Goal: Task Accomplishment & Management: Manage account settings

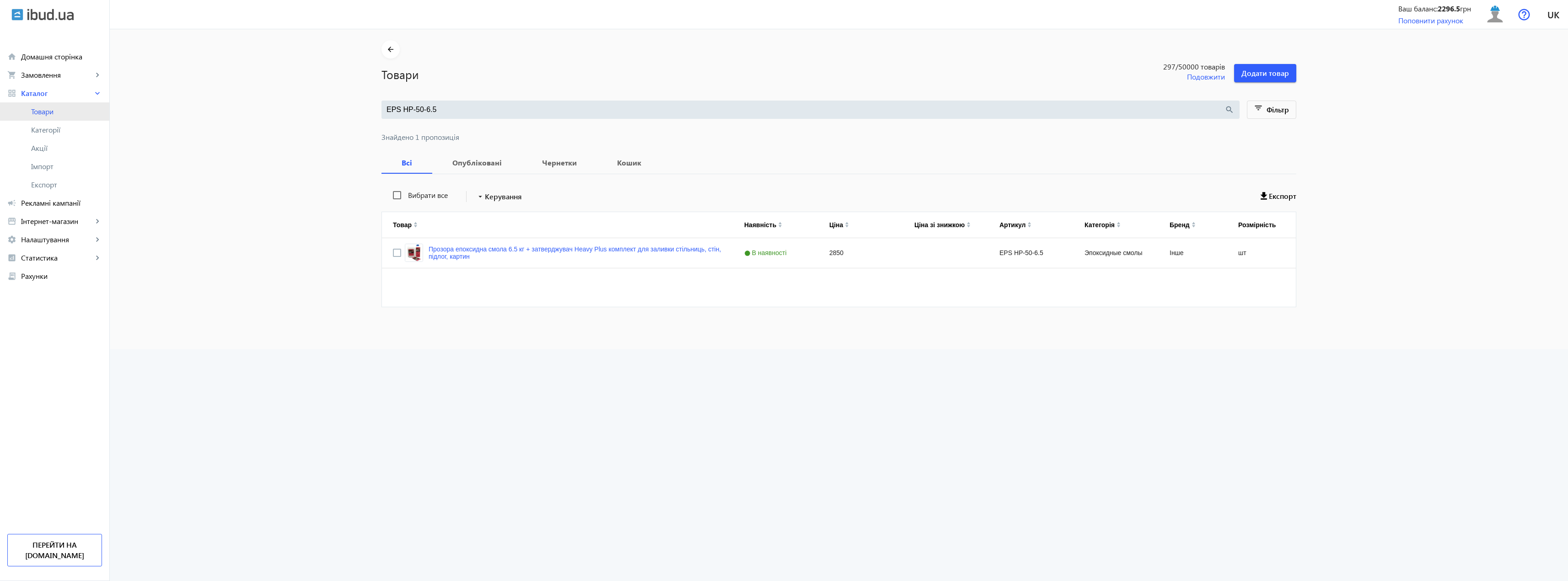
click at [47, 113] on span "Товари" at bounding box center [66, 111] width 71 height 9
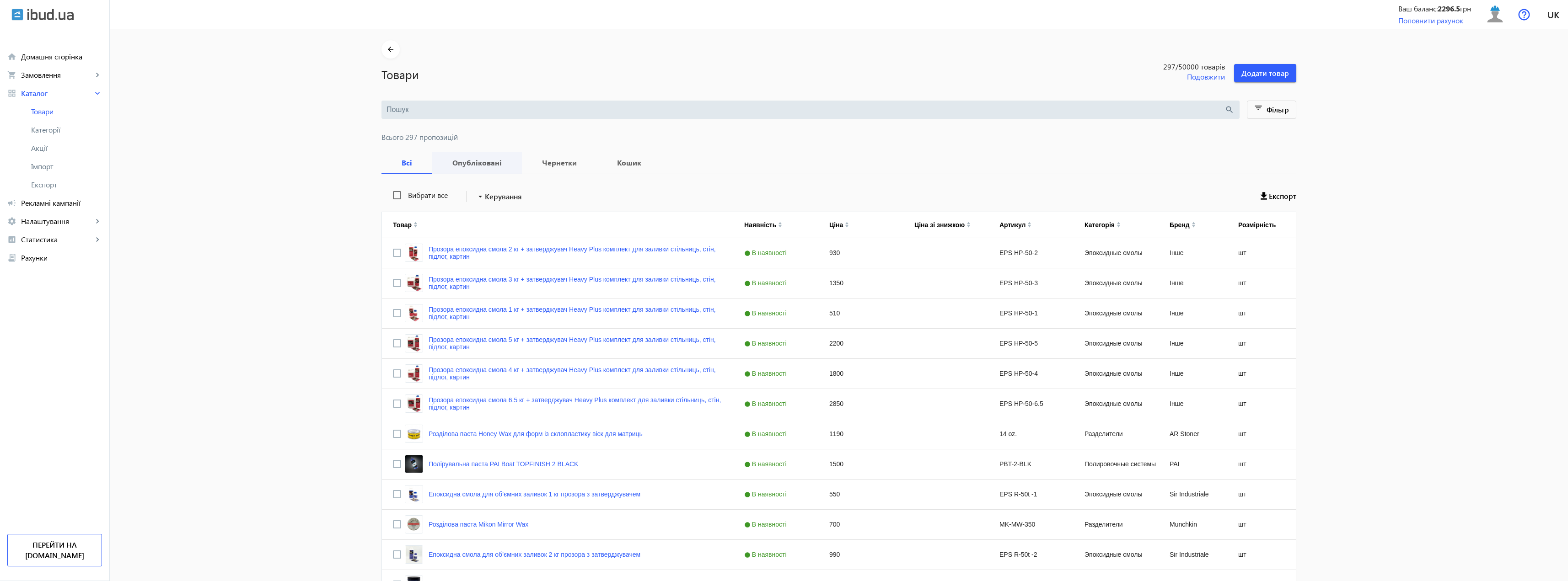
click at [466, 160] on b "Опубліковані" at bounding box center [477, 163] width 68 height 7
click at [482, 205] on span at bounding box center [499, 197] width 54 height 22
click at [1269, 103] on div at bounding box center [784, 290] width 1568 height 581
click at [1273, 110] on span "Фільтр" at bounding box center [1278, 110] width 23 height 10
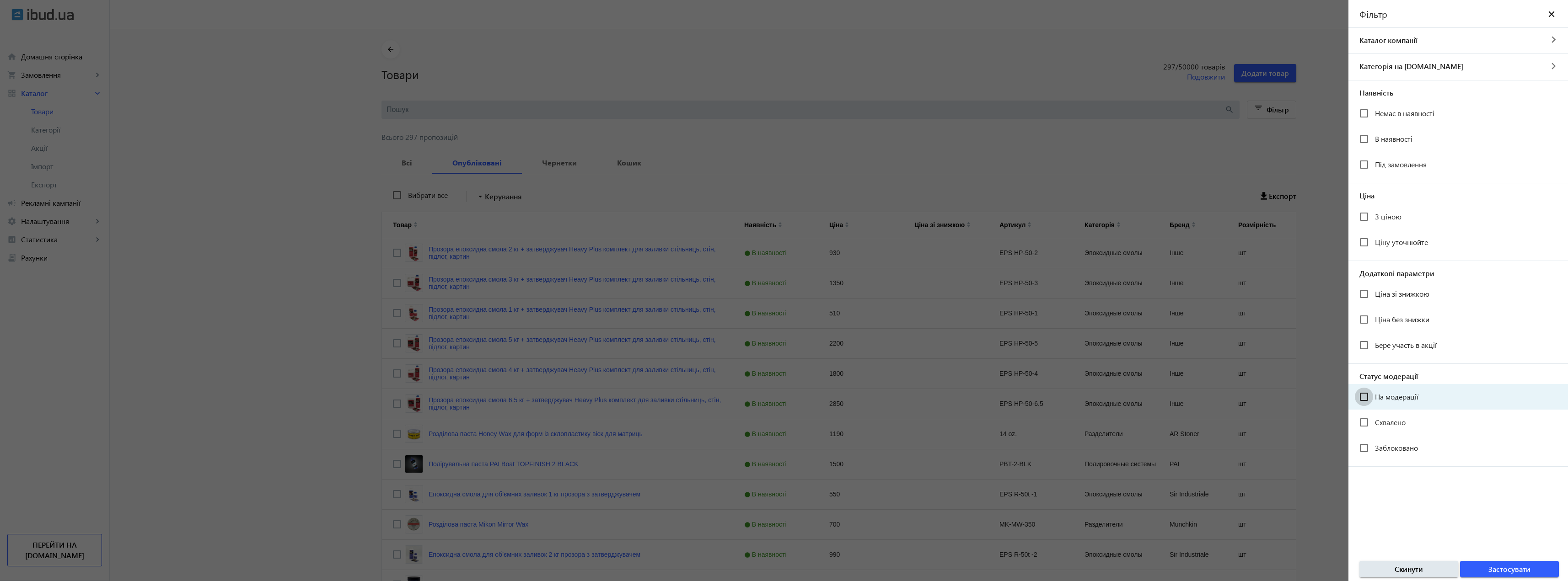
click at [1367, 402] on input "На модерації" at bounding box center [1364, 397] width 18 height 18
click at [1367, 401] on input "На модерації" at bounding box center [1364, 397] width 18 height 18
click at [1371, 397] on input "На модерації" at bounding box center [1364, 397] width 18 height 18
checkbox input "true"
click at [1524, 573] on span "Застосувати" at bounding box center [1509, 569] width 42 height 10
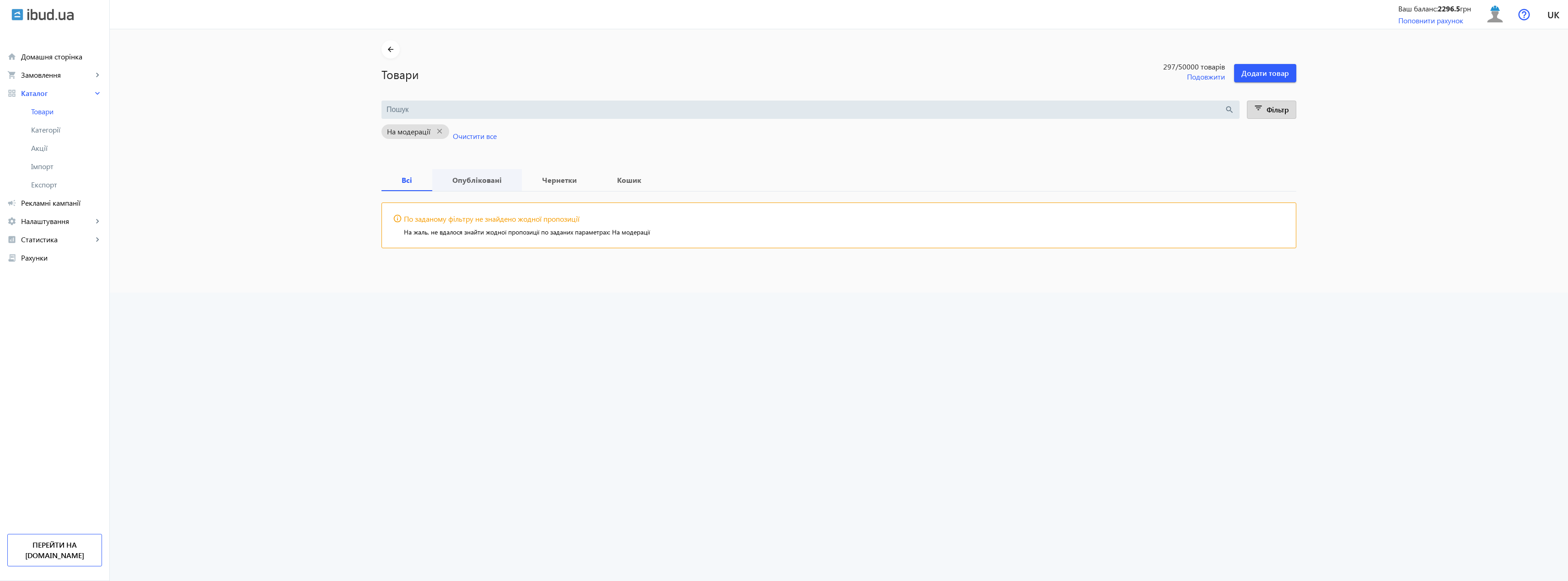
click at [468, 181] on b "Опубліковані" at bounding box center [477, 180] width 68 height 7
click at [467, 181] on b "Опубліковані" at bounding box center [477, 180] width 68 height 7
click at [1278, 109] on span "Фільтр" at bounding box center [1278, 110] width 23 height 10
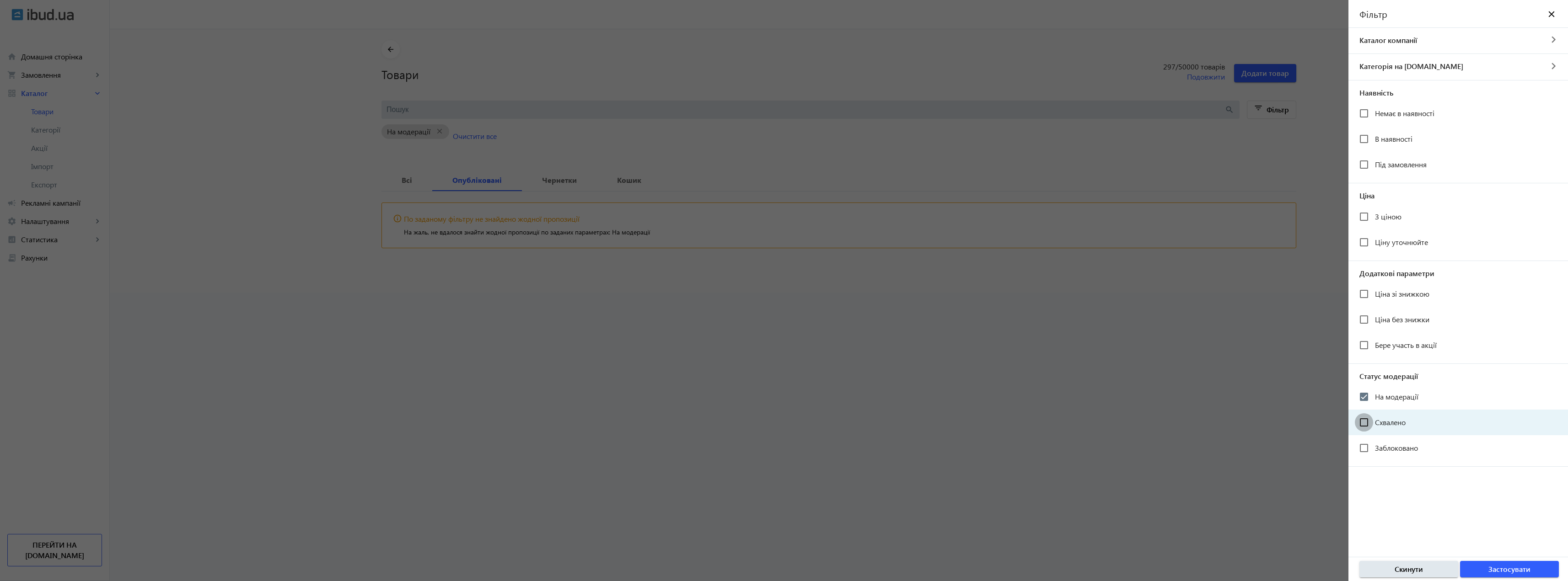
click at [1366, 425] on input "Схвалено" at bounding box center [1364, 422] width 18 height 18
checkbox input "true"
click at [1372, 393] on input "На модерації" at bounding box center [1364, 397] width 18 height 18
checkbox input "false"
click at [1364, 419] on input "Схвалено" at bounding box center [1364, 422] width 18 height 18
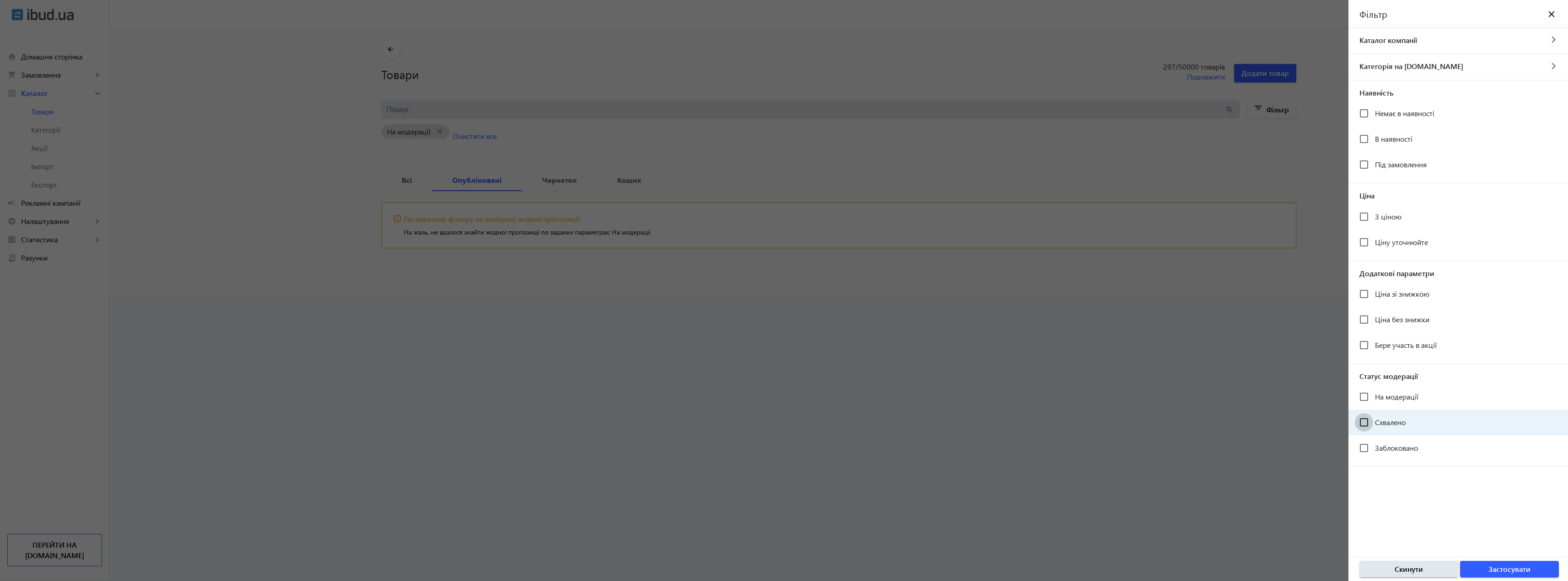
checkbox input "false"
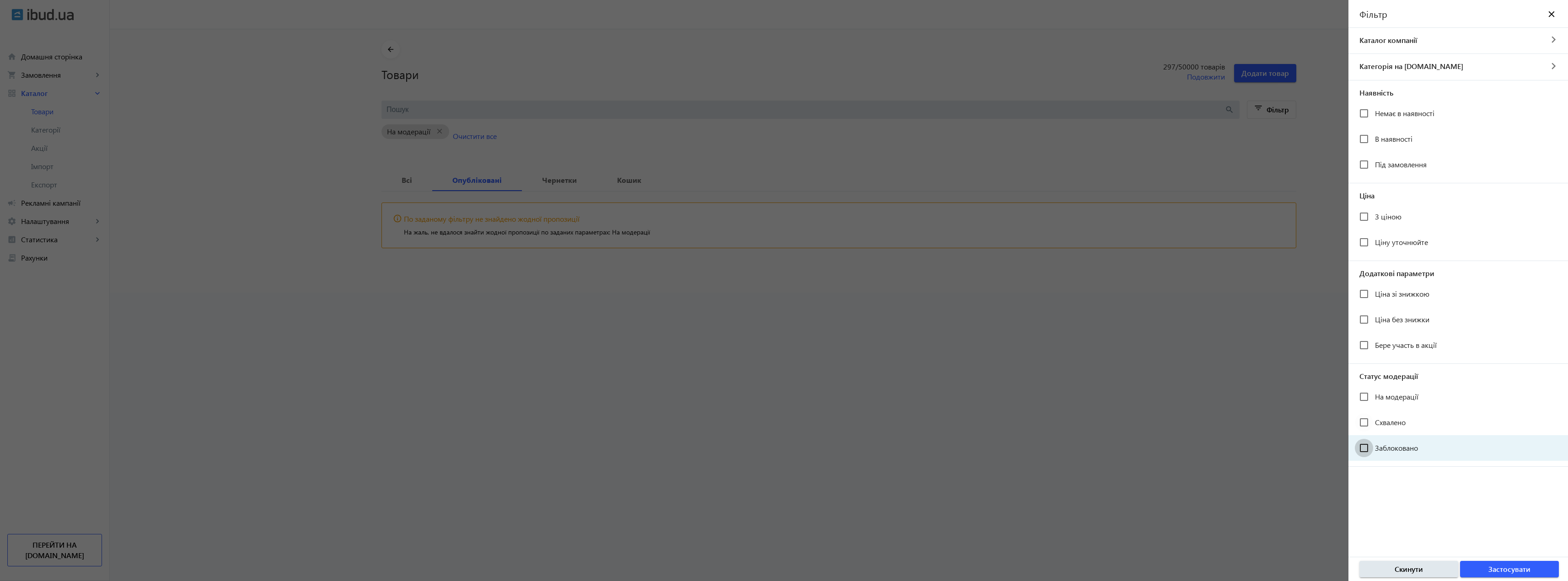
click at [1363, 448] on input "Заблоковано" at bounding box center [1364, 448] width 18 height 18
checkbox input "true"
click at [1516, 572] on span "Застосувати" at bounding box center [1509, 569] width 42 height 10
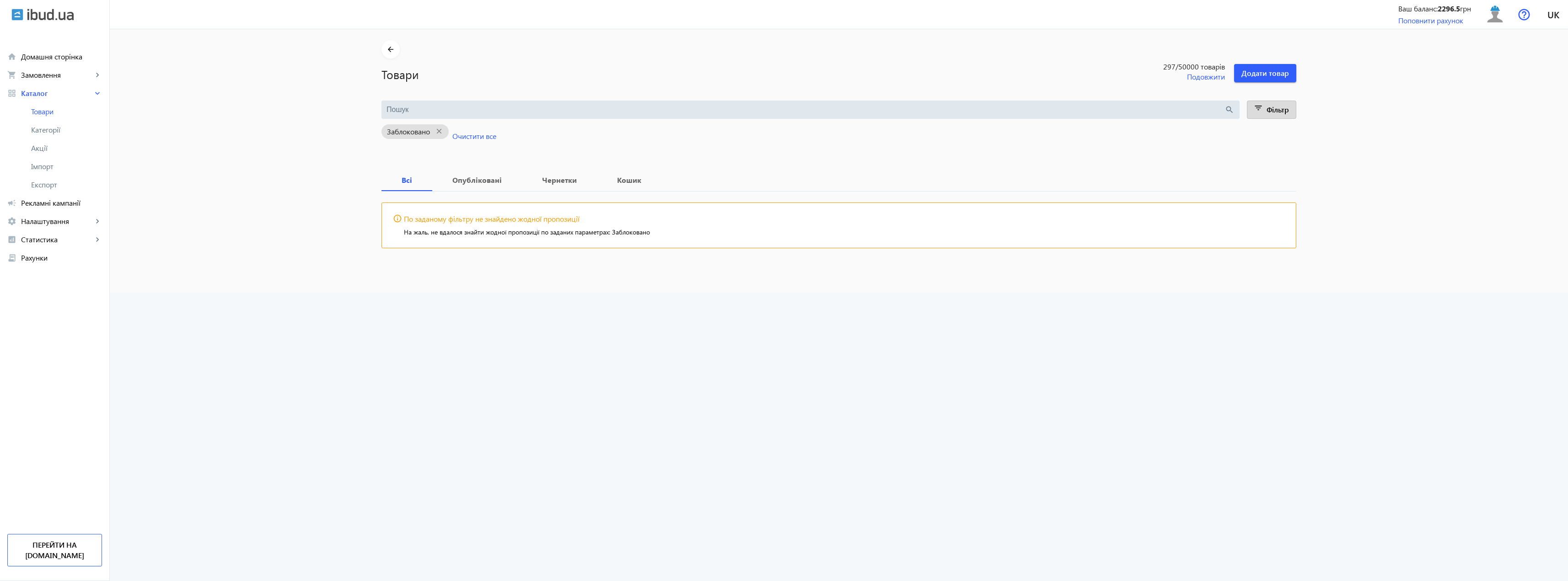
click at [1268, 113] on span "Фільтр" at bounding box center [1278, 110] width 23 height 10
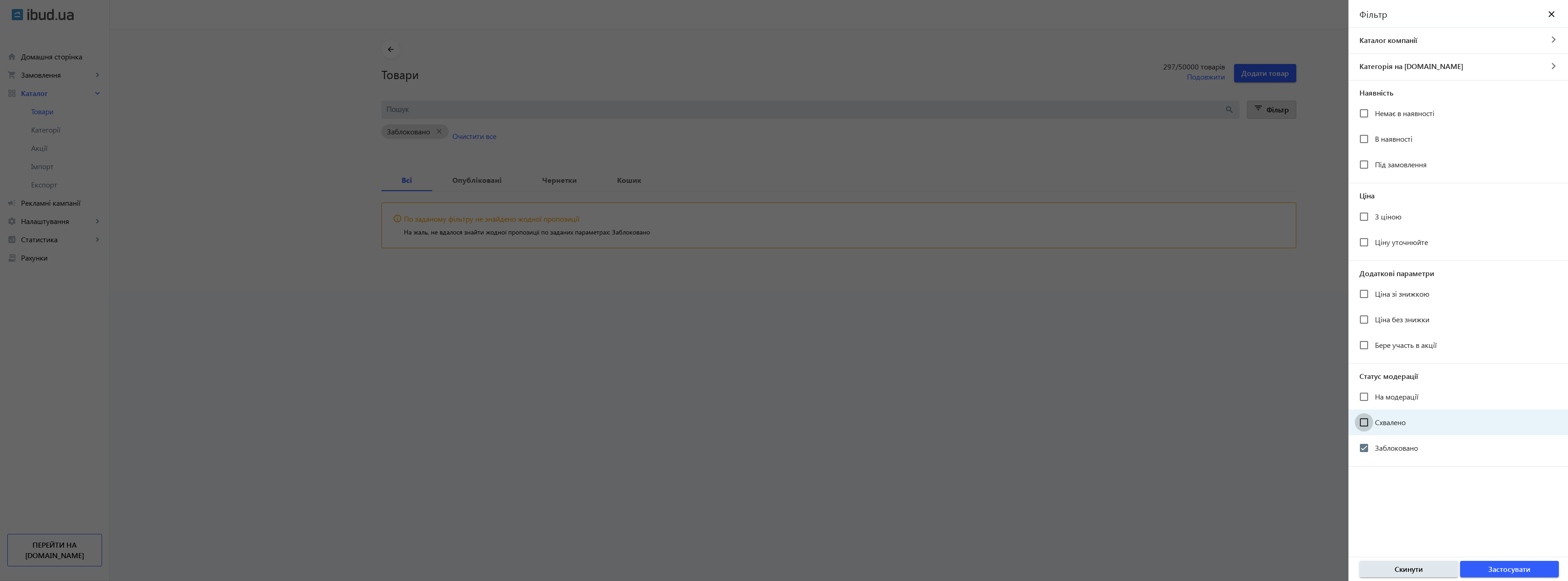
click at [1368, 424] on input "Схвалено" at bounding box center [1364, 422] width 18 height 18
checkbox input "true"
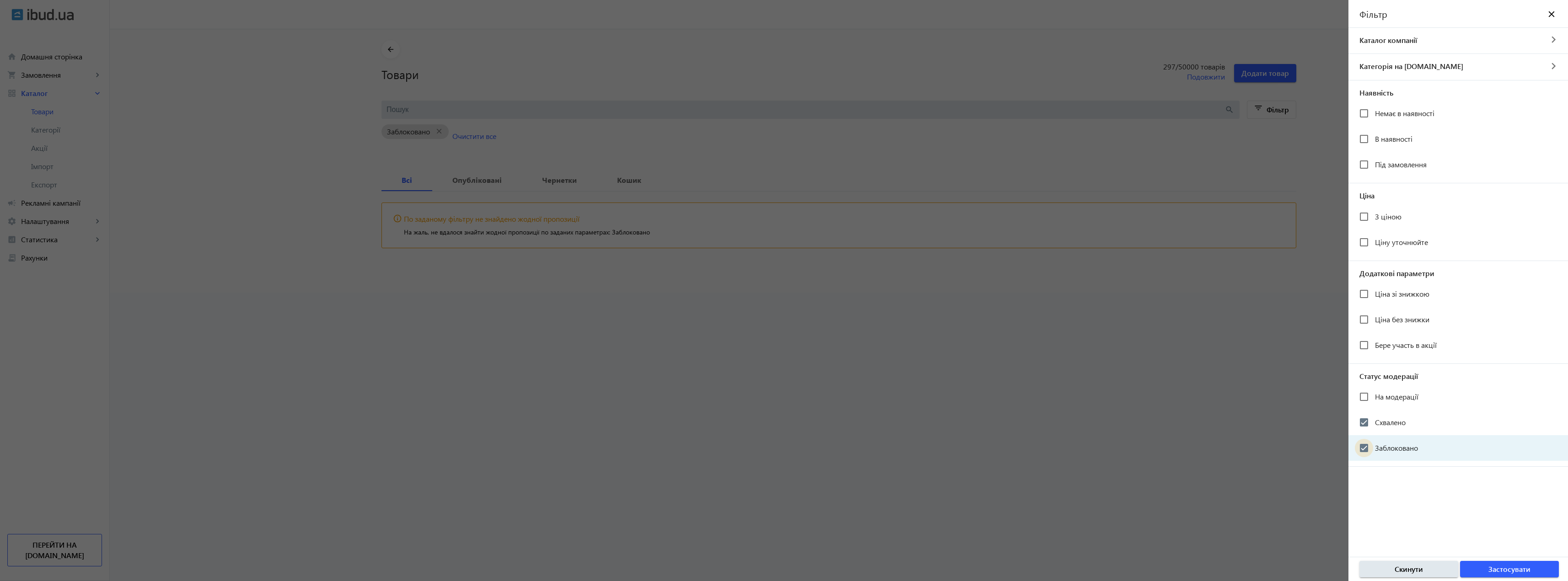
click at [1373, 452] on input "Заблоковано" at bounding box center [1364, 448] width 18 height 18
checkbox input "false"
click at [1492, 573] on span "Застосувати" at bounding box center [1509, 569] width 42 height 10
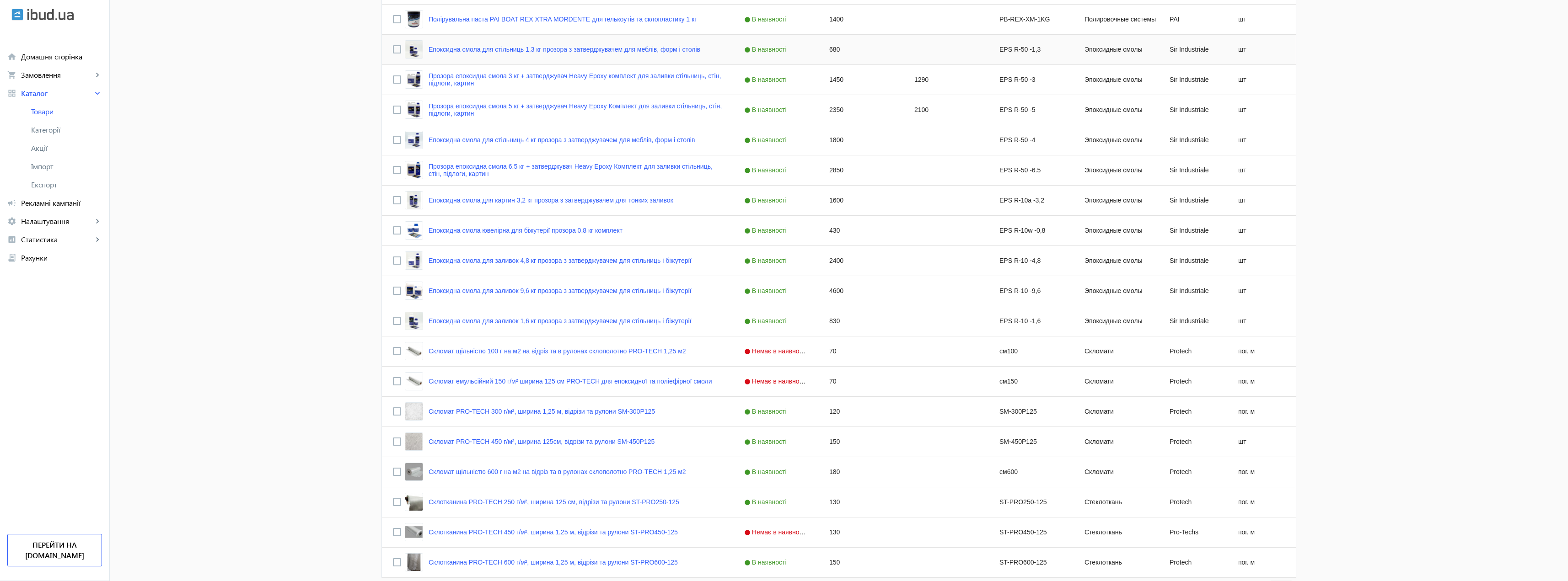
scroll to position [669, 0]
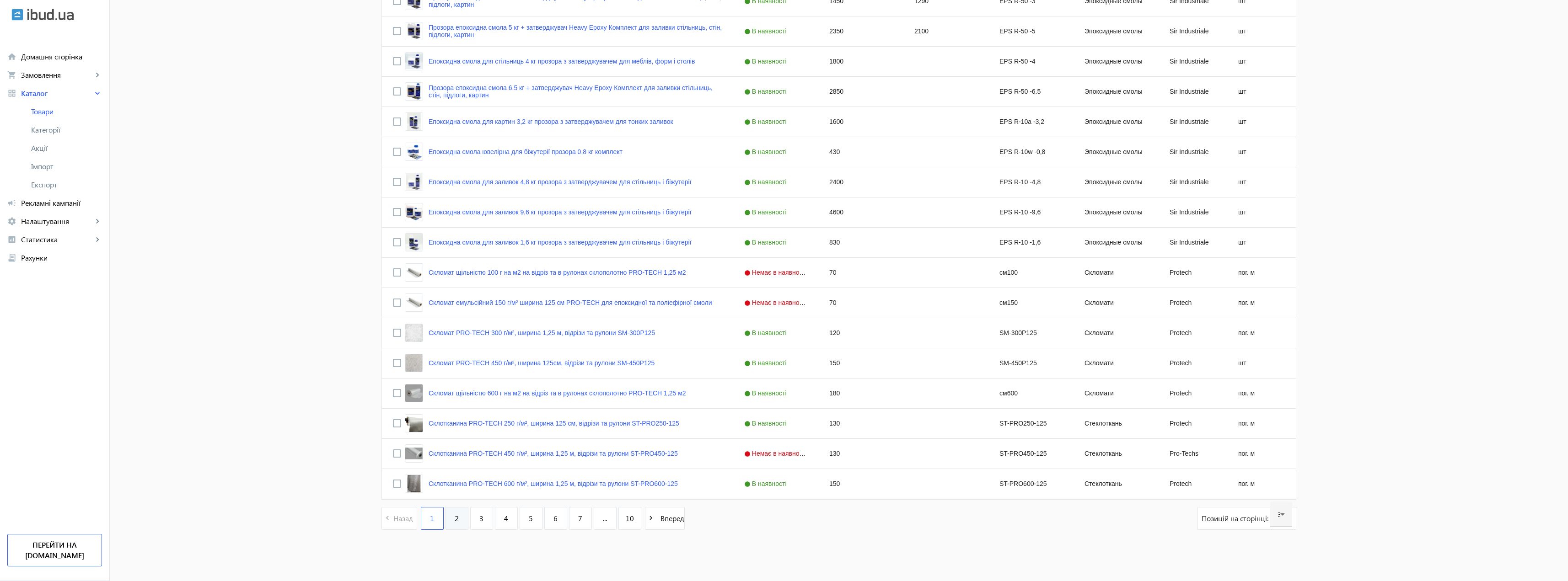
click at [460, 525] on link "2" at bounding box center [457, 518] width 23 height 23
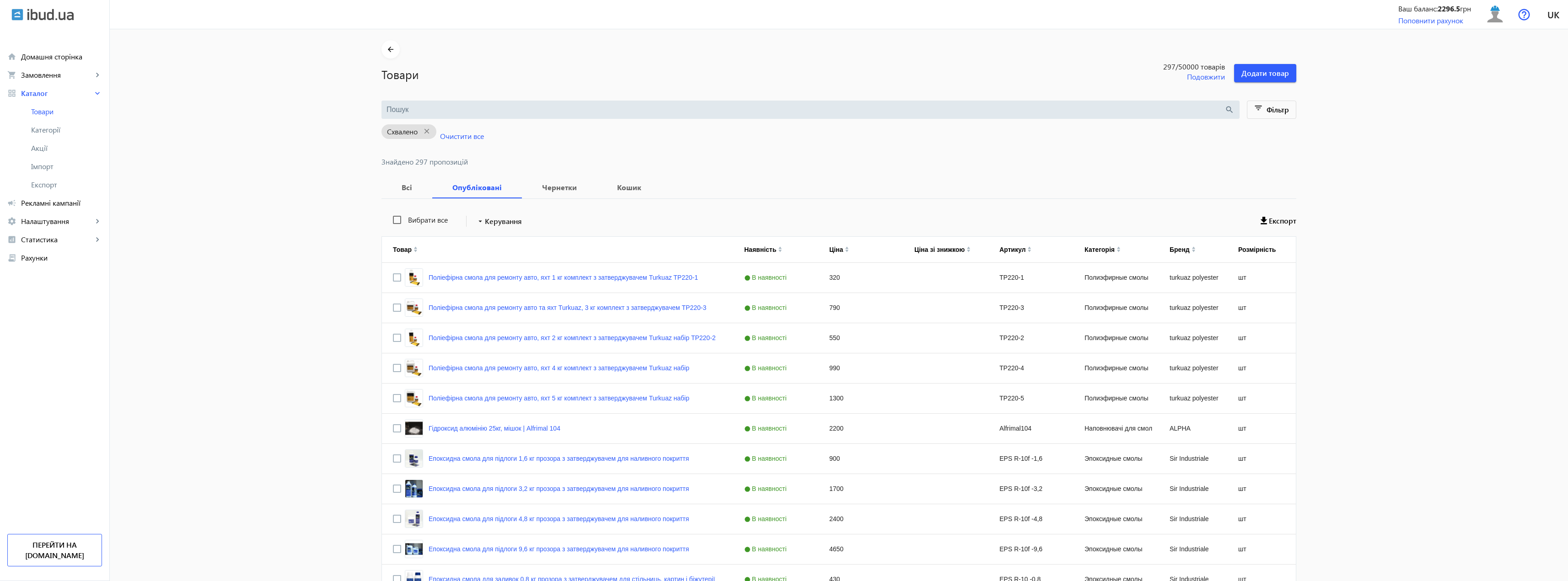
click at [435, 106] on input "search" at bounding box center [805, 110] width 838 height 10
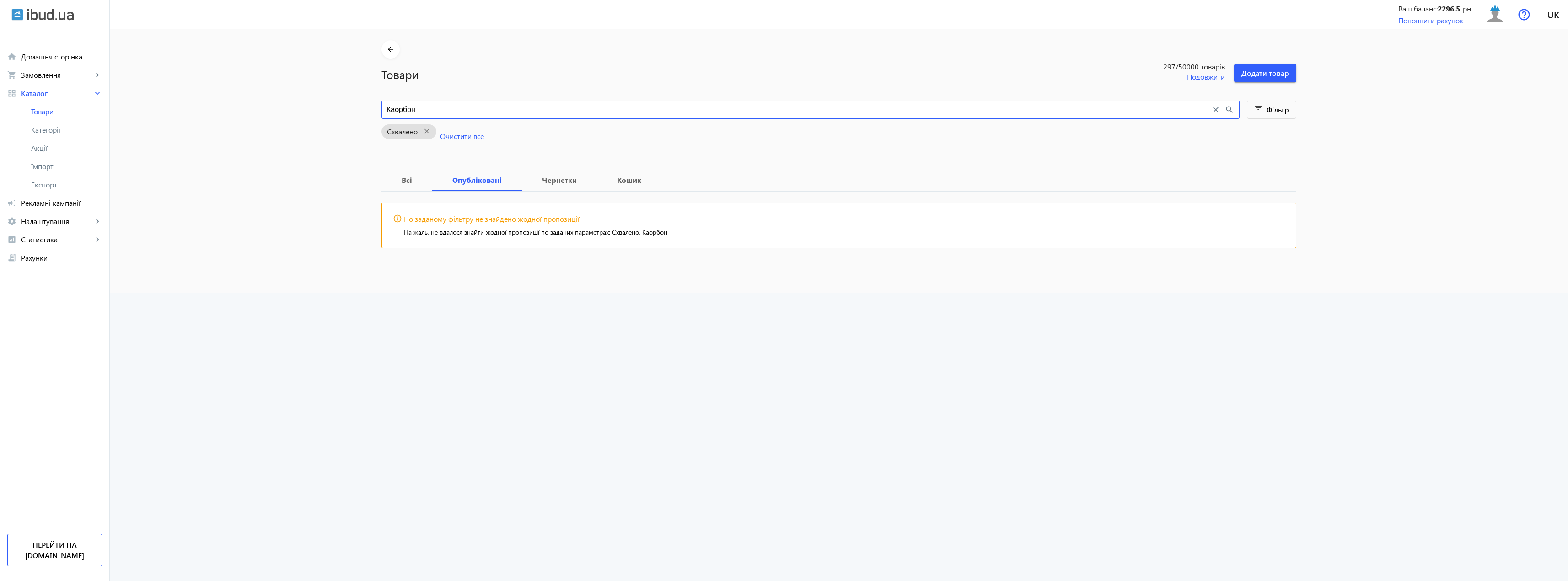
click at [396, 108] on input "Каорбон" at bounding box center [799, 110] width 824 height 10
type input "Карбон"
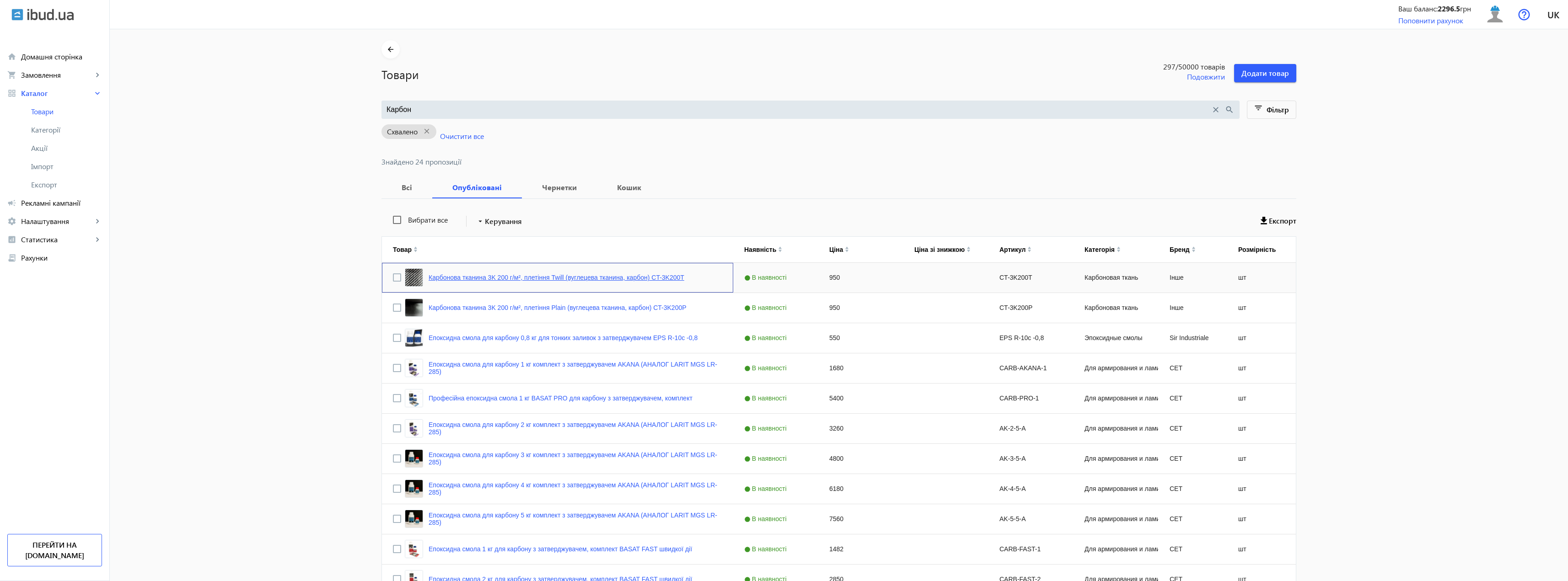
drag, startPoint x: 422, startPoint y: 280, endPoint x: 457, endPoint y: 278, distance: 35.1
click at [457, 278] on div "Карбонова тканина 3K 200 г/м², плетіння Twill (вуглецева тканина, карбон) CT-3K…" at bounding box center [544, 277] width 279 height 18
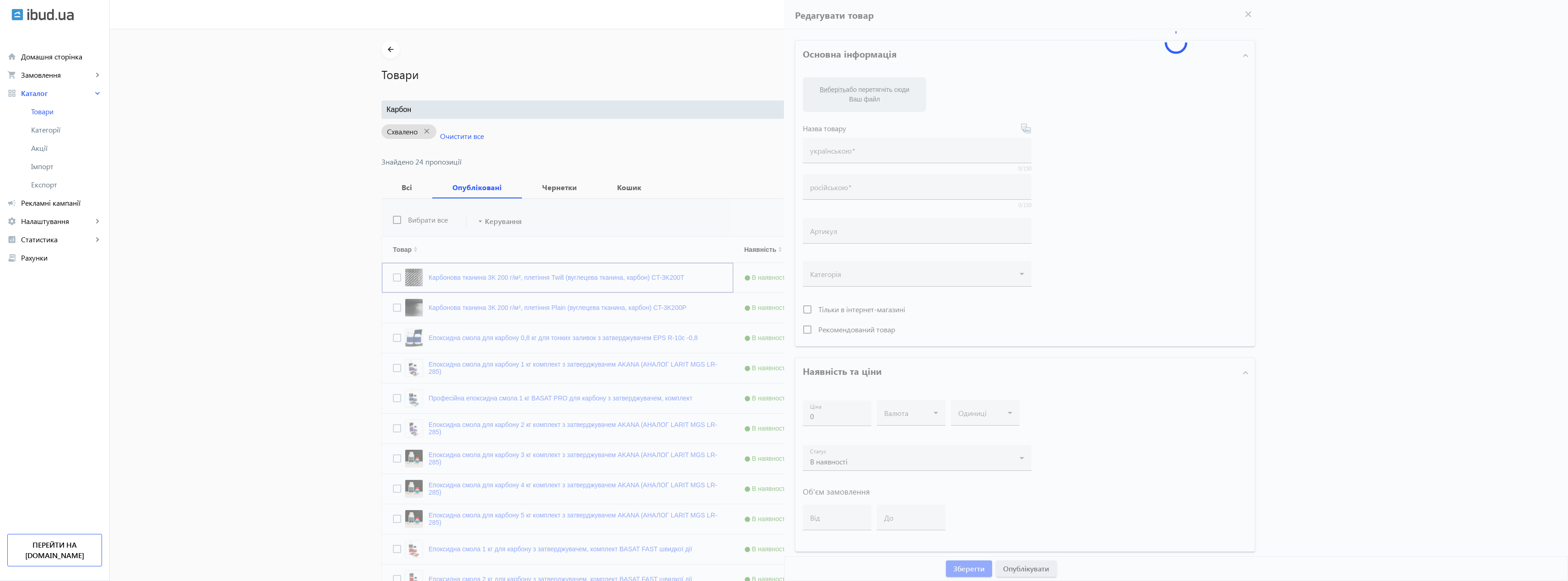
type input "Карбонова тканина 3K 200 г/м², плетіння Twill (вуглецева тканина, карбон) CT-3K…"
type input "Карбоновая ткань 3K 200 г/м², плетение Twill (углеродная ткань, карбон) CT-3K20…"
type input "CT-3K200T"
type input "950"
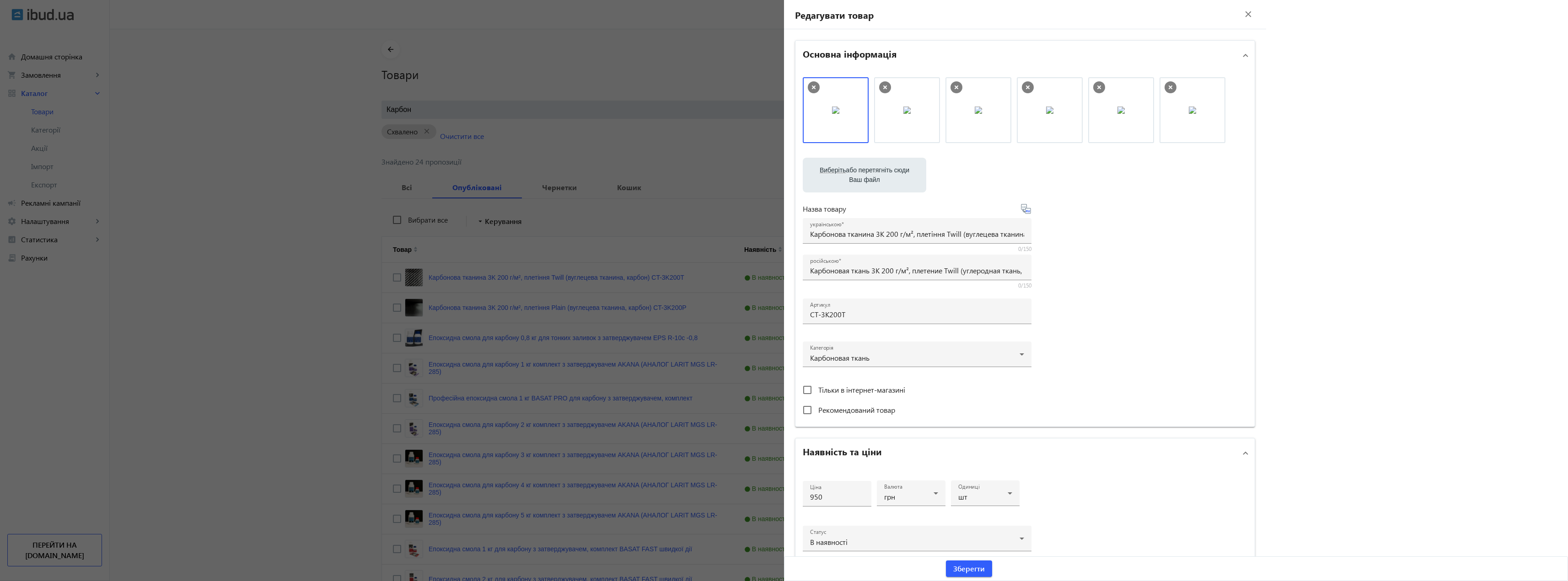
click at [526, 68] on div at bounding box center [784, 290] width 1568 height 581
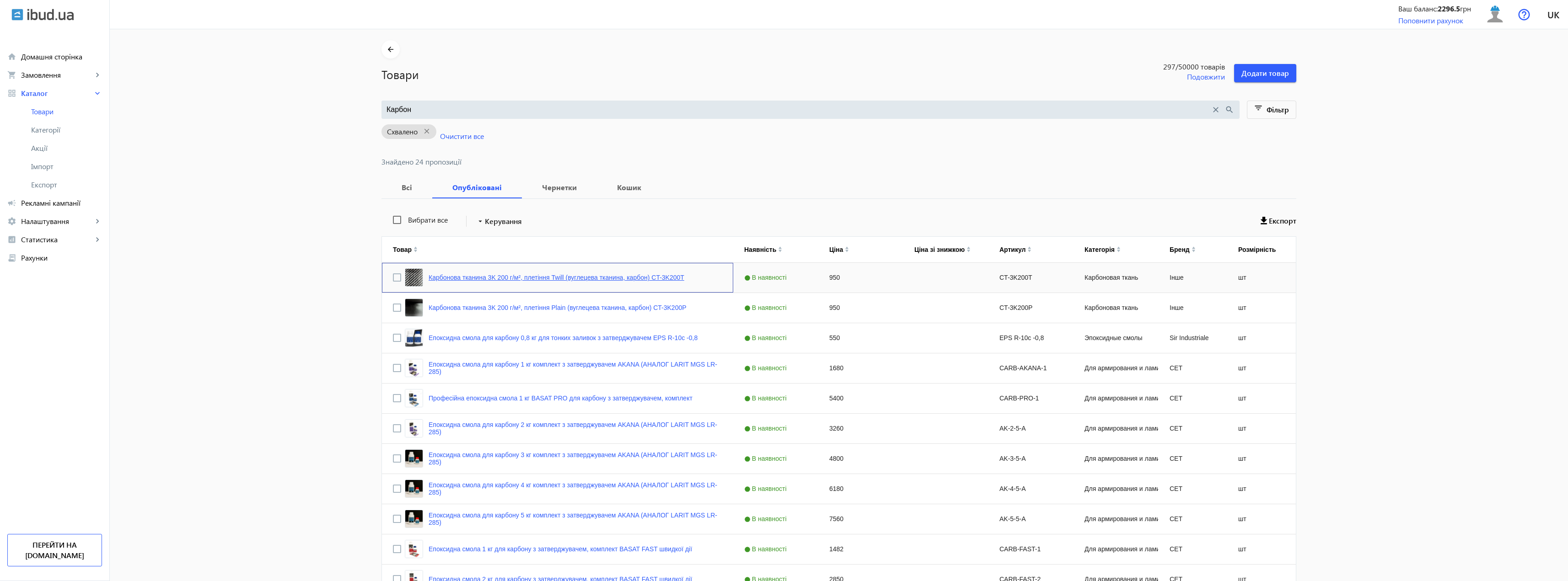
click at [579, 276] on link "Карбонова тканина 3K 200 г/м², плетіння Twill (вуглецева тканина, карбон) CT-3K…" at bounding box center [556, 277] width 256 height 7
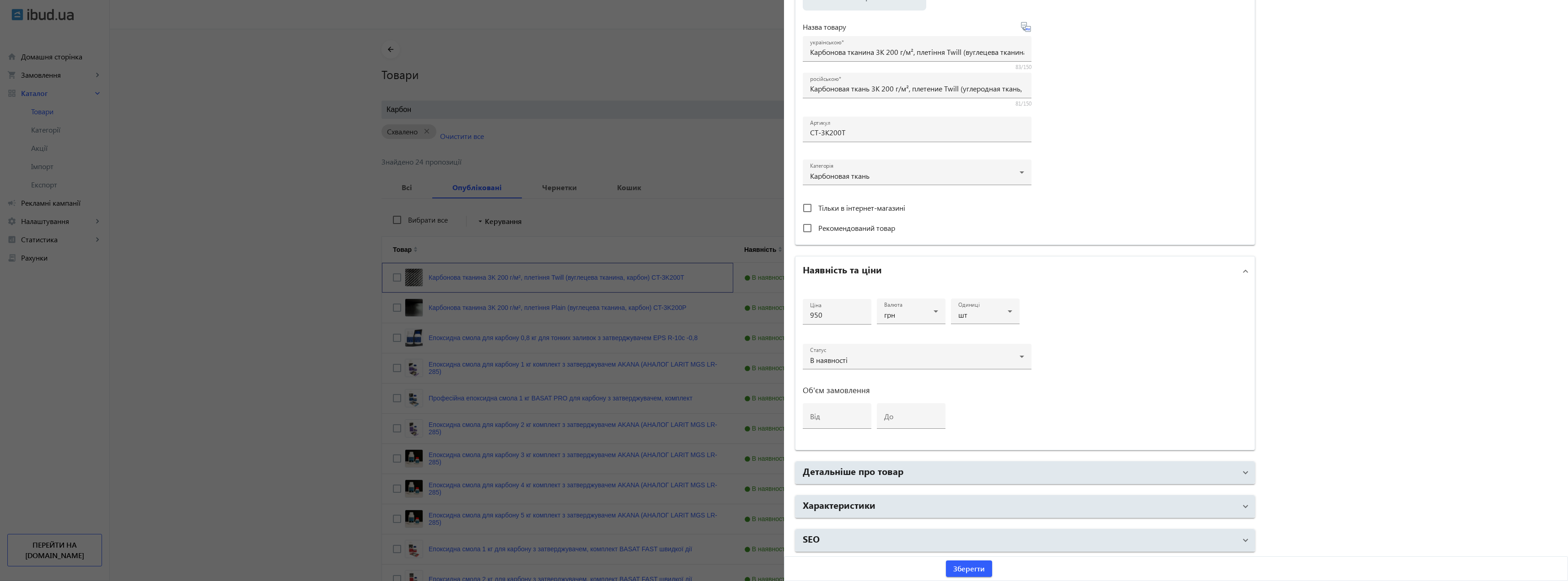
scroll to position [320, 0]
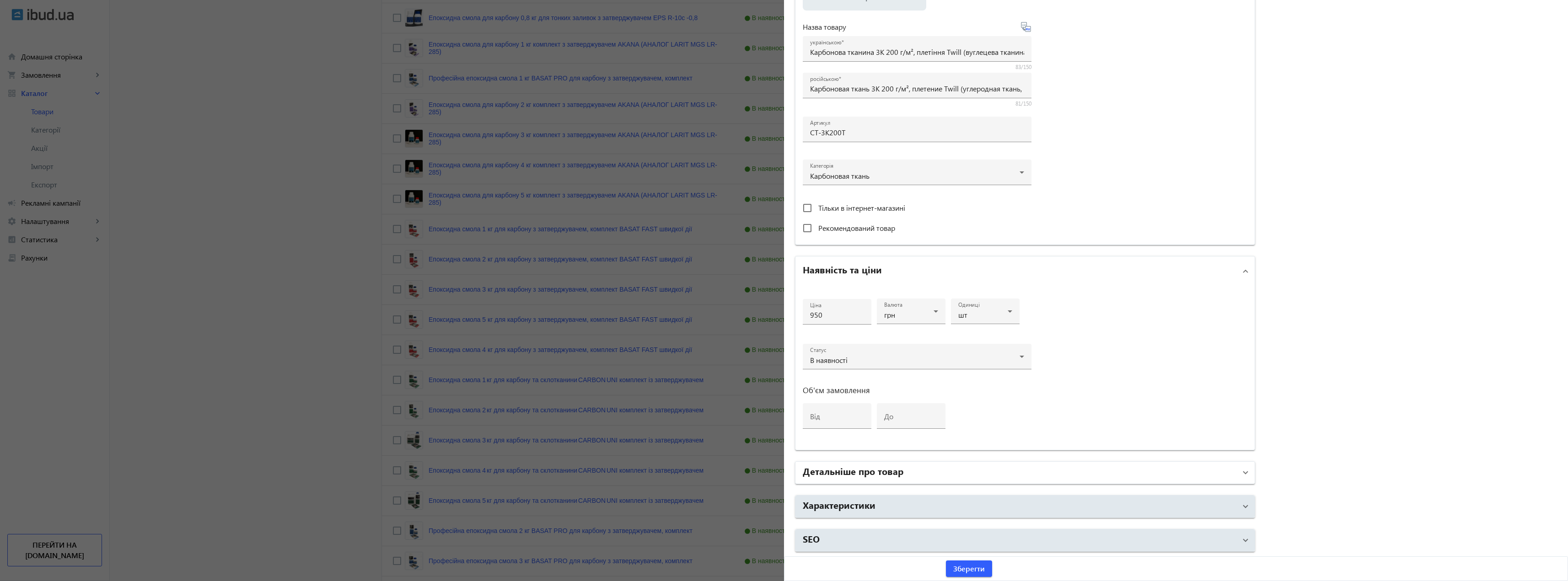
click at [943, 475] on mat-panel-title "Детальніше про товар" at bounding box center [1020, 472] width 433 height 16
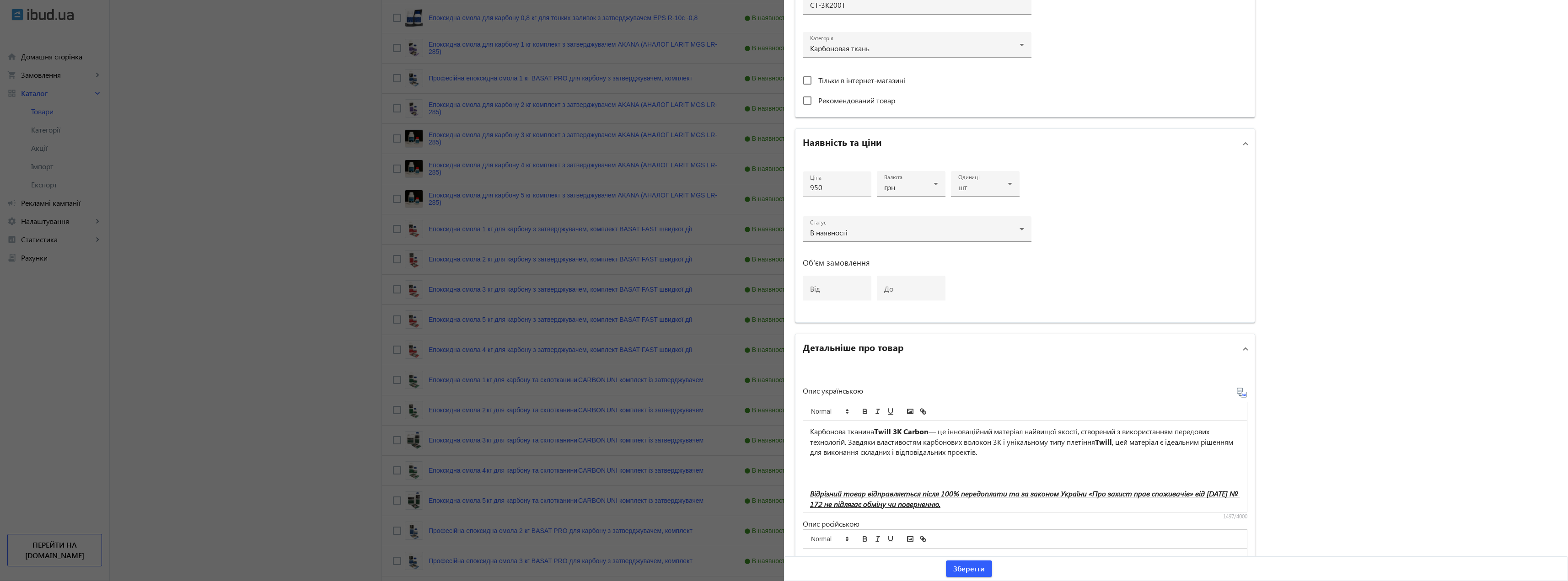
scroll to position [487, 0]
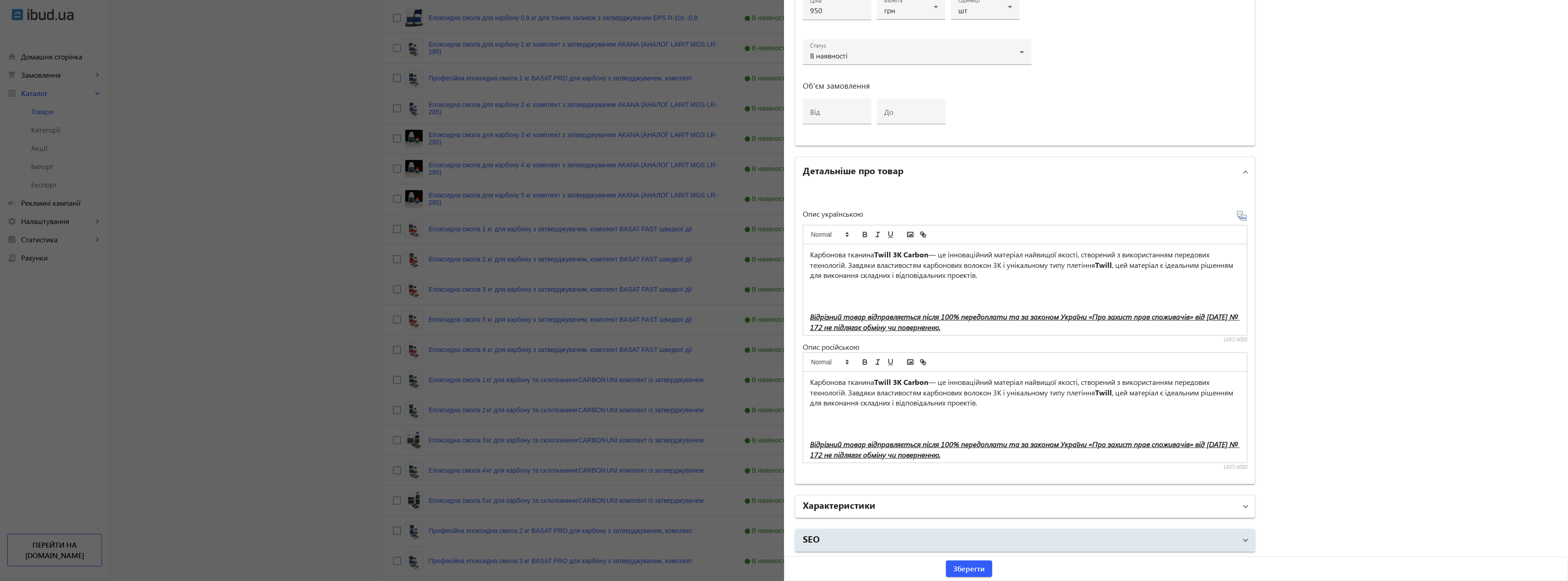
click at [900, 497] on mat-expansion-panel-header "Характеристики" at bounding box center [1025, 507] width 459 height 22
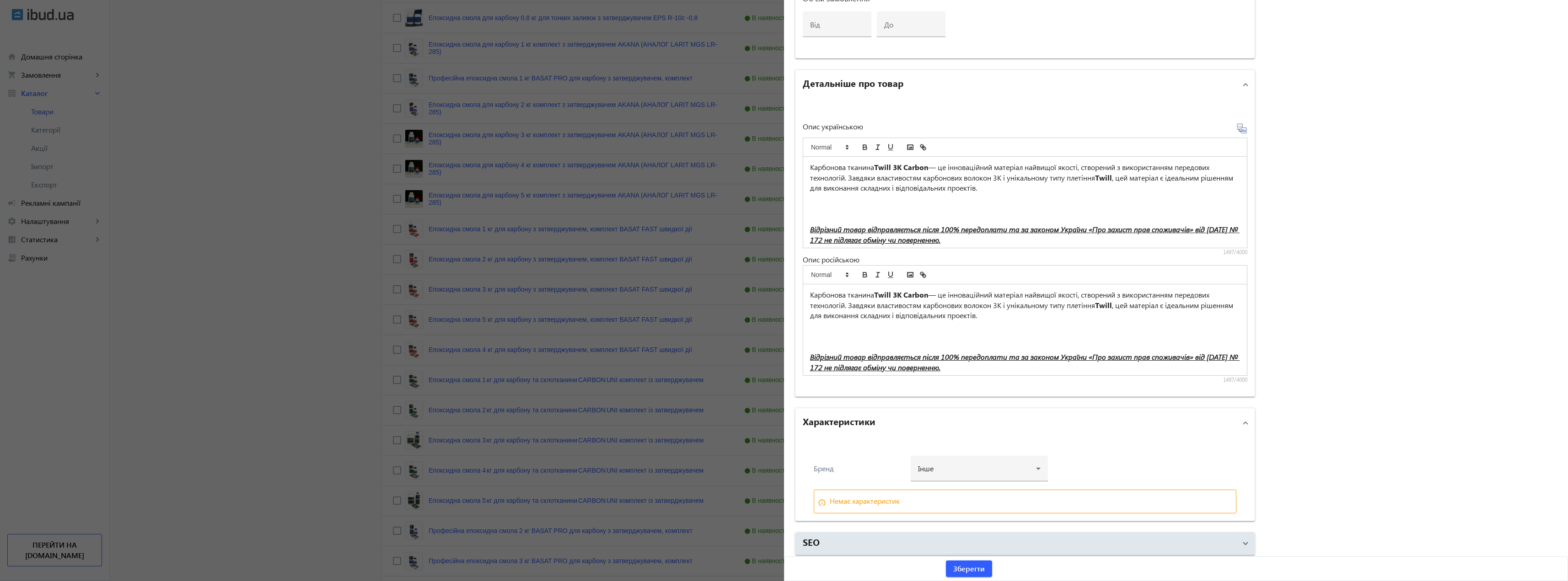
scroll to position [577, 0]
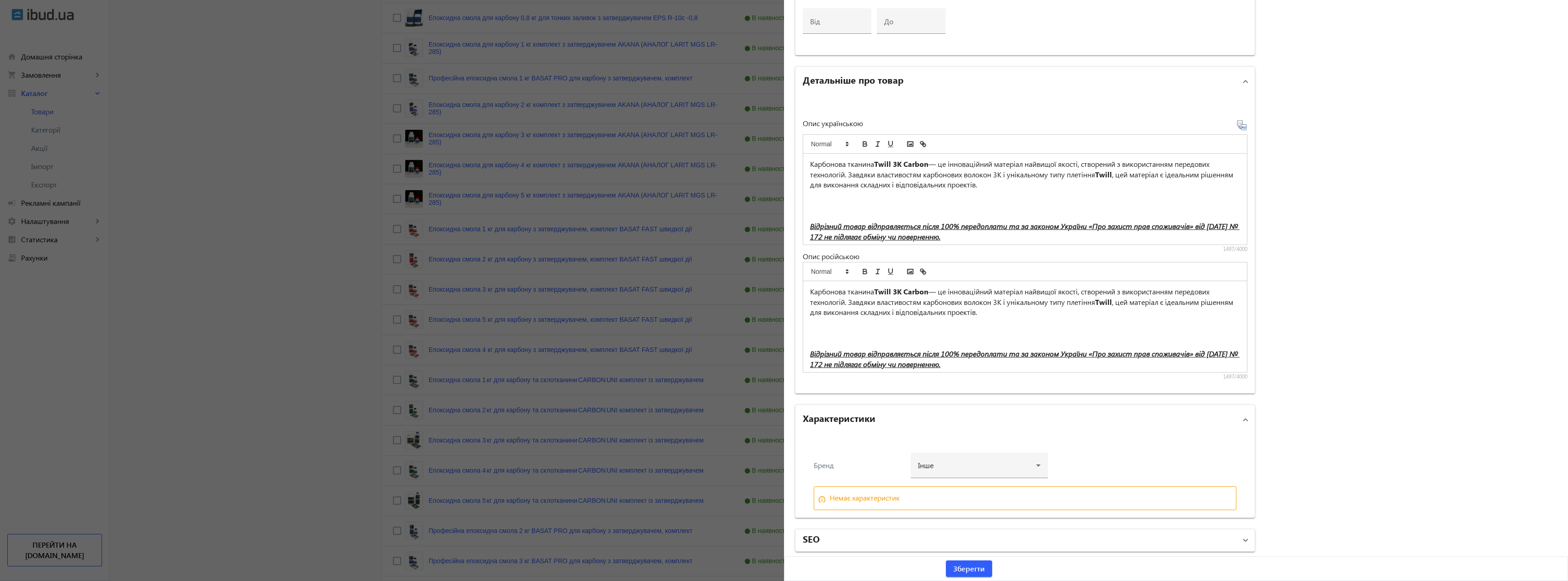
click at [901, 542] on mat-panel-title "SEO" at bounding box center [1020, 540] width 433 height 16
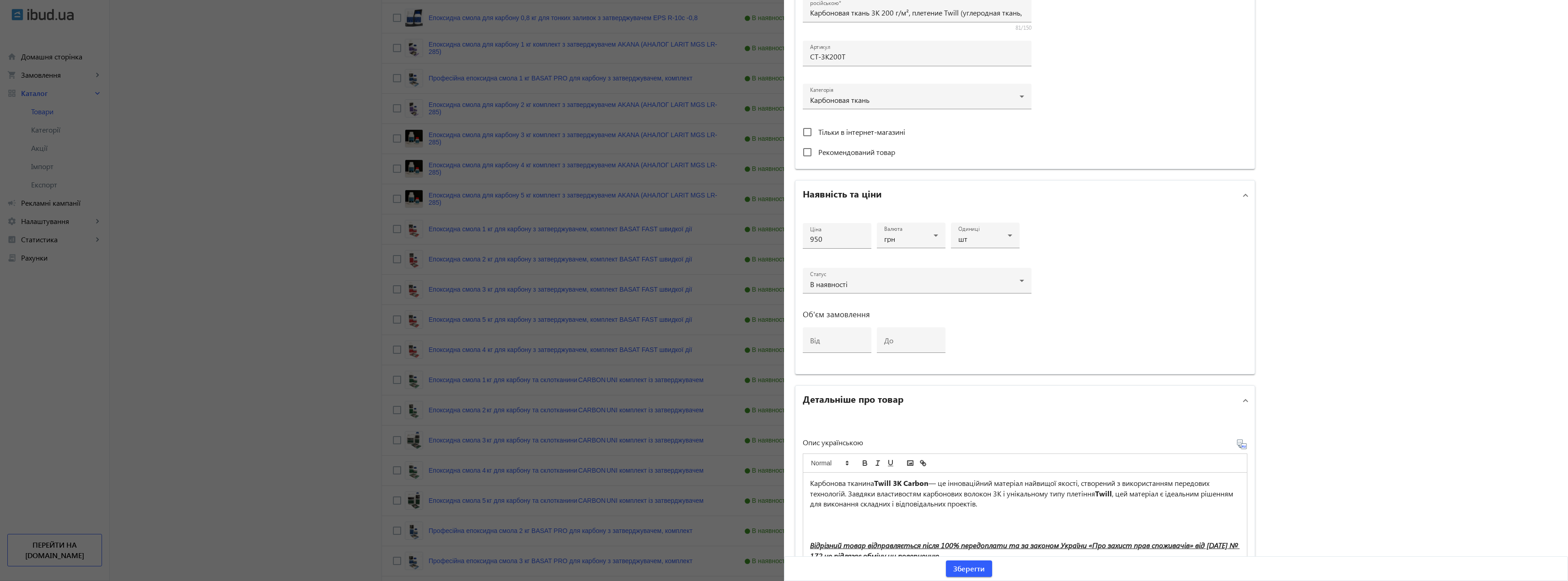
scroll to position [257, 0]
click at [629, 251] on div at bounding box center [784, 290] width 1568 height 581
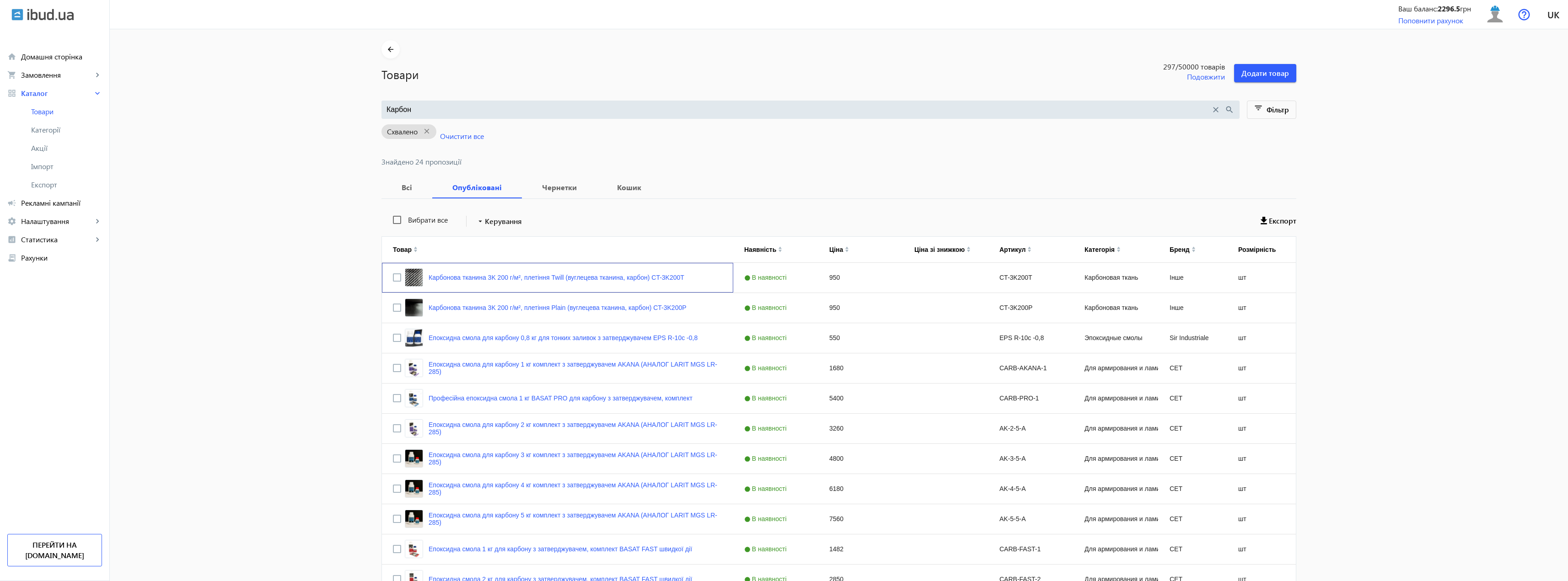
scroll to position [0, 0]
click at [74, 75] on span "Замовлення" at bounding box center [57, 75] width 72 height 9
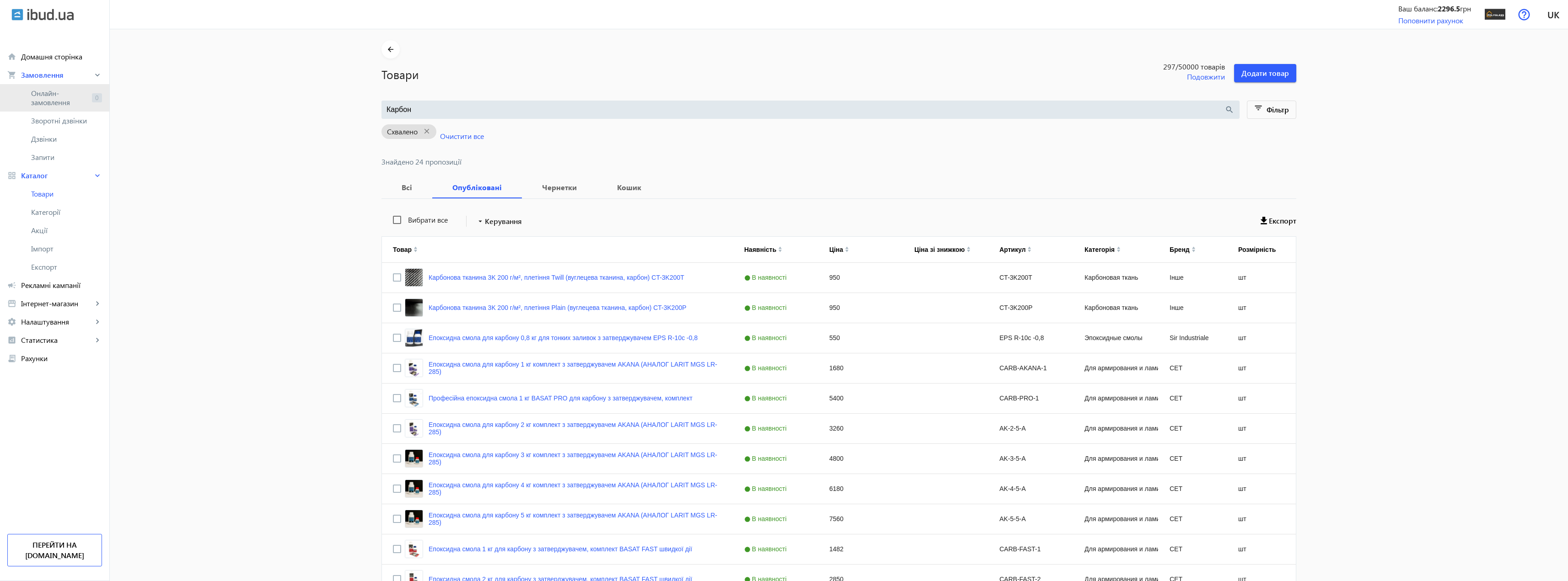
click at [52, 97] on span "Онлайн-замовлення" at bounding box center [60, 98] width 57 height 18
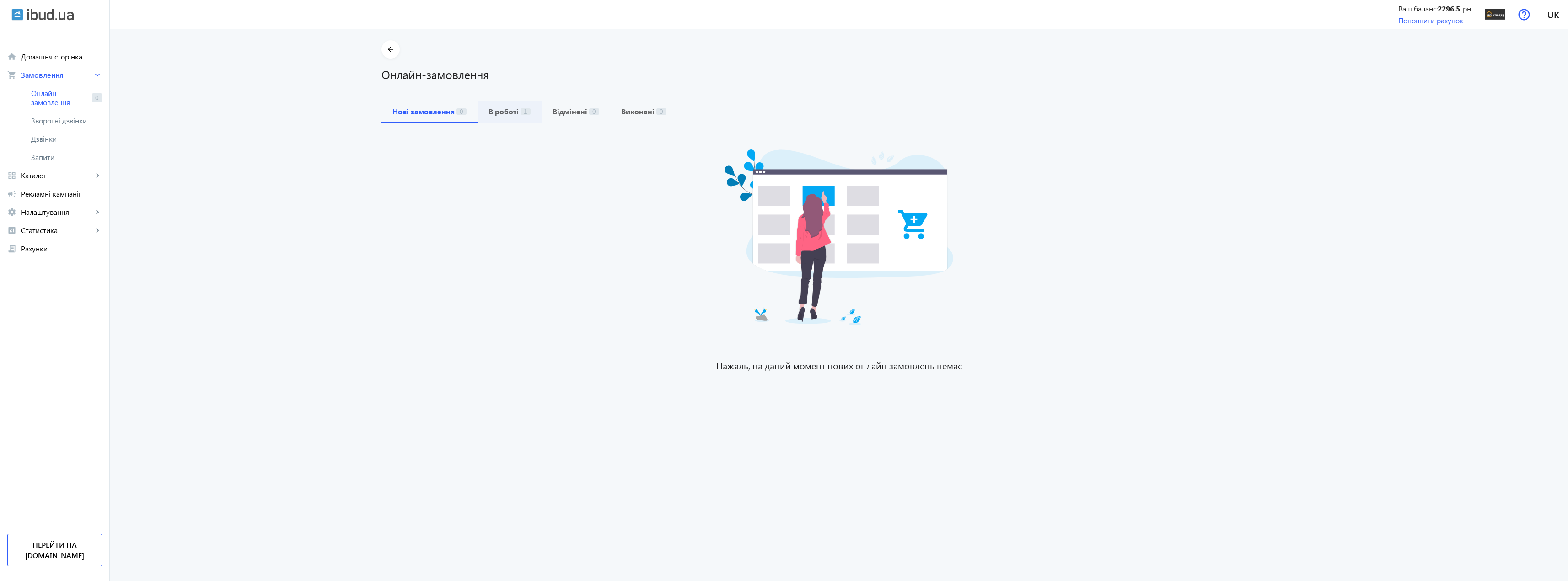
click at [489, 112] on b "В роботі" at bounding box center [504, 111] width 30 height 7
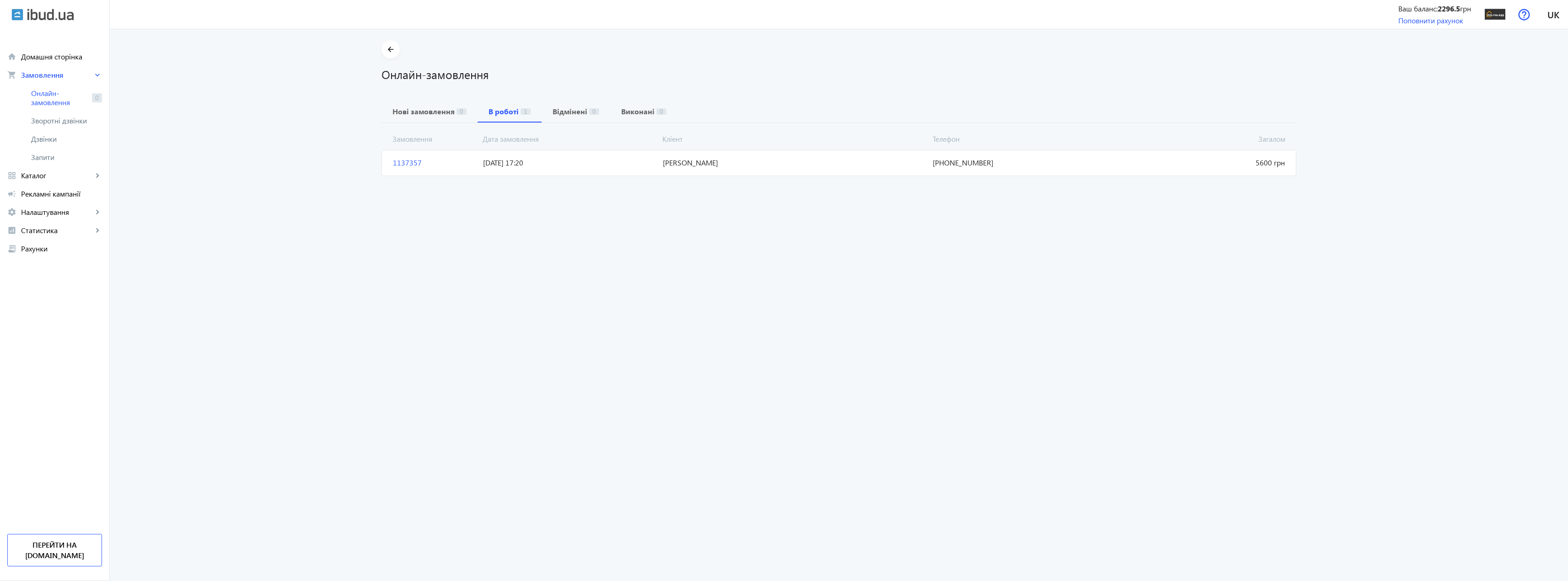
click at [709, 167] on span "Шалаєв Дмитро Володимирович" at bounding box center [794, 162] width 270 height 10
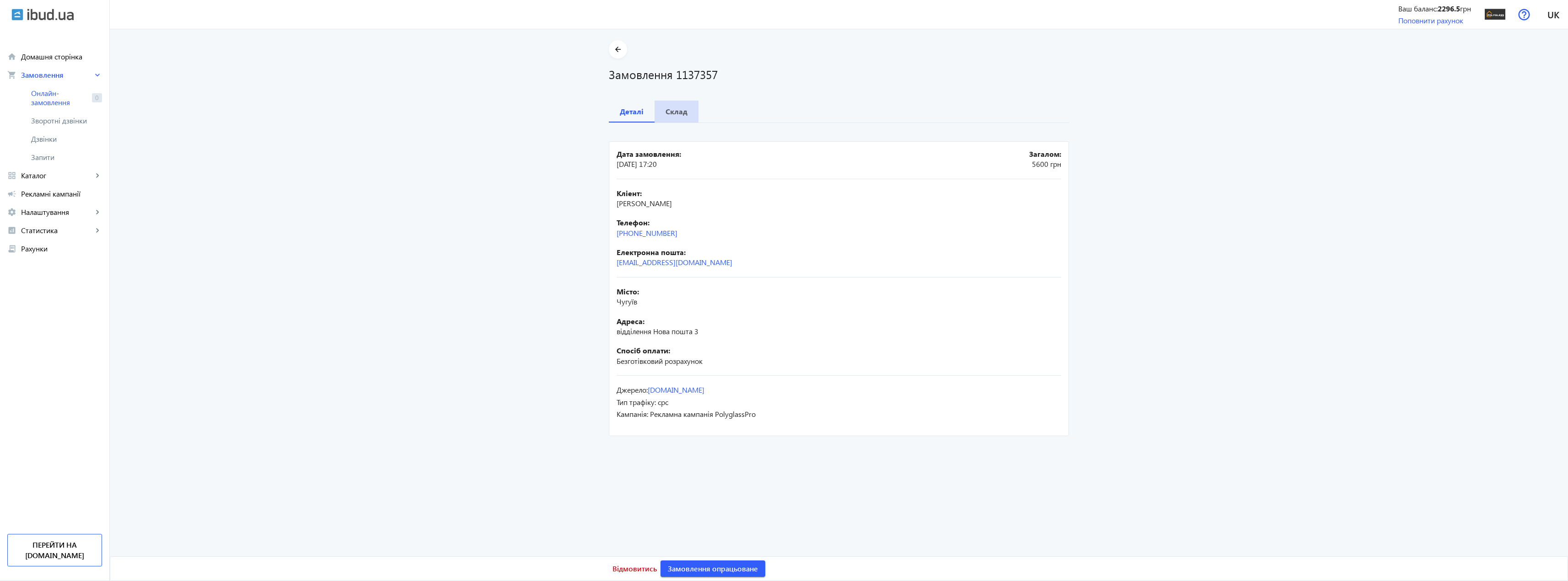
click at [674, 117] on span "Склад" at bounding box center [676, 111] width 22 height 22
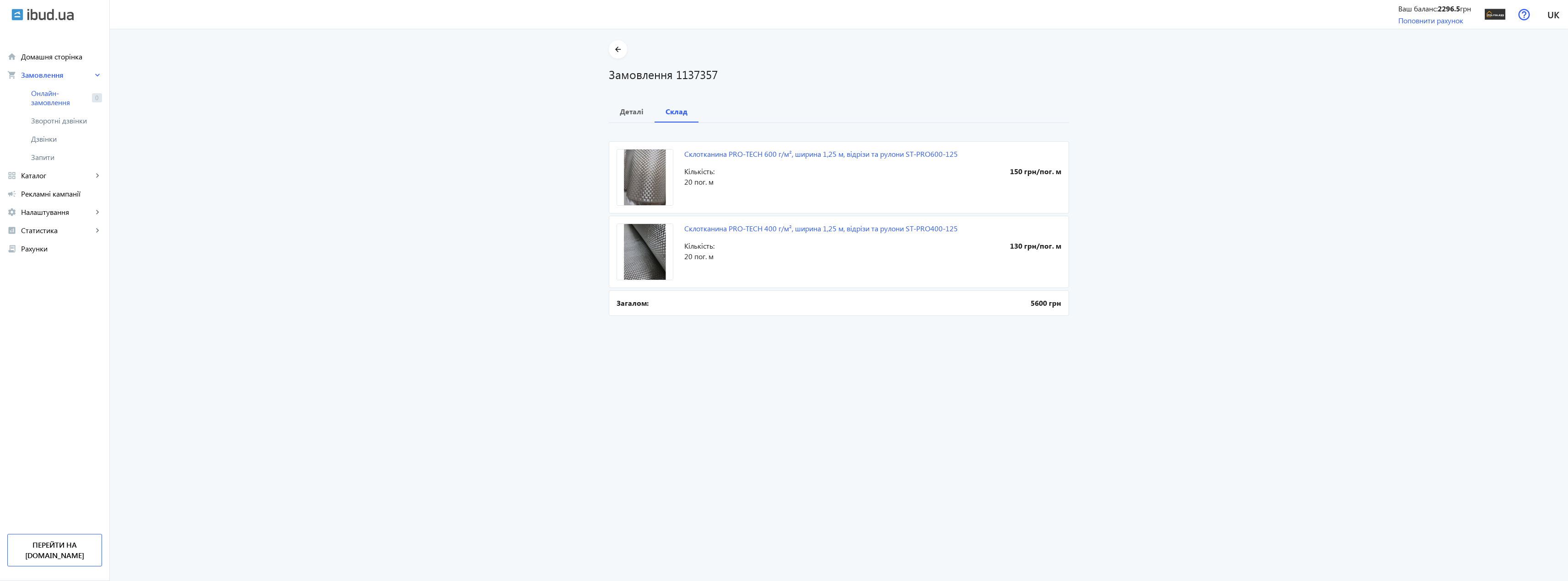
click at [1035, 307] on b "5600 грн" at bounding box center [1046, 303] width 30 height 10
drag, startPoint x: 1007, startPoint y: 309, endPoint x: 1088, endPoint y: 308, distance: 81.0
click at [1085, 308] on main "arrow_back Замовлення 1137357 Деталі Склад Склотканина PRO-TECH 600 г/м², ширин…" at bounding box center [839, 179] width 1458 height 278
click at [1090, 308] on main "arrow_back Замовлення 1137357 Деталі Склад Склотканина PRO-TECH 600 г/м², ширин…" at bounding box center [839, 179] width 1458 height 278
click at [624, 110] on b "Деталі" at bounding box center [631, 111] width 24 height 7
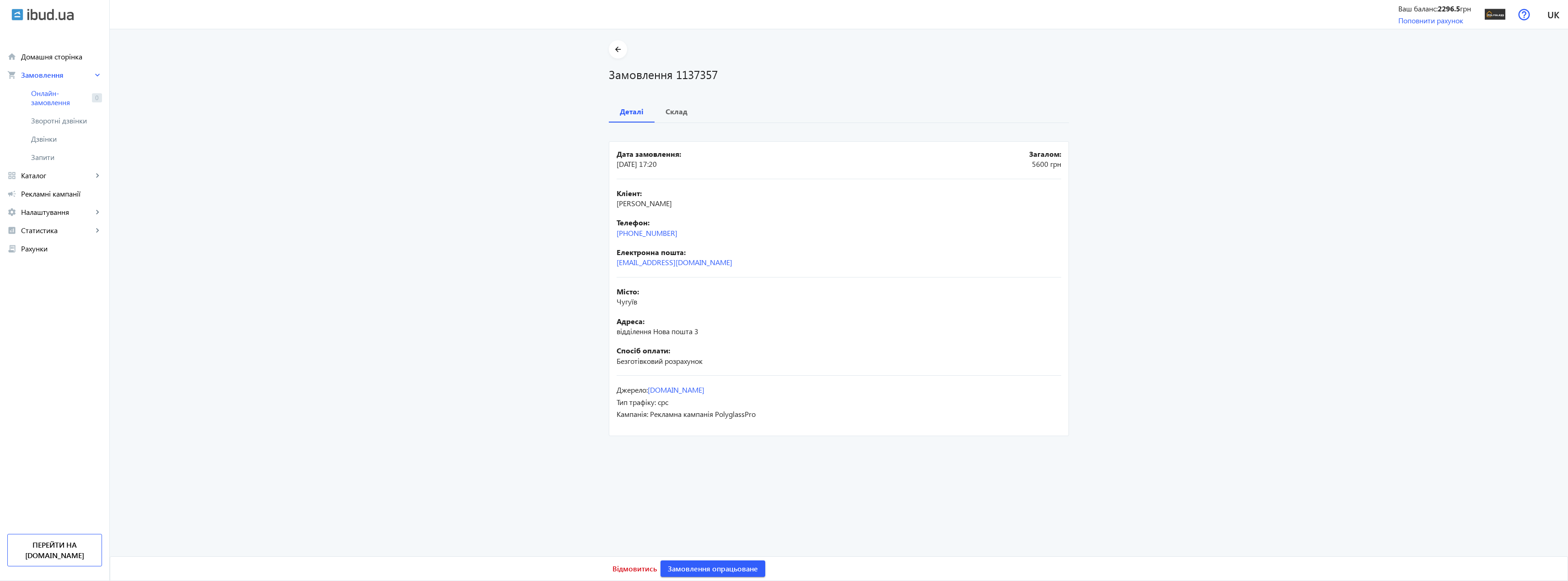
drag, startPoint x: 496, startPoint y: 199, endPoint x: 472, endPoint y: 192, distance: 25.0
click at [496, 199] on main "arrow_back Замовлення 1137357 Деталі Склад Дата замовлення: 06.10.2025 17:20 За…" at bounding box center [839, 239] width 1458 height 398
click at [57, 179] on span "Каталог" at bounding box center [57, 175] width 72 height 9
click at [51, 192] on span "Товари" at bounding box center [66, 193] width 71 height 9
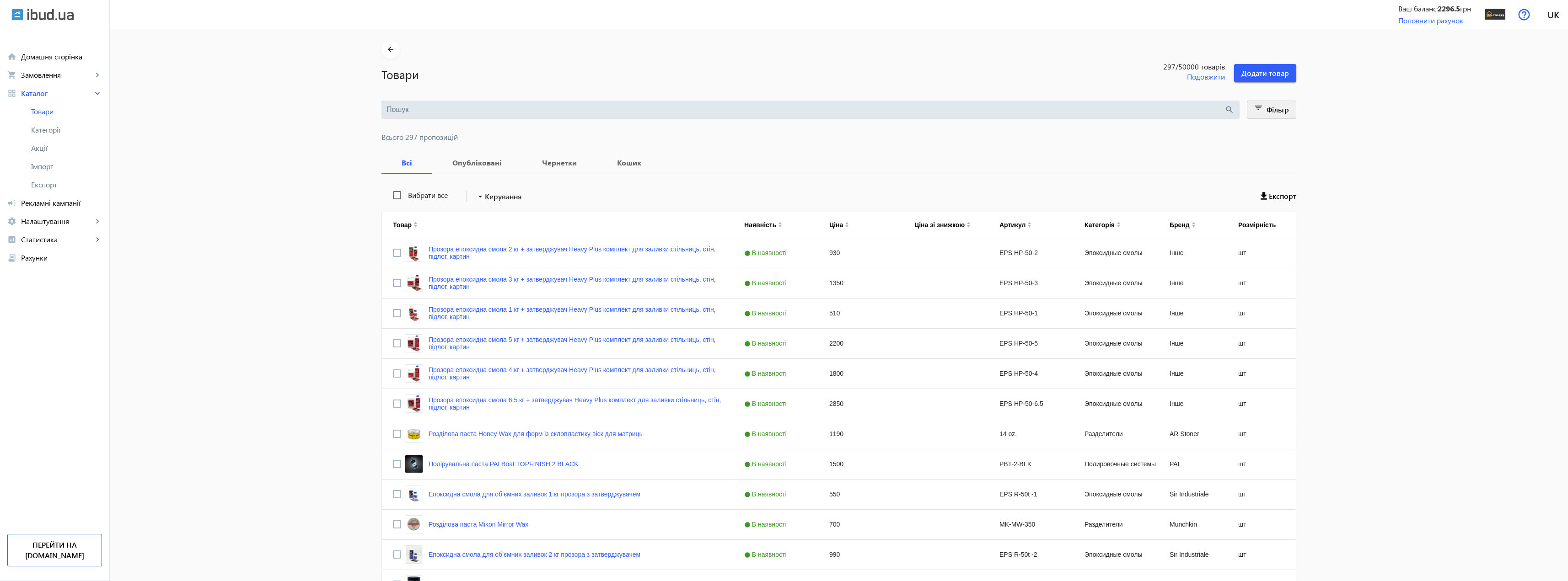
click at [1273, 111] on span "Фільтр" at bounding box center [1278, 110] width 23 height 10
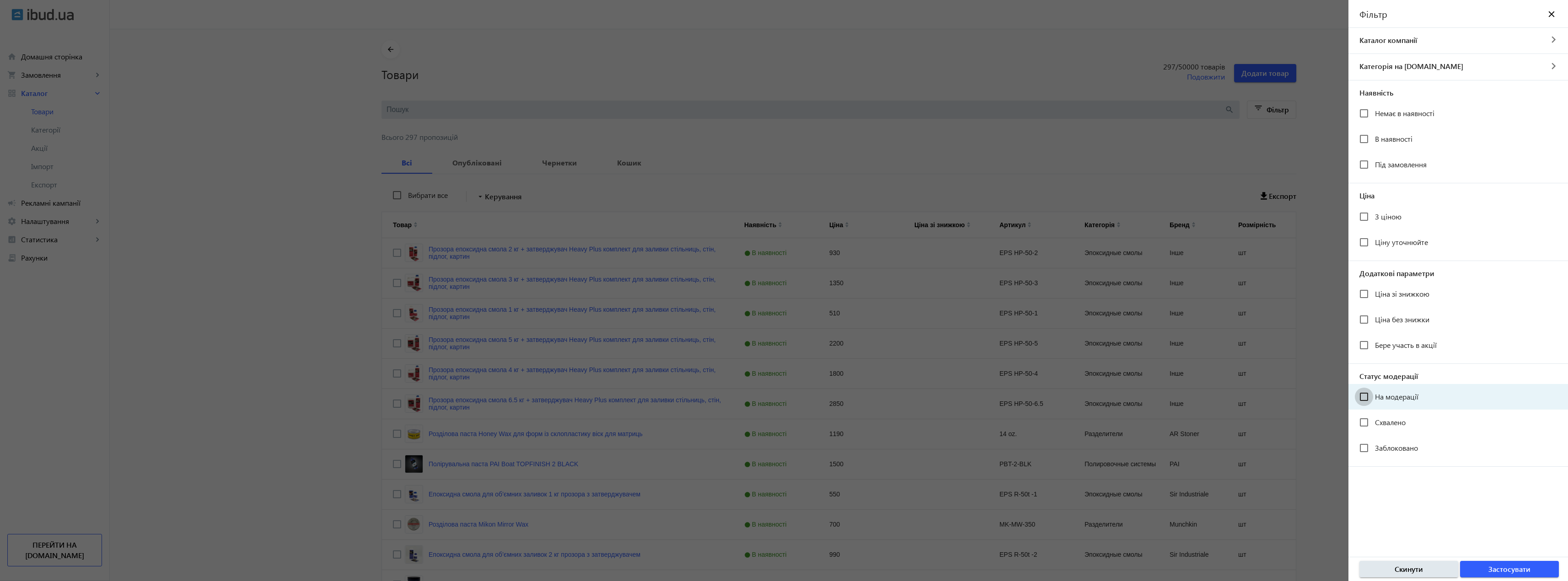
click at [1361, 399] on input "На модерації" at bounding box center [1364, 397] width 18 height 18
checkbox input "true"
click at [1514, 570] on span "Застосувати" at bounding box center [1509, 569] width 42 height 10
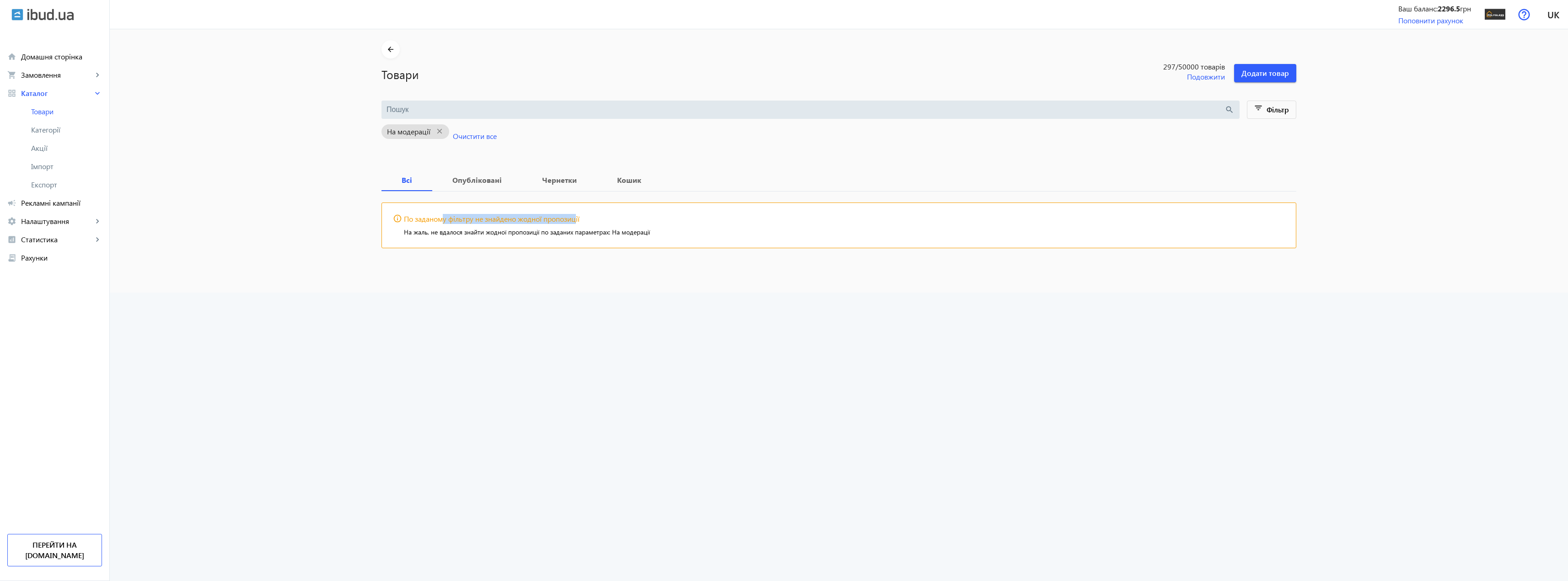
drag, startPoint x: 441, startPoint y: 218, endPoint x: 581, endPoint y: 224, distance: 140.1
click at [578, 225] on mat-card "info_outline По заданому фільтру не знайдено жодної пропозиції На жаль, не вдал…" at bounding box center [839, 225] width 915 height 46
click at [581, 224] on div "info_outline По заданому фільтру не знайдено жодної пропозиції" at bounding box center [839, 219] width 892 height 10
drag, startPoint x: 608, startPoint y: 238, endPoint x: 372, endPoint y: 222, distance: 236.5
click at [373, 223] on main "arrow_back Товари 297 /50000 товарів Подовжити Додати товар search filter_list …" at bounding box center [839, 151] width 937 height 221
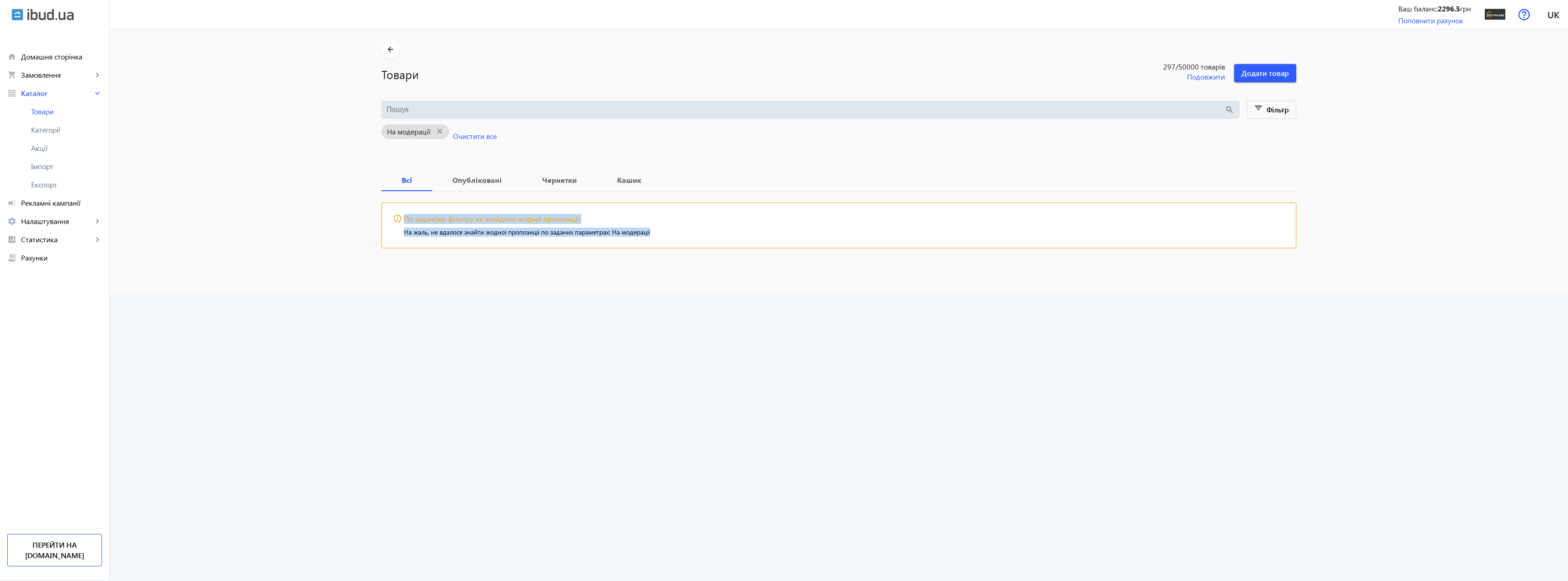
click at [421, 248] on mat-card "info_outline По заданому фільтру не знайдено жодної пропозиції На жаль, не вдал…" at bounding box center [839, 225] width 915 height 46
drag, startPoint x: 669, startPoint y: 229, endPoint x: 390, endPoint y: 208, distance: 279.8
click at [390, 208] on mat-card "info_outline По заданому фільтру не знайдено жодної пропозиції На жаль, не вдал…" at bounding box center [839, 225] width 915 height 46
click at [391, 210] on mat-card "info_outline По заданому фільтру не знайдено жодної пропозиції На жаль, не вдал…" at bounding box center [839, 225] width 915 height 46
click at [1276, 113] on span "Фільтр" at bounding box center [1278, 110] width 23 height 10
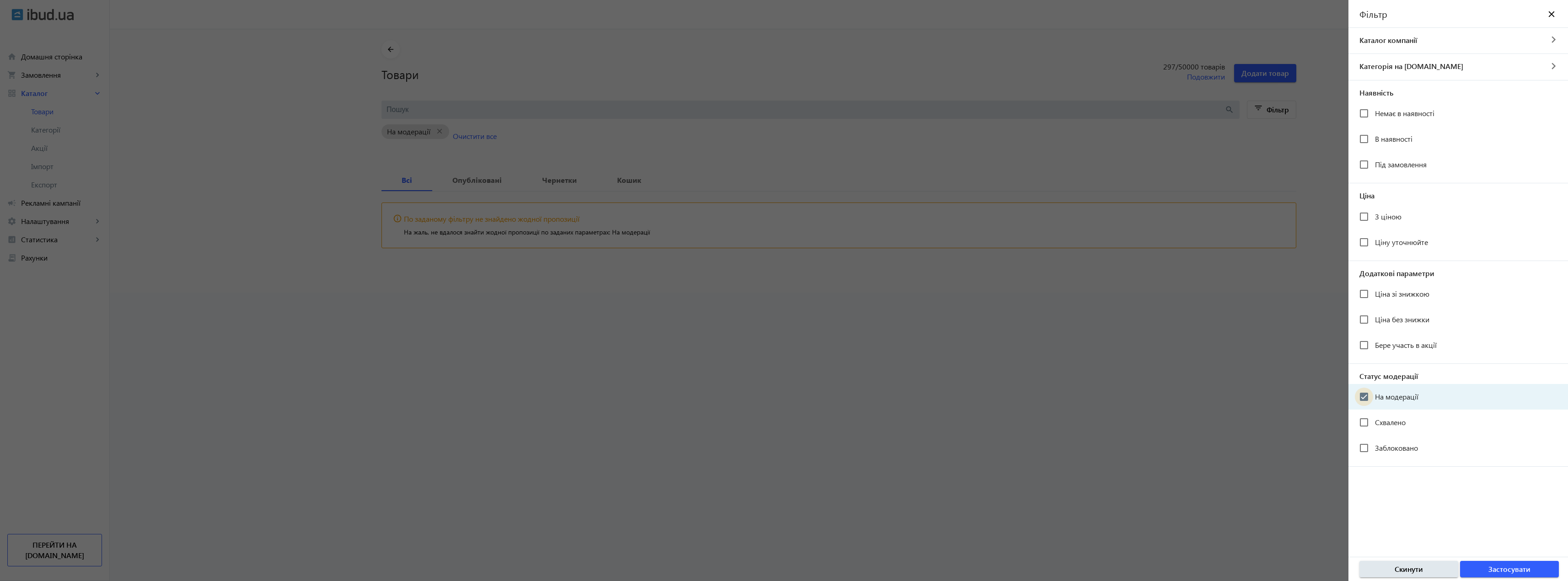
click at [1364, 395] on input "На модерації" at bounding box center [1364, 397] width 18 height 18
click at [1365, 393] on input "На модерації" at bounding box center [1364, 397] width 18 height 18
checkbox input "false"
drag, startPoint x: 976, startPoint y: 318, endPoint x: 982, endPoint y: 302, distance: 17.1
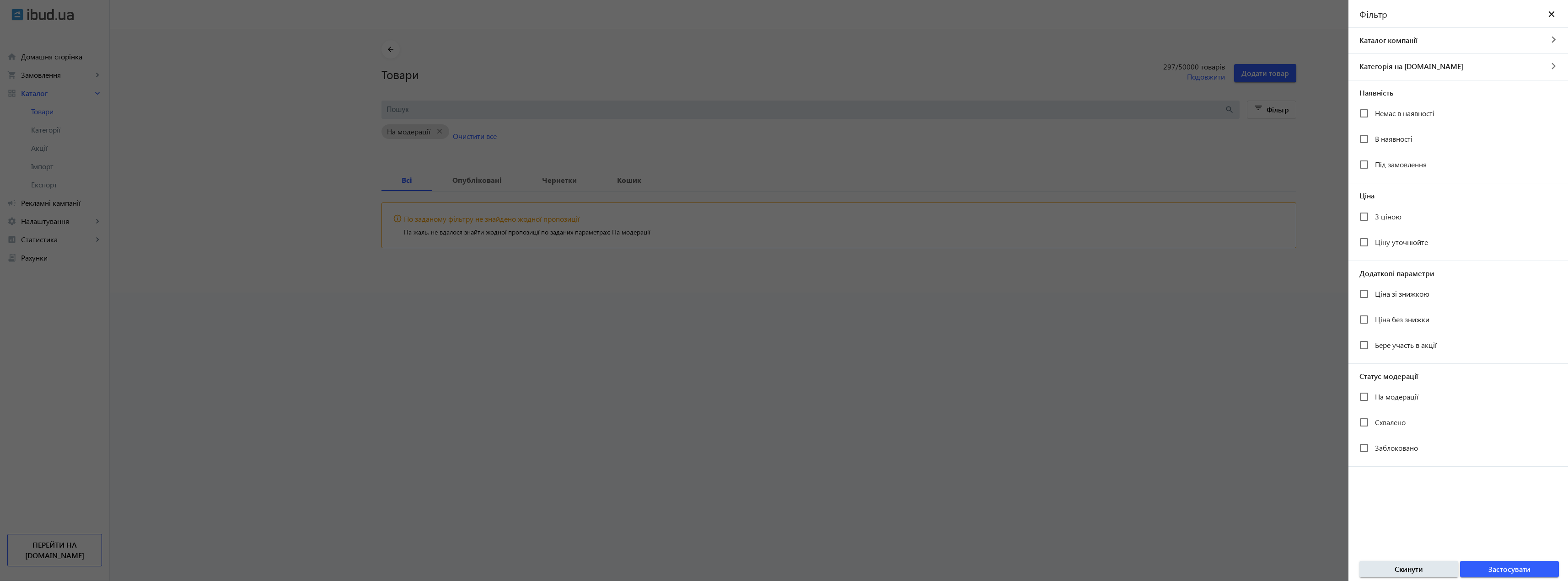
click at [975, 316] on div at bounding box center [784, 290] width 1568 height 581
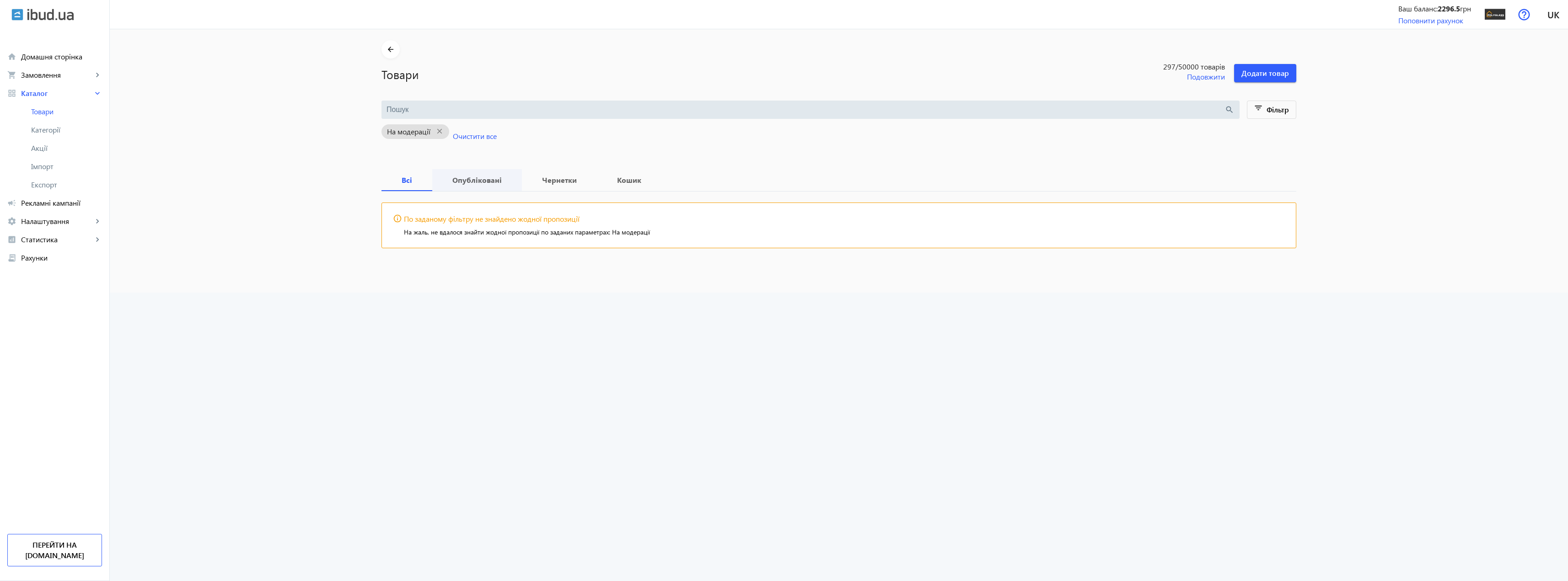
click at [481, 181] on b "Опубліковані" at bounding box center [477, 180] width 68 height 7
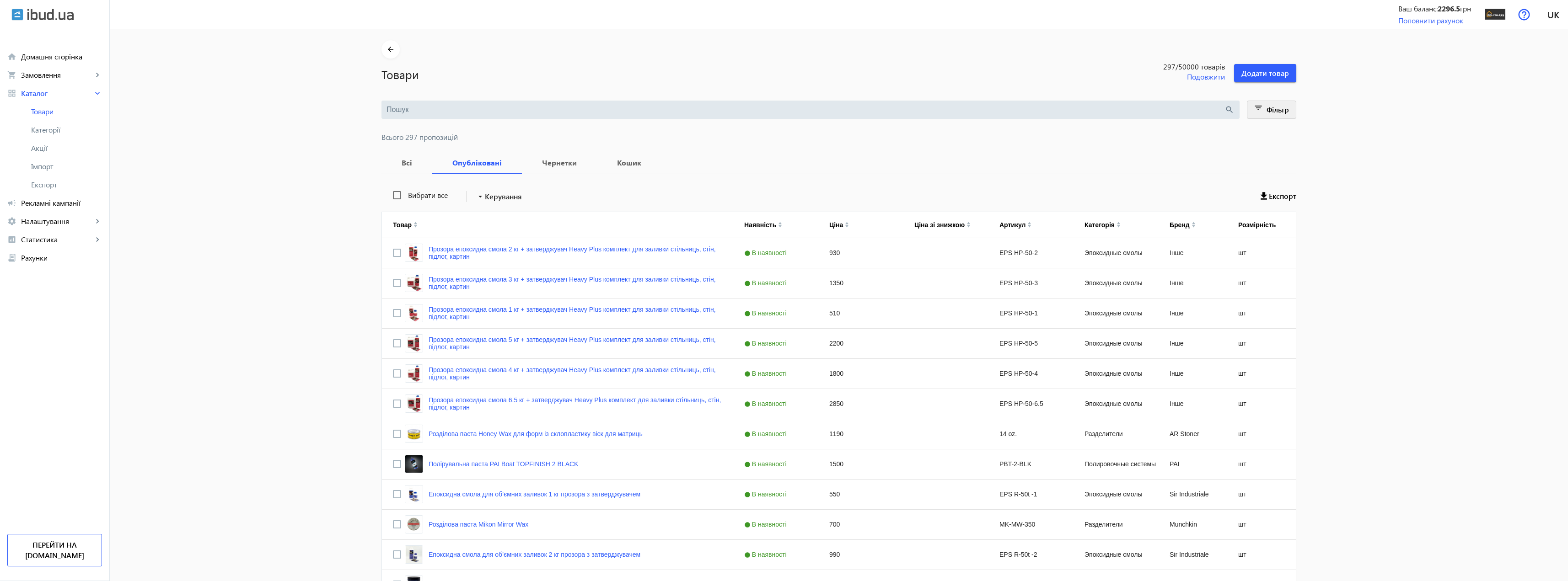
click at [1281, 119] on span at bounding box center [1272, 110] width 49 height 22
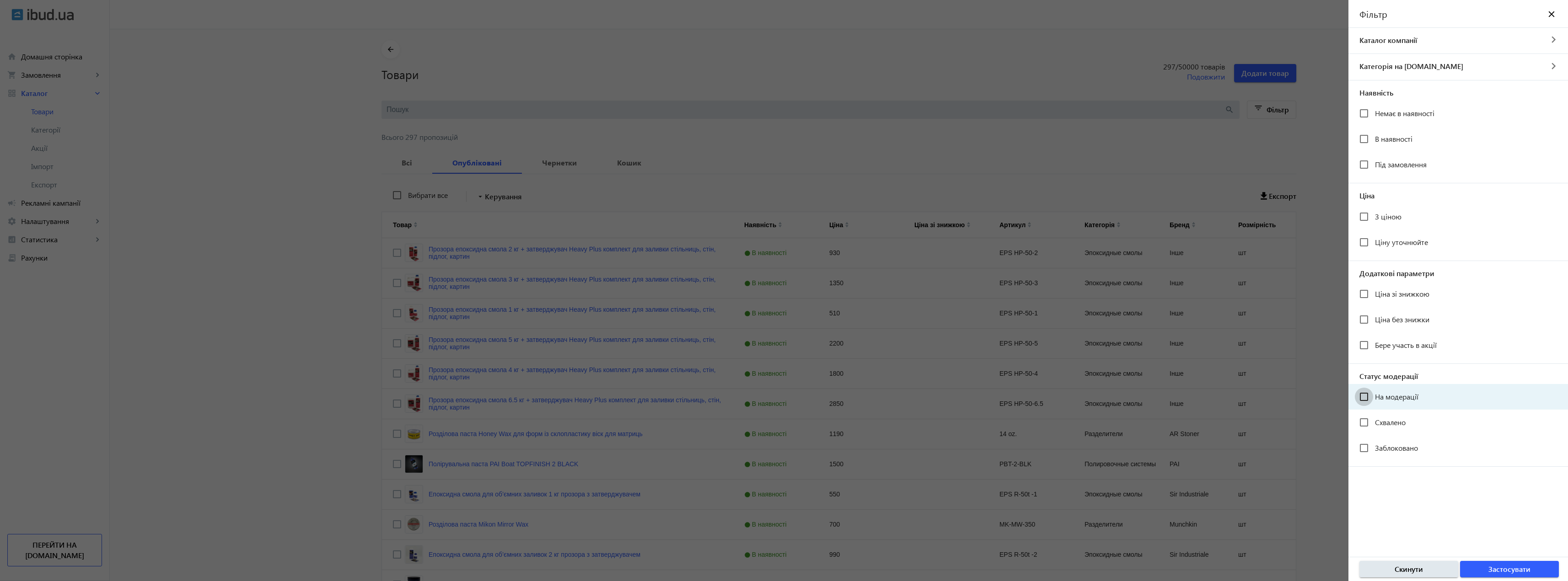
drag, startPoint x: 1369, startPoint y: 392, endPoint x: 1384, endPoint y: 403, distance: 18.6
click at [1368, 391] on input "На модерації" at bounding box center [1364, 397] width 18 height 18
checkbox input "true"
click at [1497, 573] on span "Застосувати" at bounding box center [1509, 569] width 42 height 10
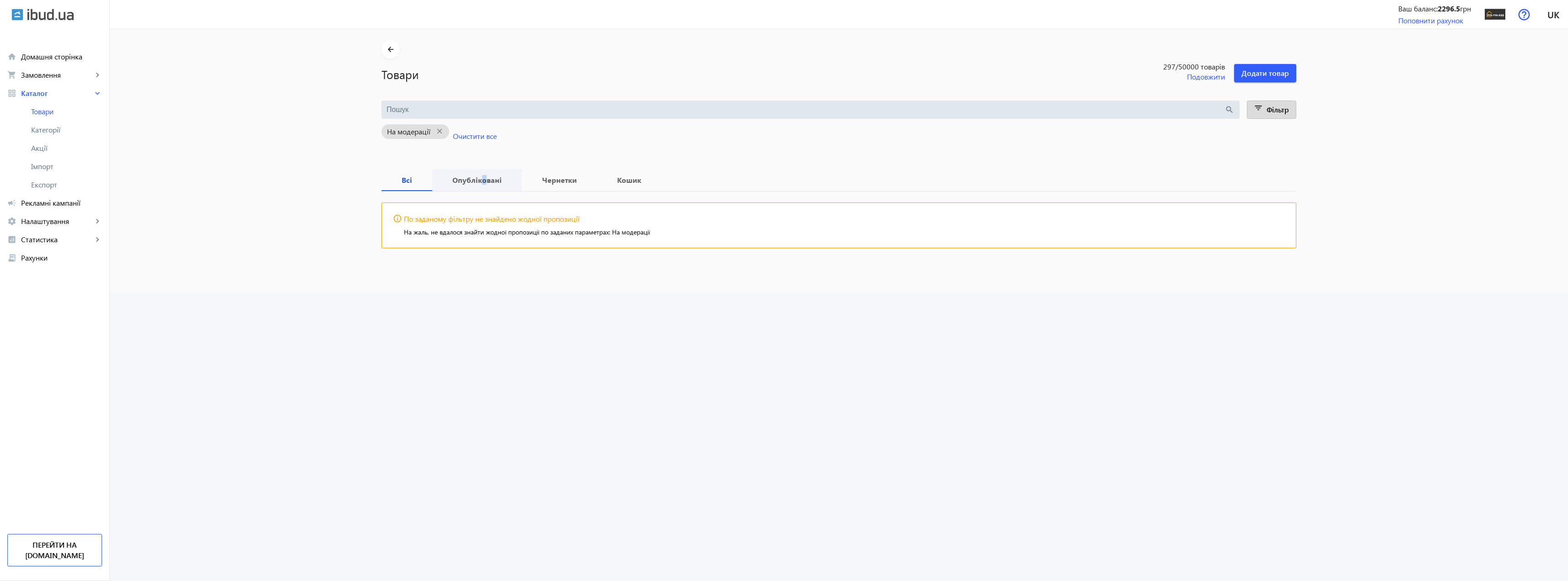
click at [478, 174] on span "Опубліковані" at bounding box center [477, 180] width 68 height 22
click at [542, 179] on b "Чернетки" at bounding box center [559, 180] width 53 height 7
click at [492, 179] on b "Опубліковані" at bounding box center [477, 180] width 68 height 7
click at [542, 176] on b "Чернетки" at bounding box center [559, 180] width 53 height 7
click at [642, 181] on b "Кошик" at bounding box center [629, 180] width 43 height 7
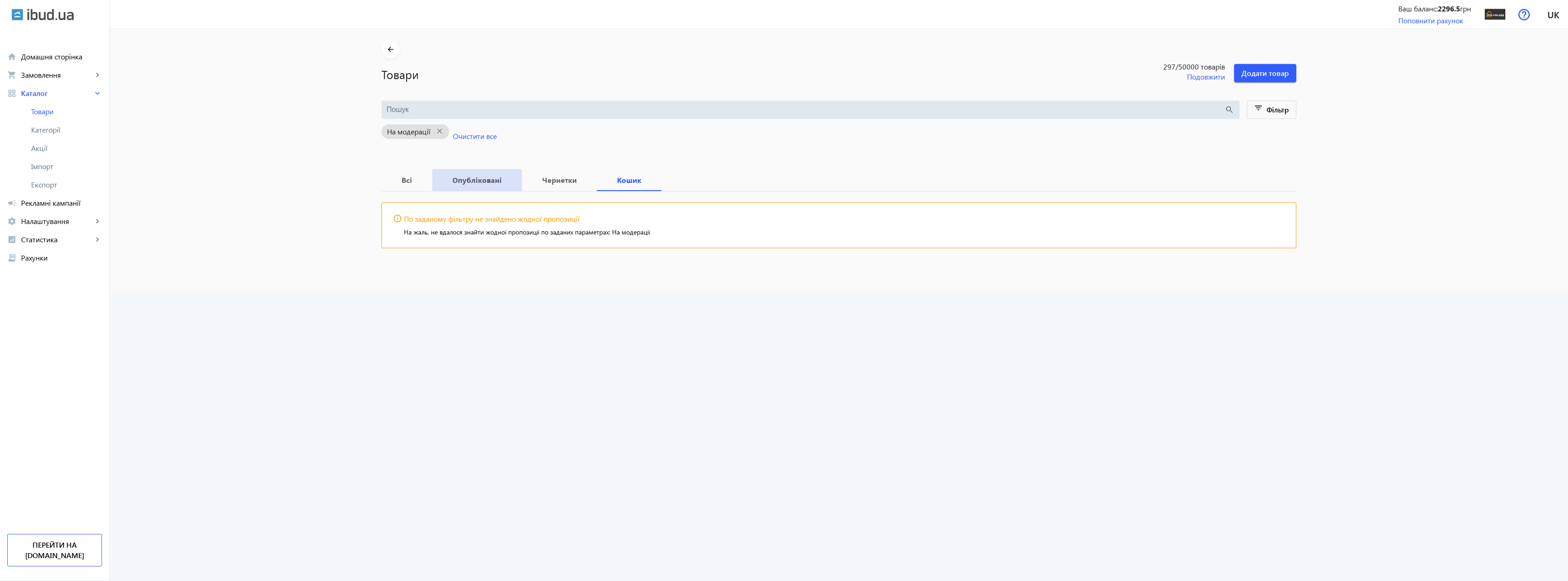
click at [478, 184] on b "Опубліковані" at bounding box center [477, 180] width 68 height 7
click at [1277, 116] on span at bounding box center [1272, 110] width 49 height 22
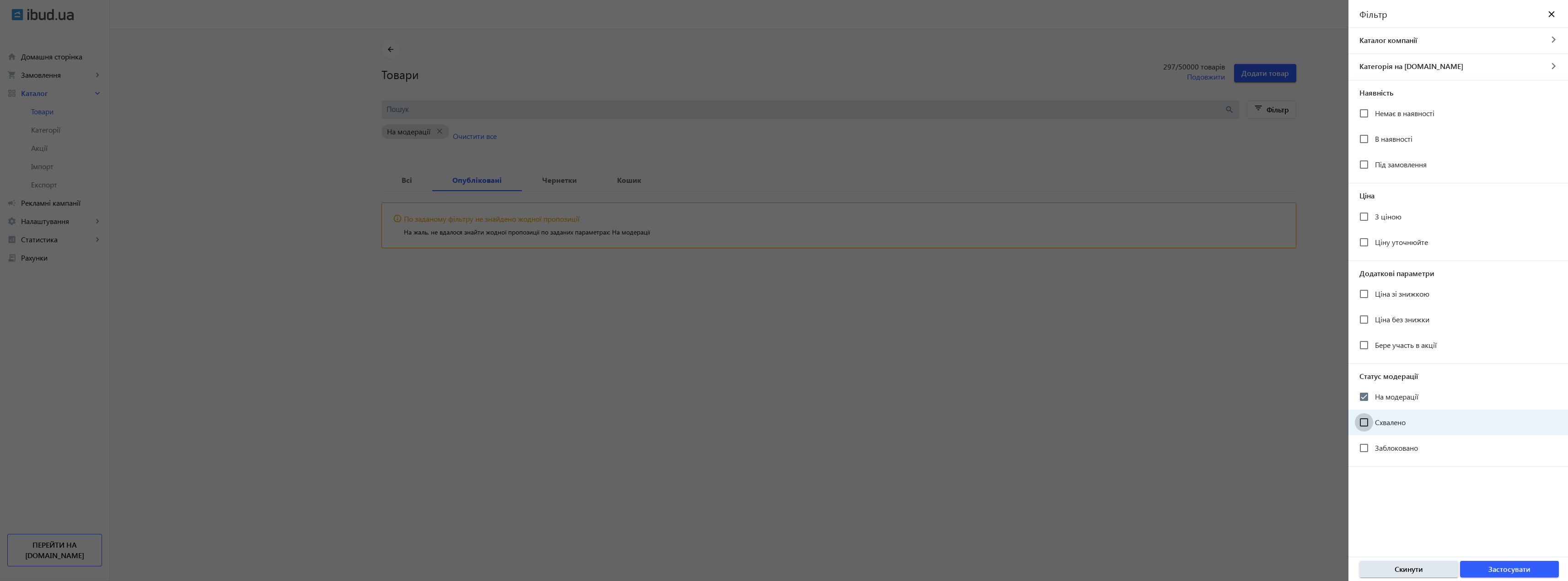
click at [1367, 423] on input "Схвалено" at bounding box center [1364, 422] width 18 height 18
checkbox input "true"
click at [1365, 394] on input "На модерації" at bounding box center [1364, 397] width 18 height 18
checkbox input "false"
click at [1523, 569] on span "Застосувати" at bounding box center [1509, 569] width 42 height 10
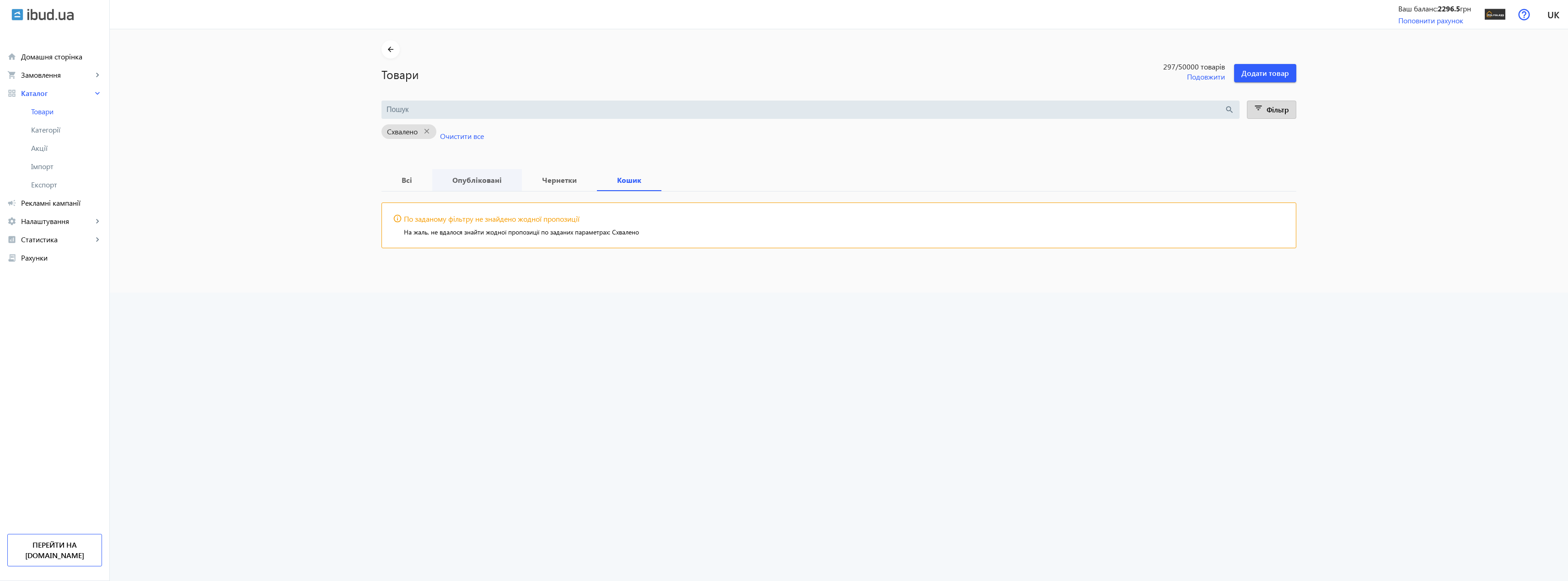
click at [474, 181] on b "Опубліковані" at bounding box center [477, 180] width 68 height 7
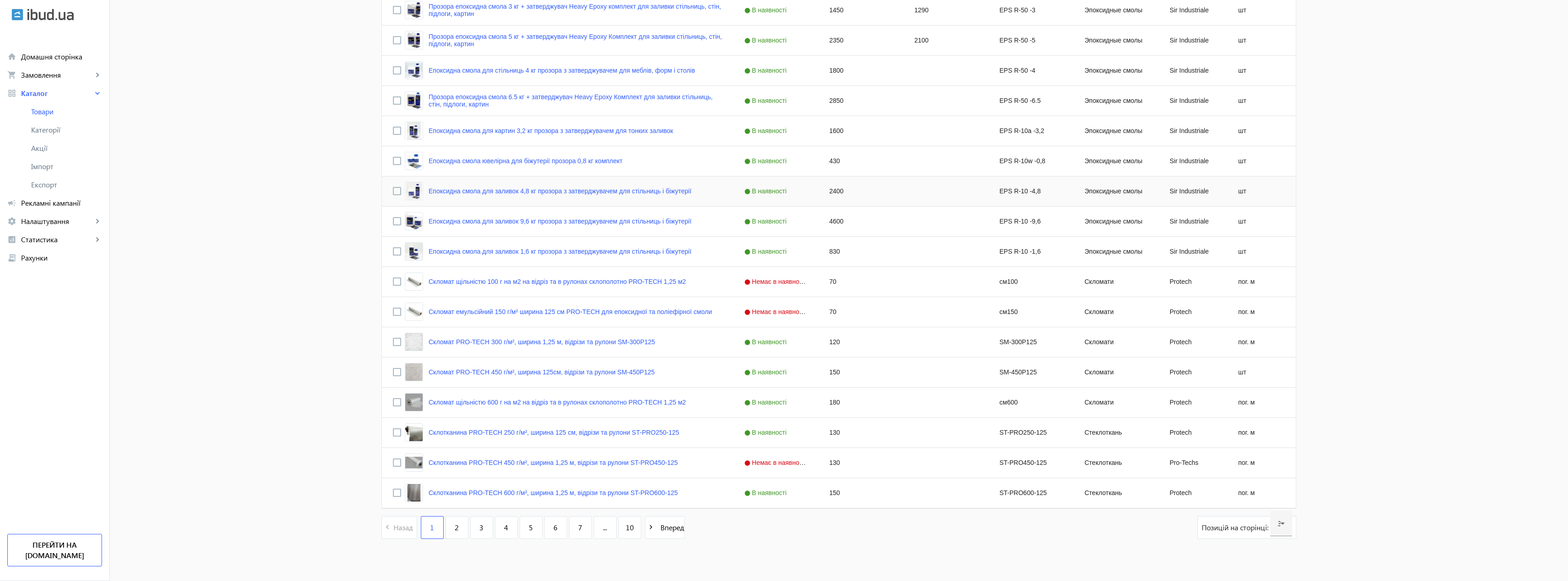
scroll to position [669, 0]
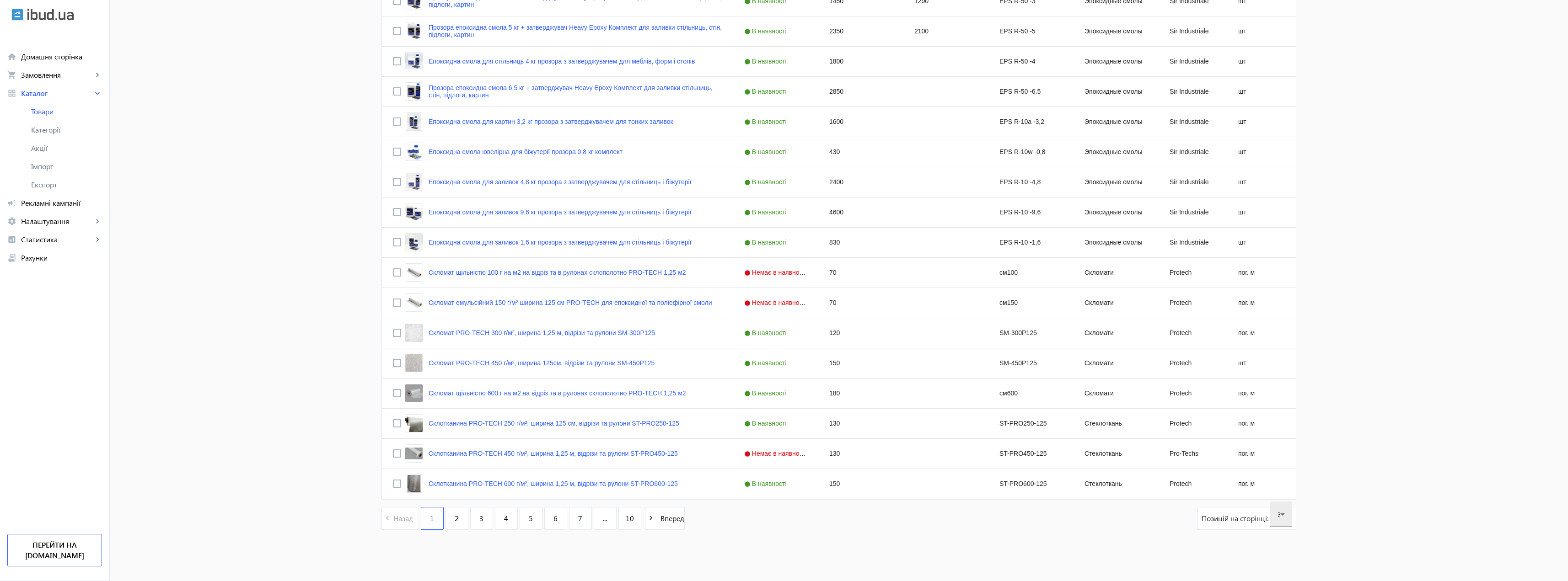
click at [1289, 520] on div "30" at bounding box center [1281, 514] width 22 height 26
click at [1281, 486] on span "120" at bounding box center [1281, 487] width 12 height 10
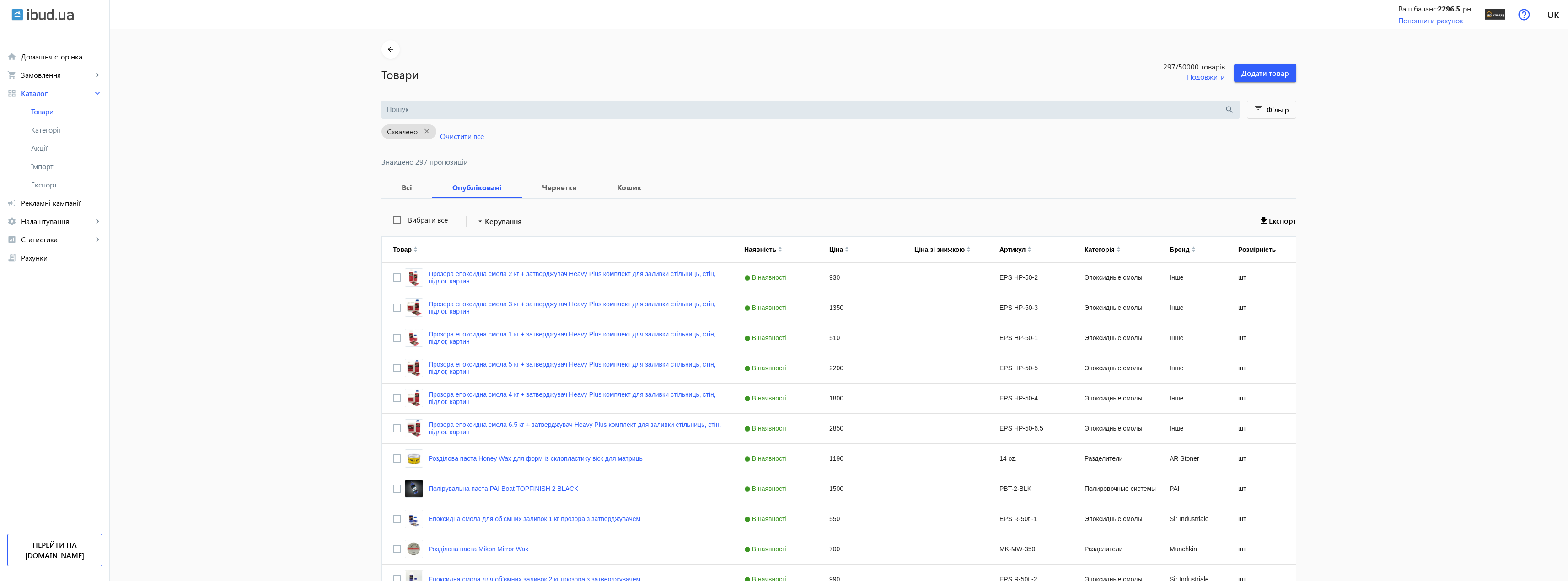
click at [430, 110] on input "search" at bounding box center [805, 110] width 838 height 10
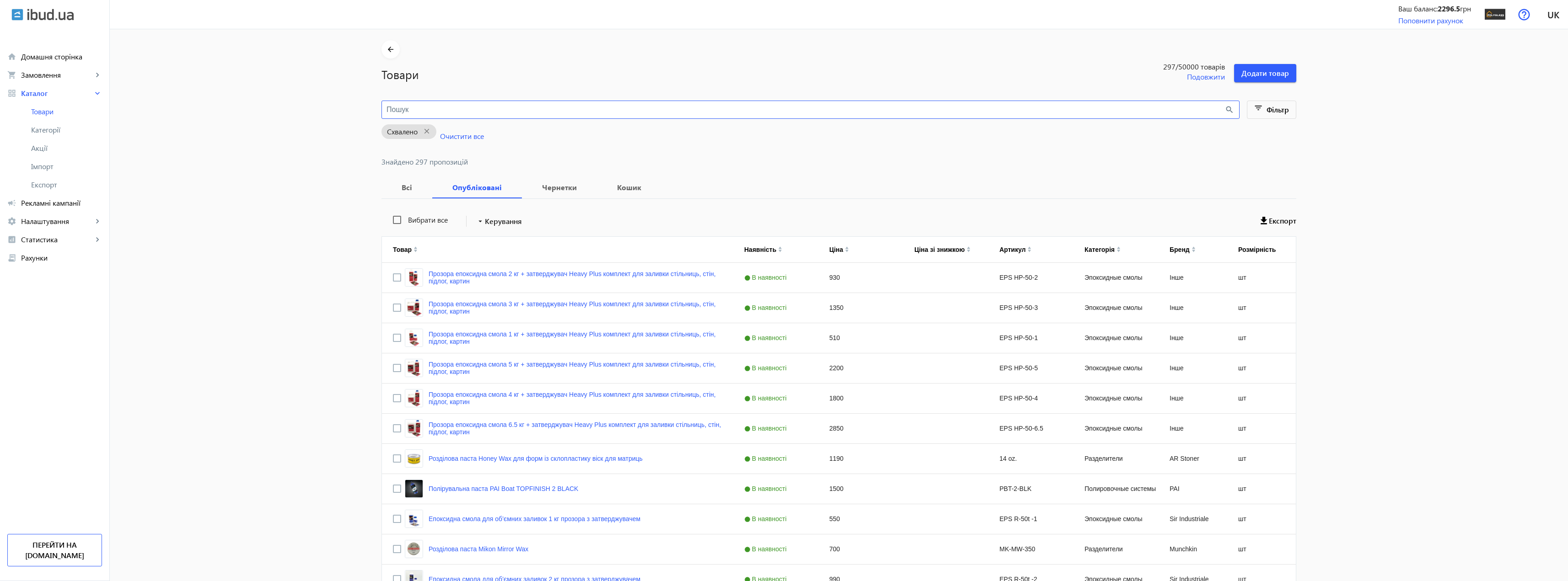
type input "[PERSON_NAME]"
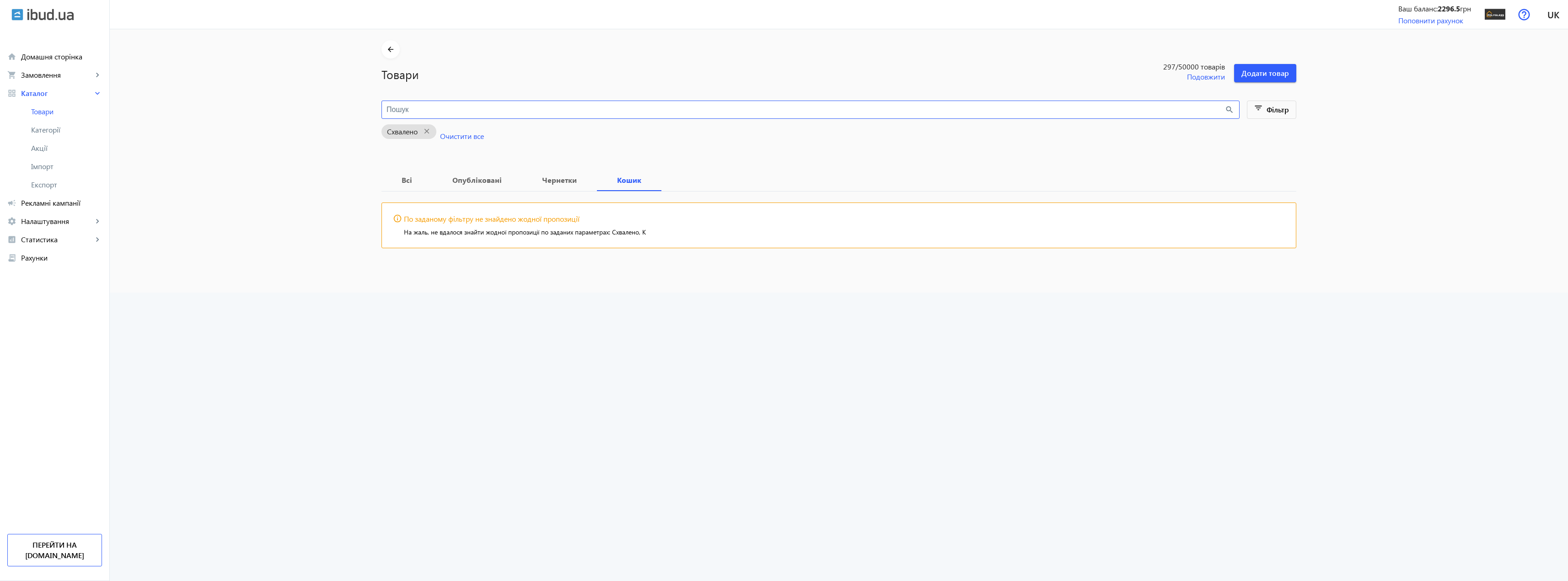
type input "[PERSON_NAME]"
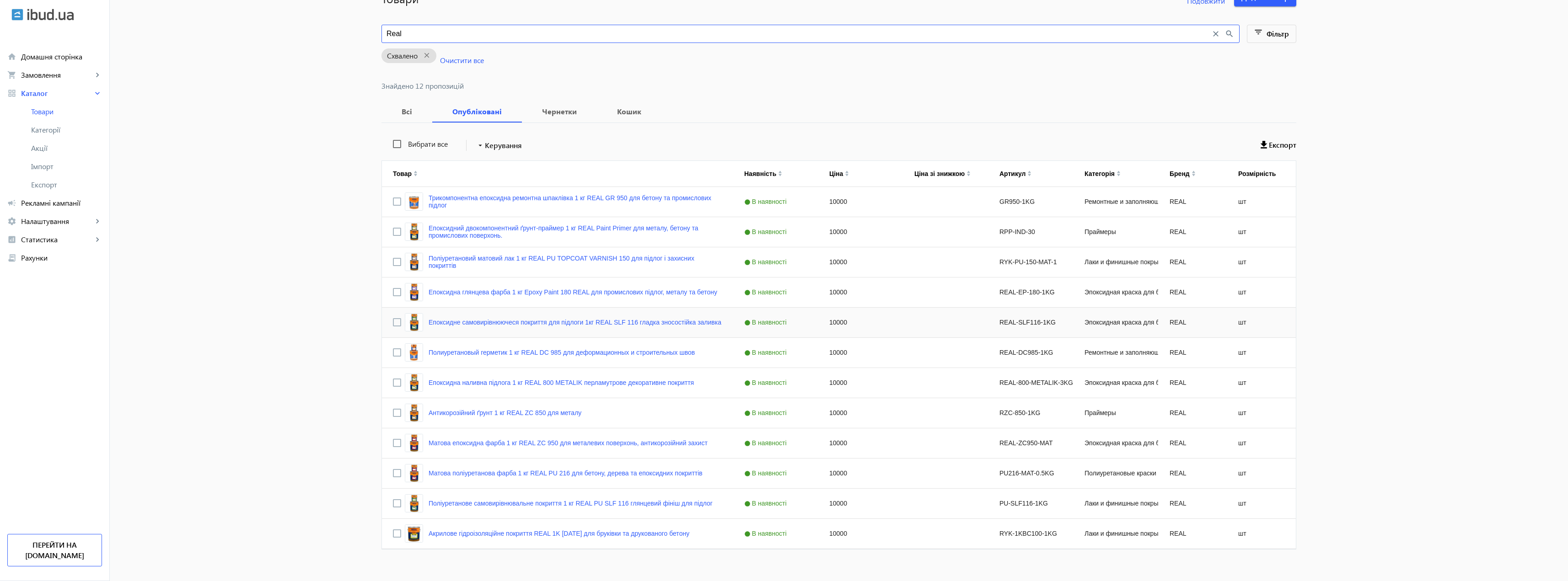
scroll to position [86, 0]
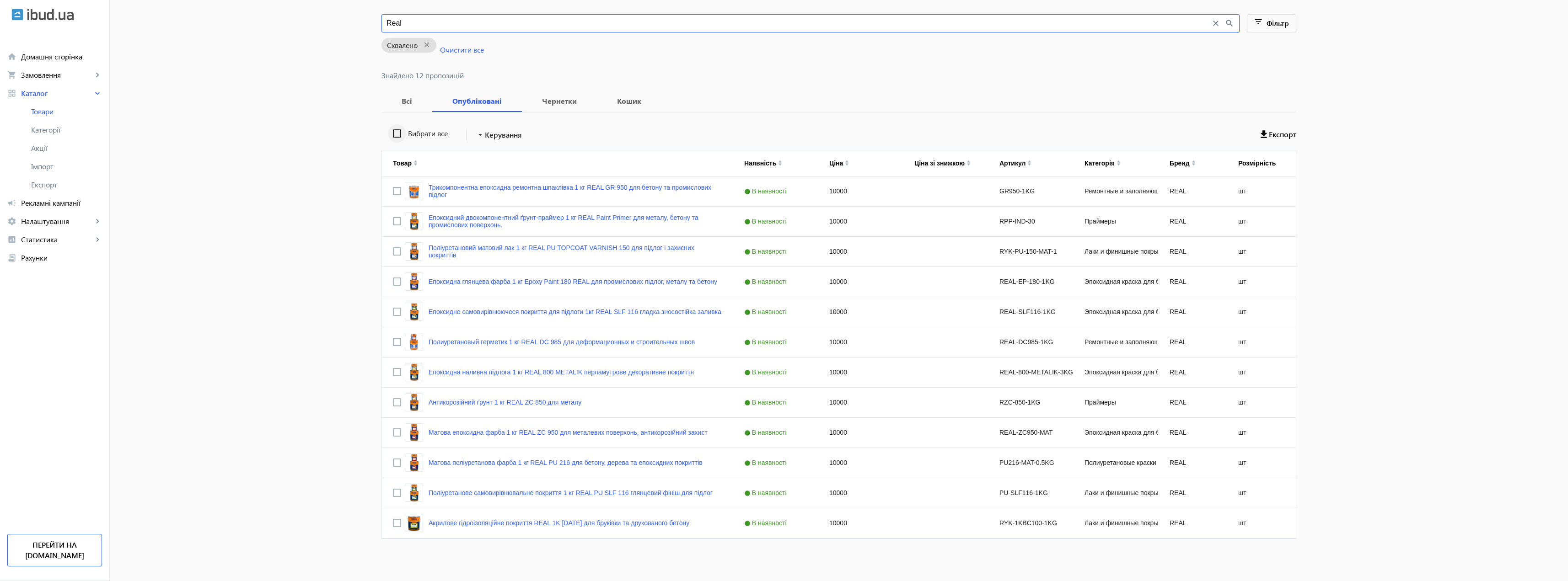
type input "Real"
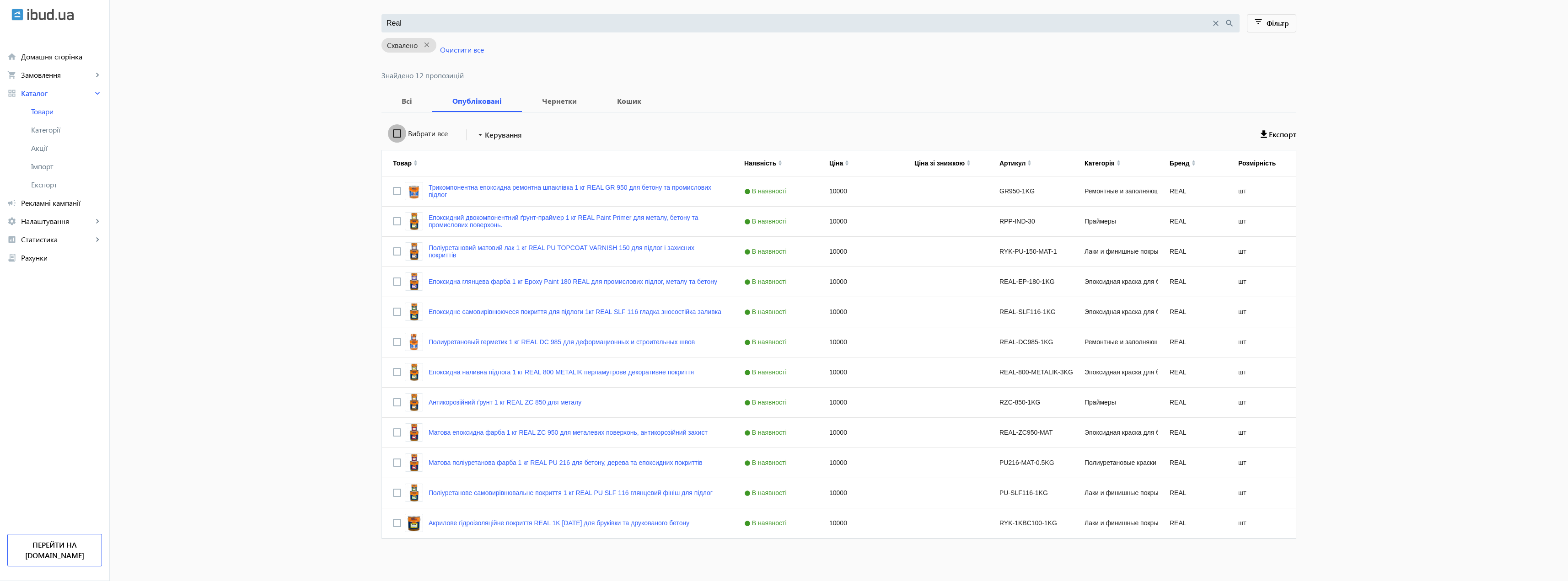
click at [392, 133] on input "Вибрати все" at bounding box center [397, 133] width 18 height 18
checkbox input "true"
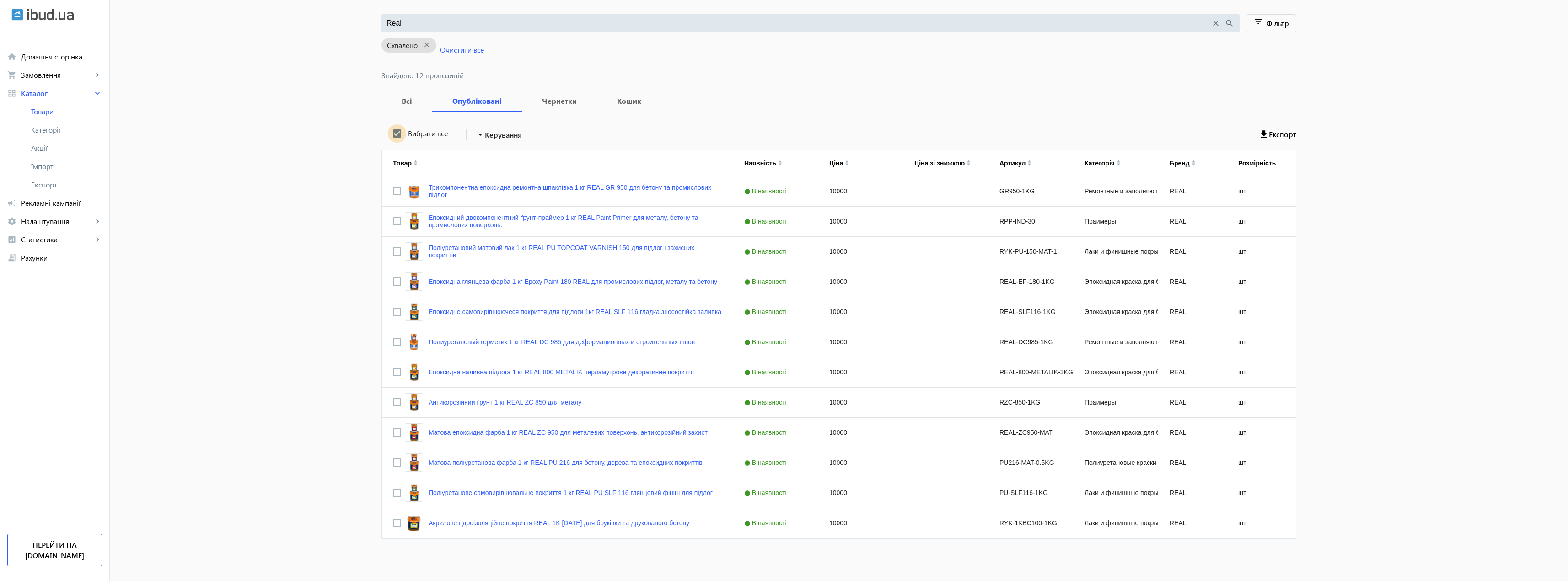
checkbox input "true"
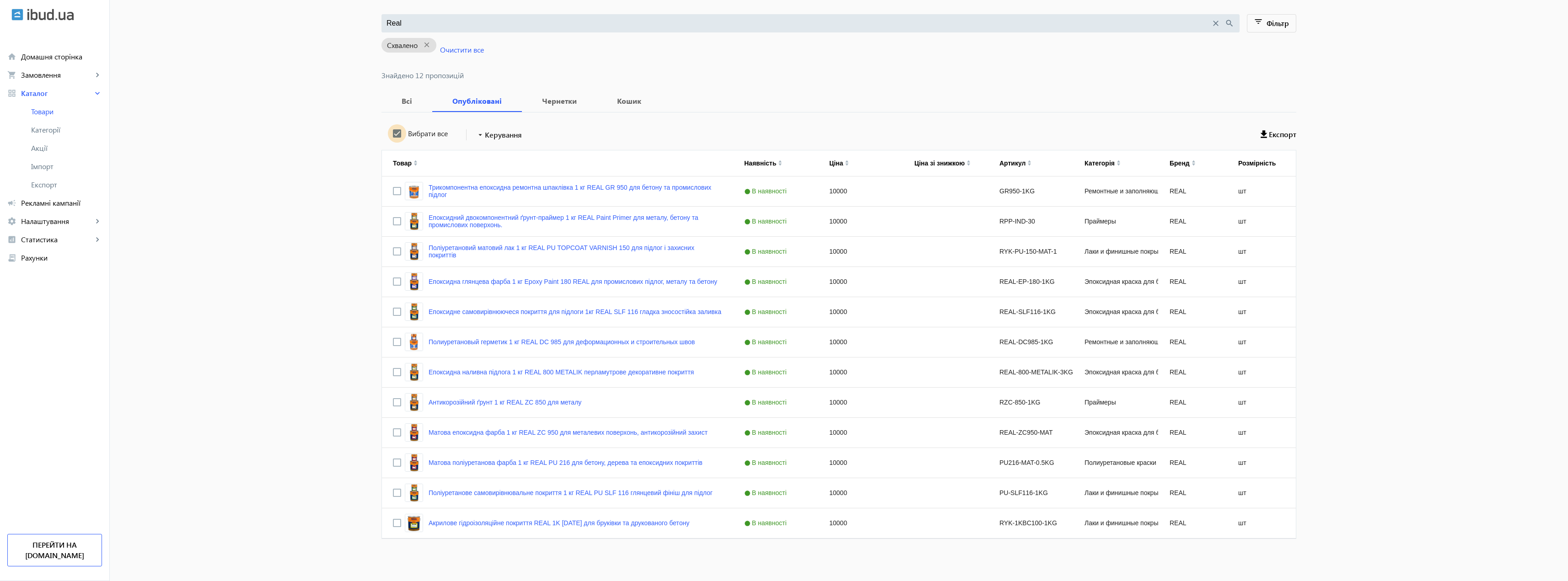
checkbox input "true"
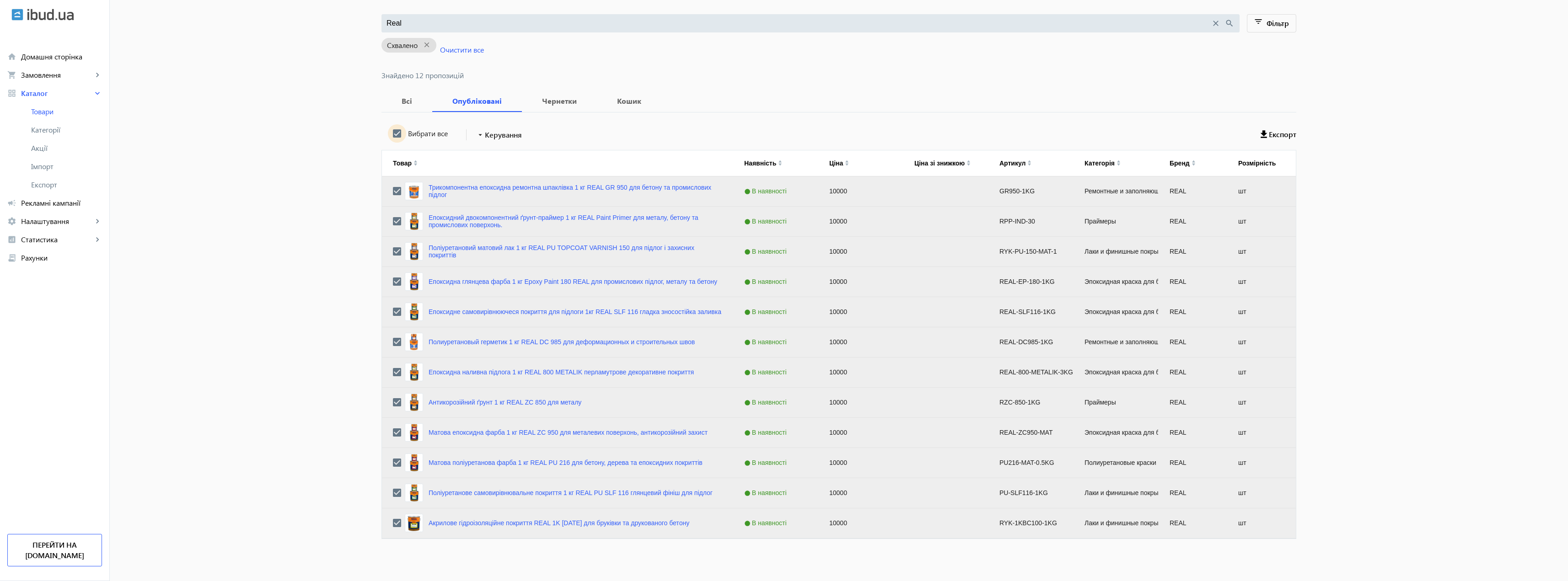
click at [396, 136] on input "Вибрати все" at bounding box center [397, 133] width 18 height 18
checkbox input "false"
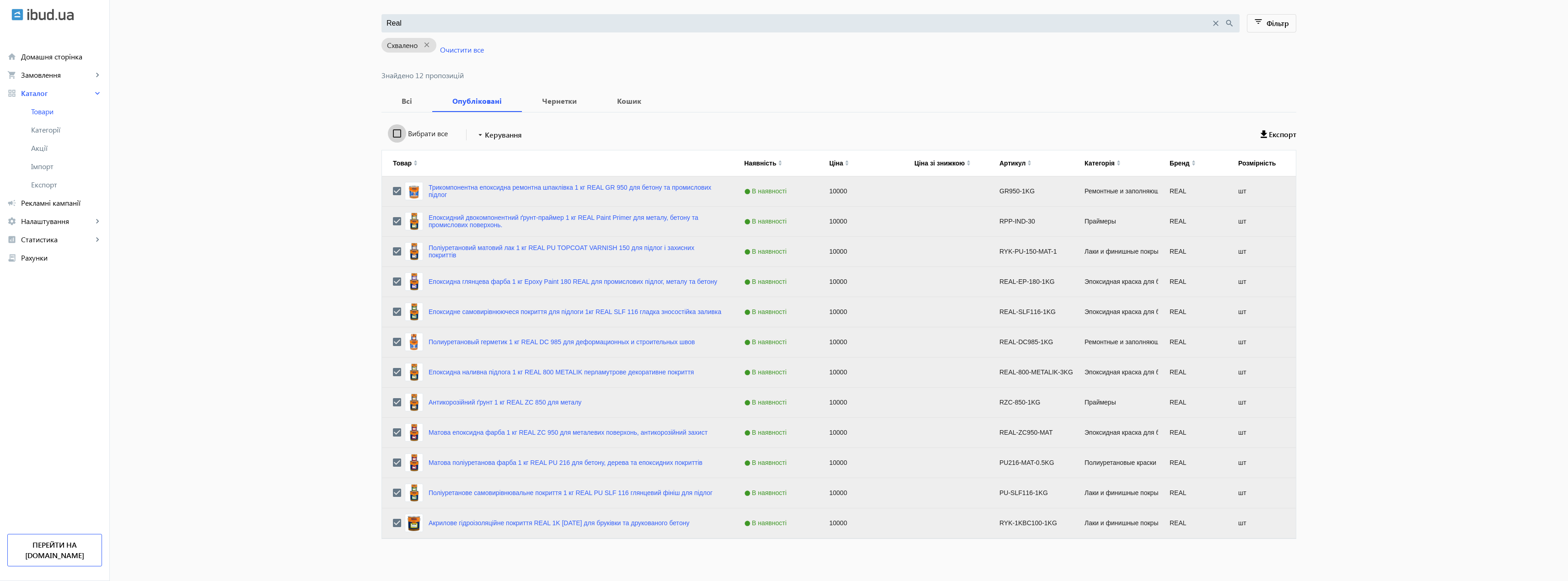
checkbox input "false"
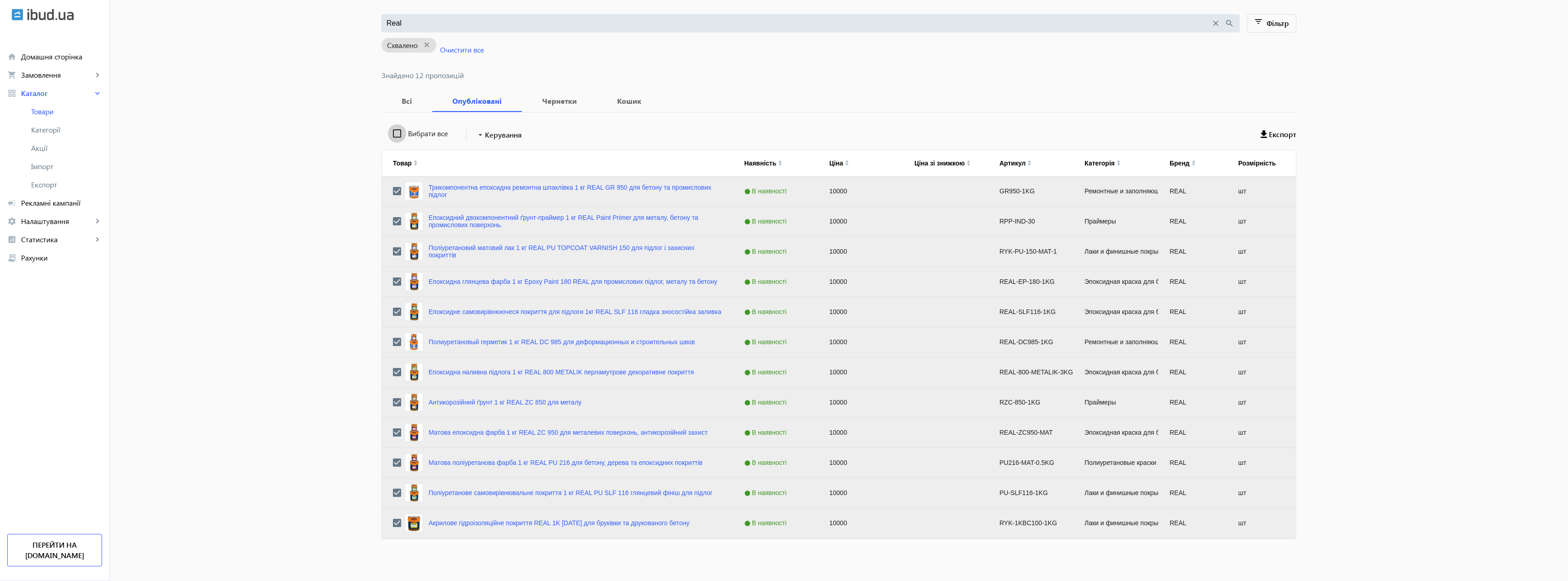
checkbox input "false"
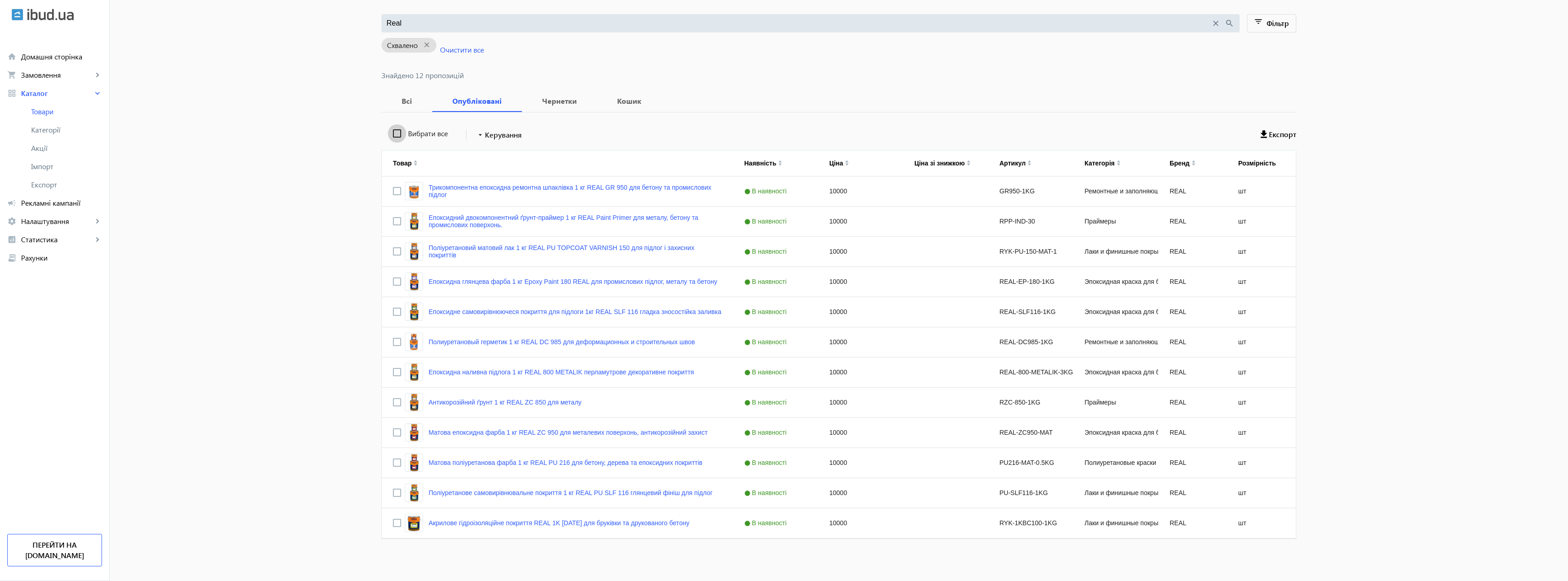
click at [396, 135] on input "Вибрати все" at bounding box center [397, 133] width 18 height 18
checkbox input "true"
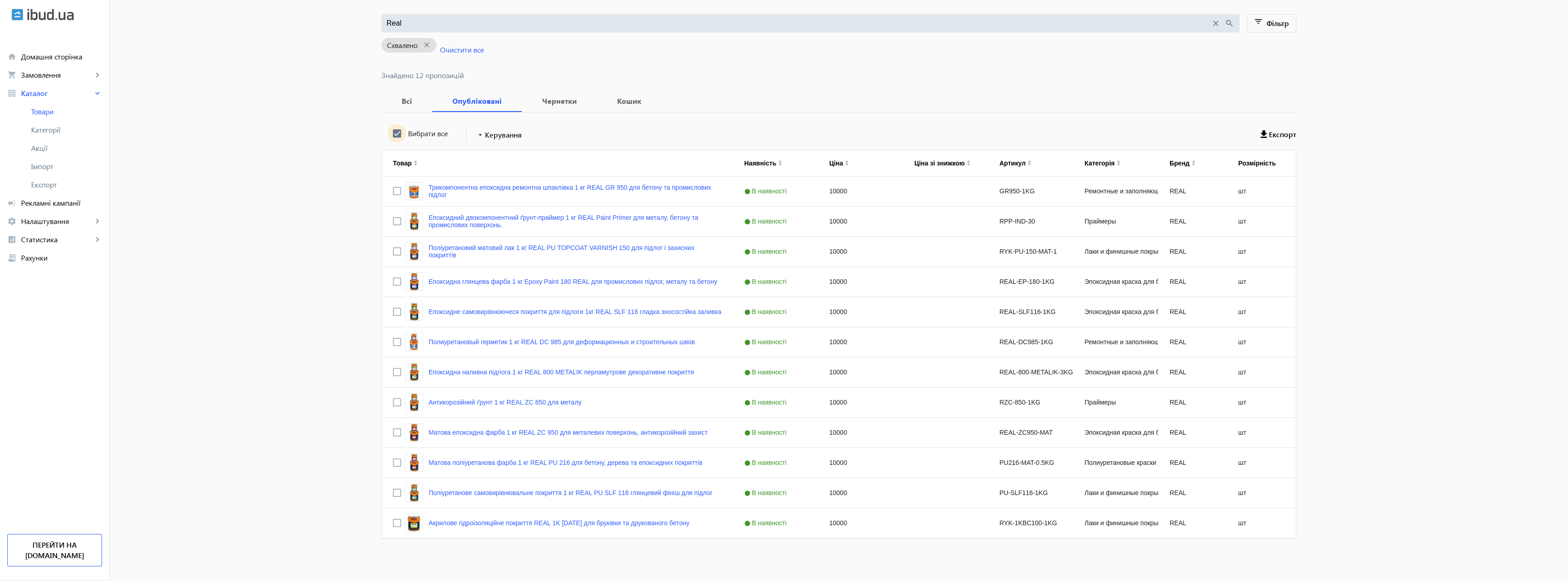
checkbox input "true"
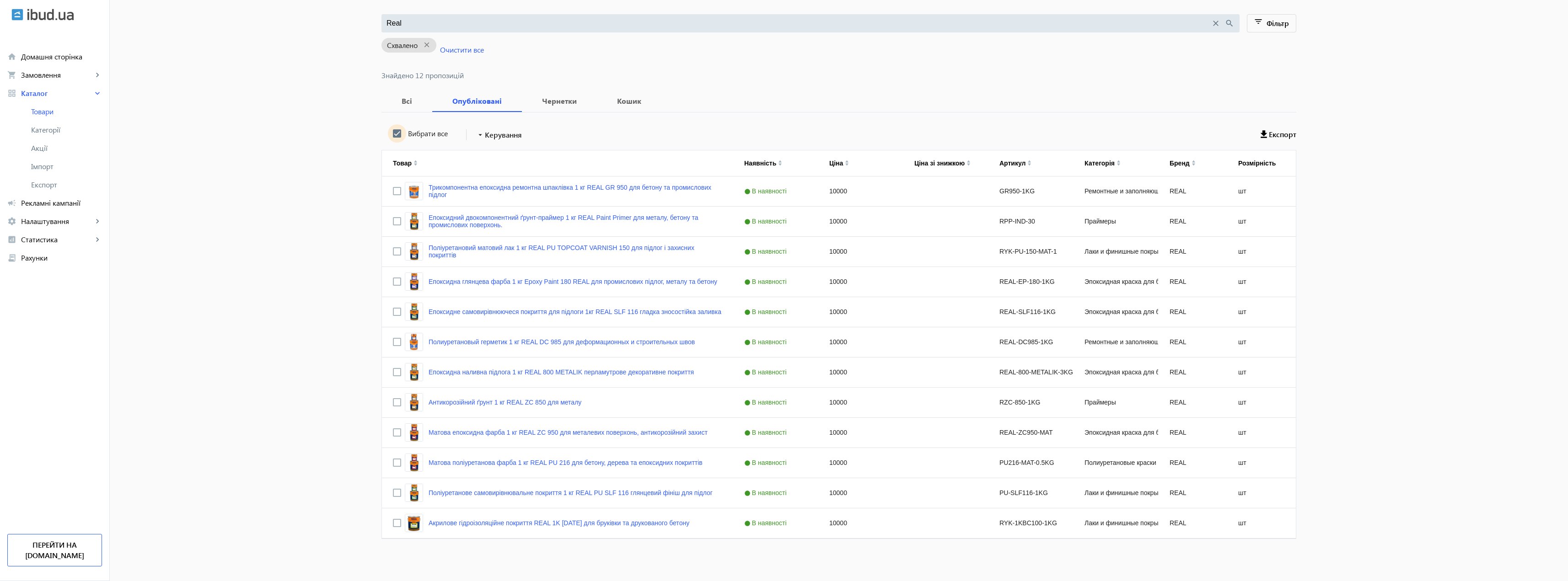
checkbox input "true"
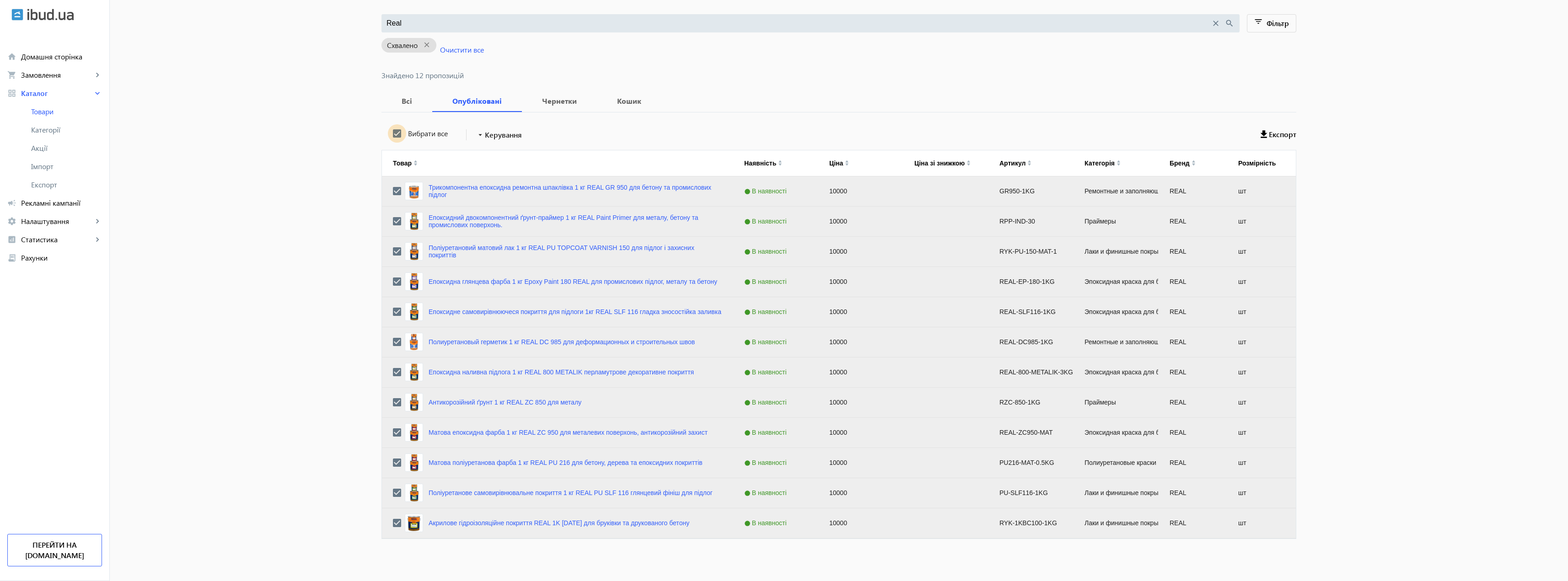
click at [396, 135] on input "Вибрати все" at bounding box center [397, 133] width 18 height 18
checkbox input "false"
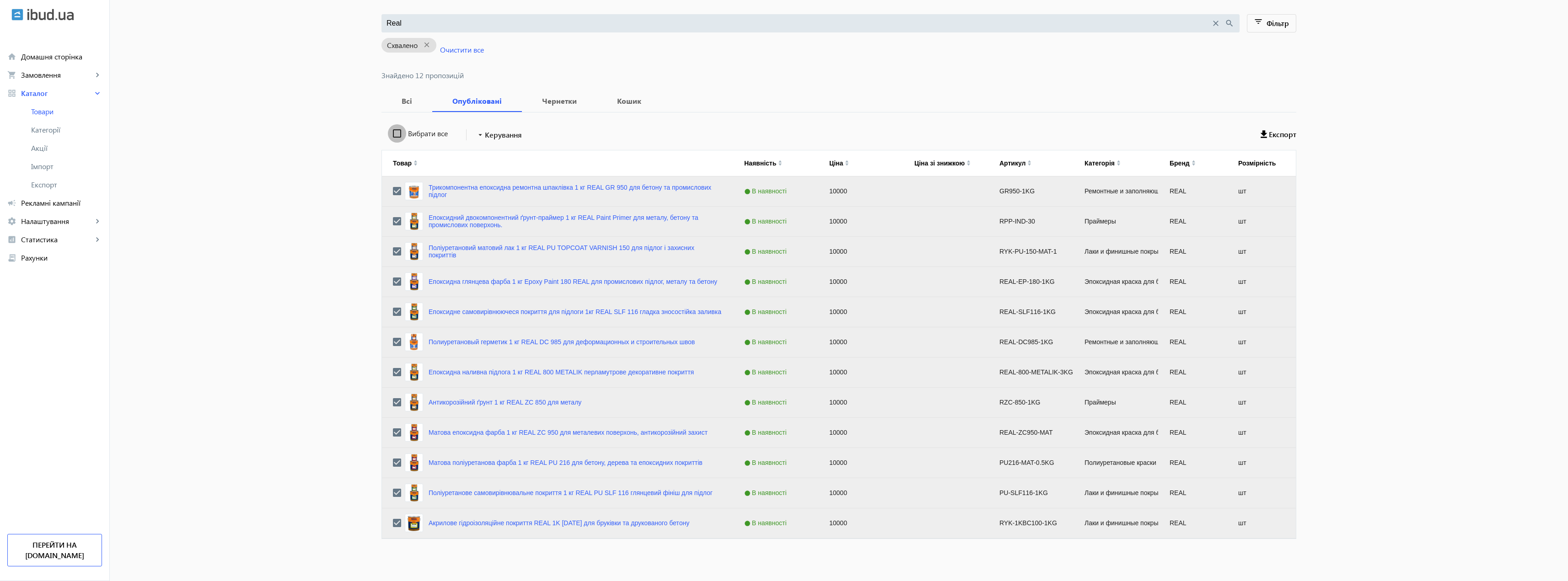
checkbox input "false"
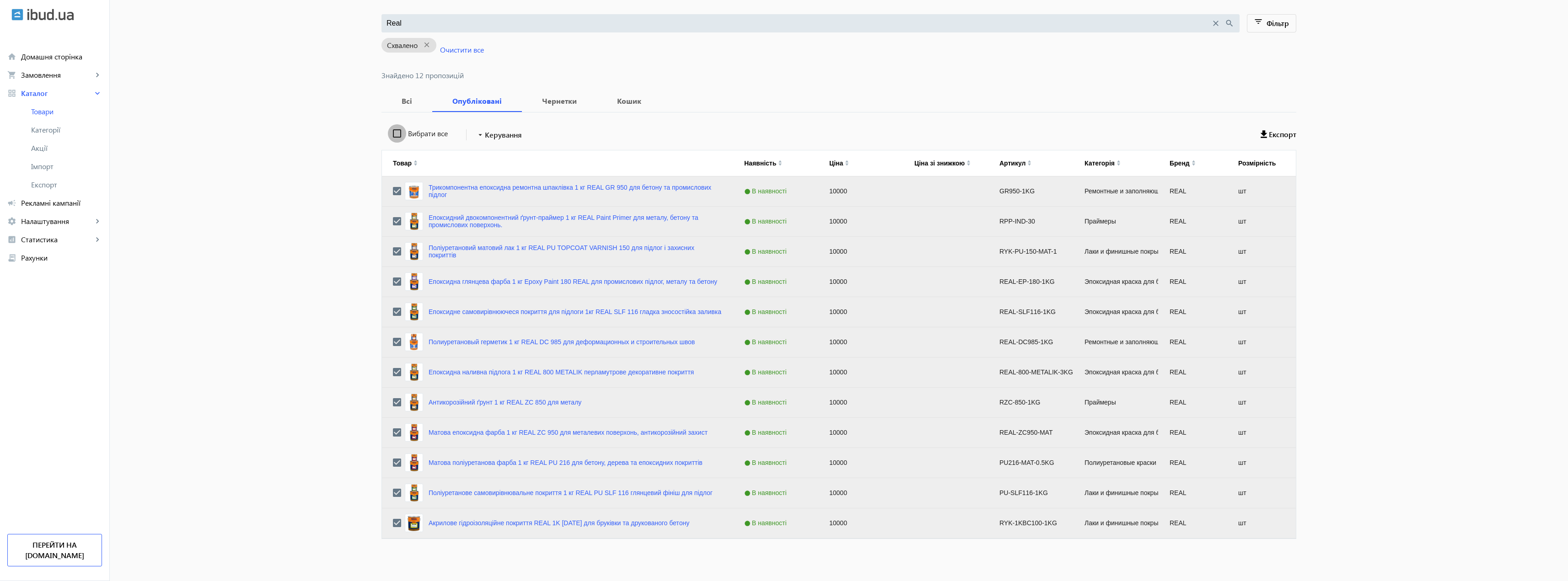
checkbox input "false"
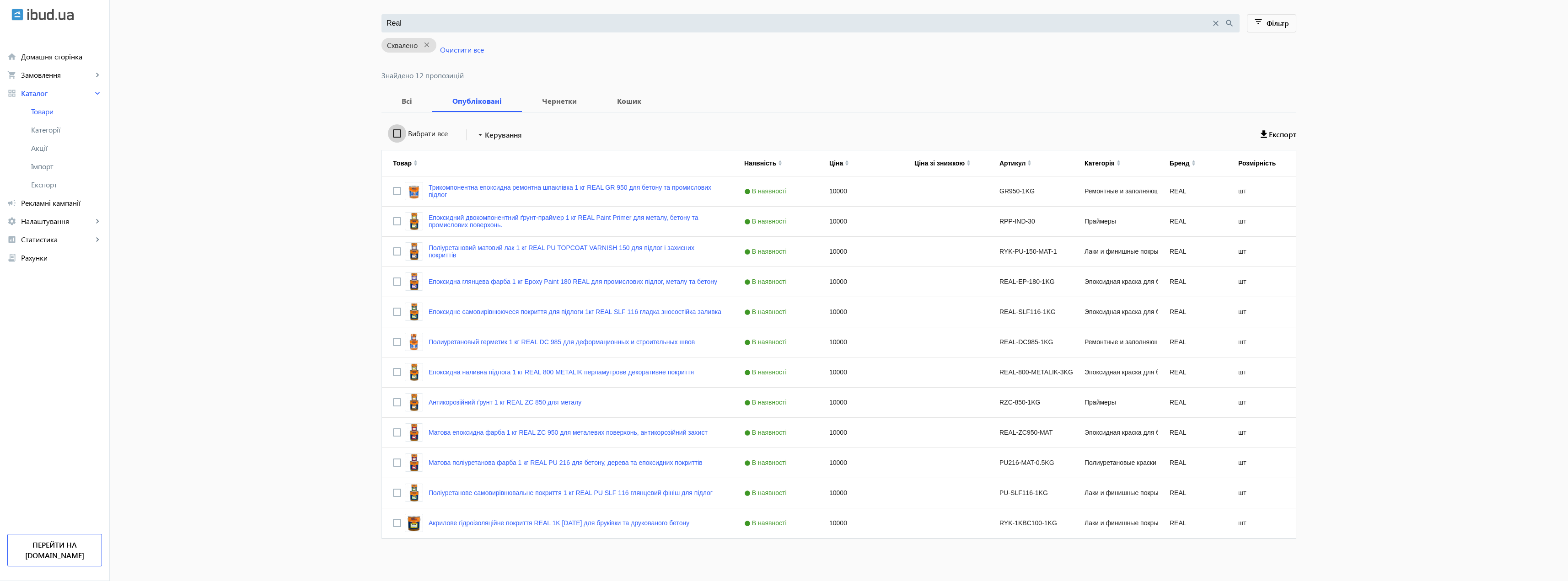
click at [396, 135] on input "Вибрати все" at bounding box center [397, 133] width 18 height 18
checkbox input "true"
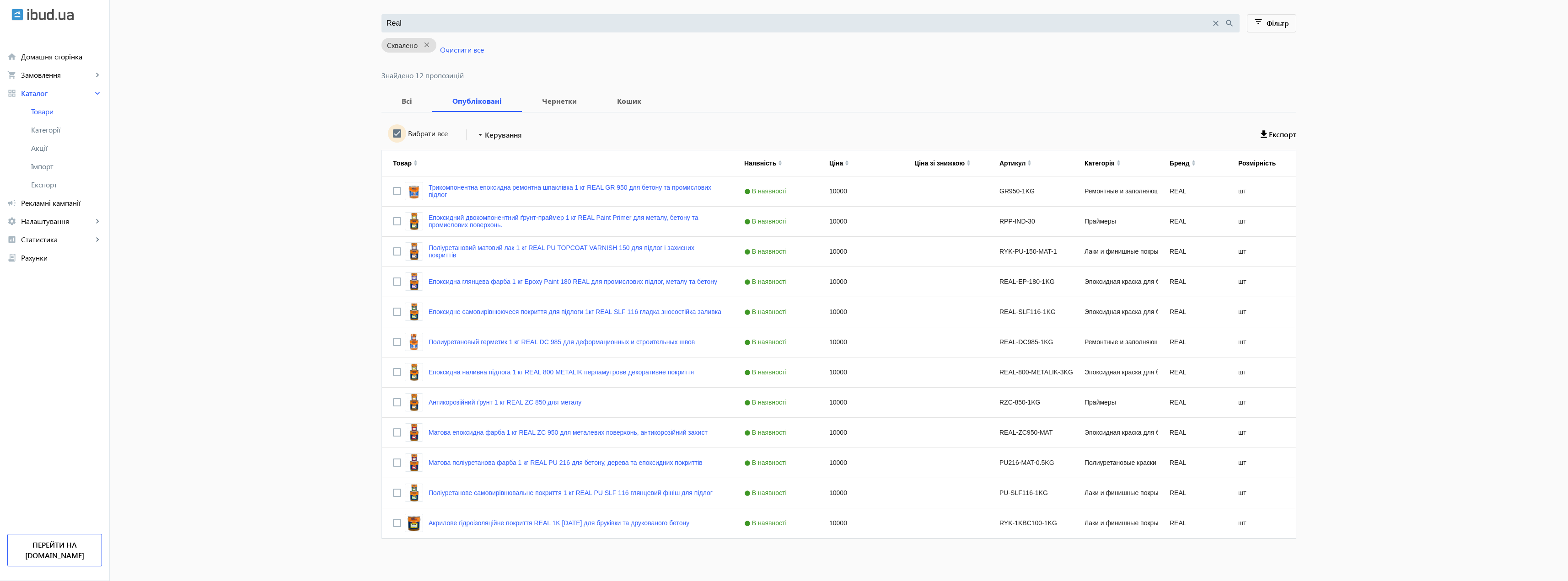
checkbox input "true"
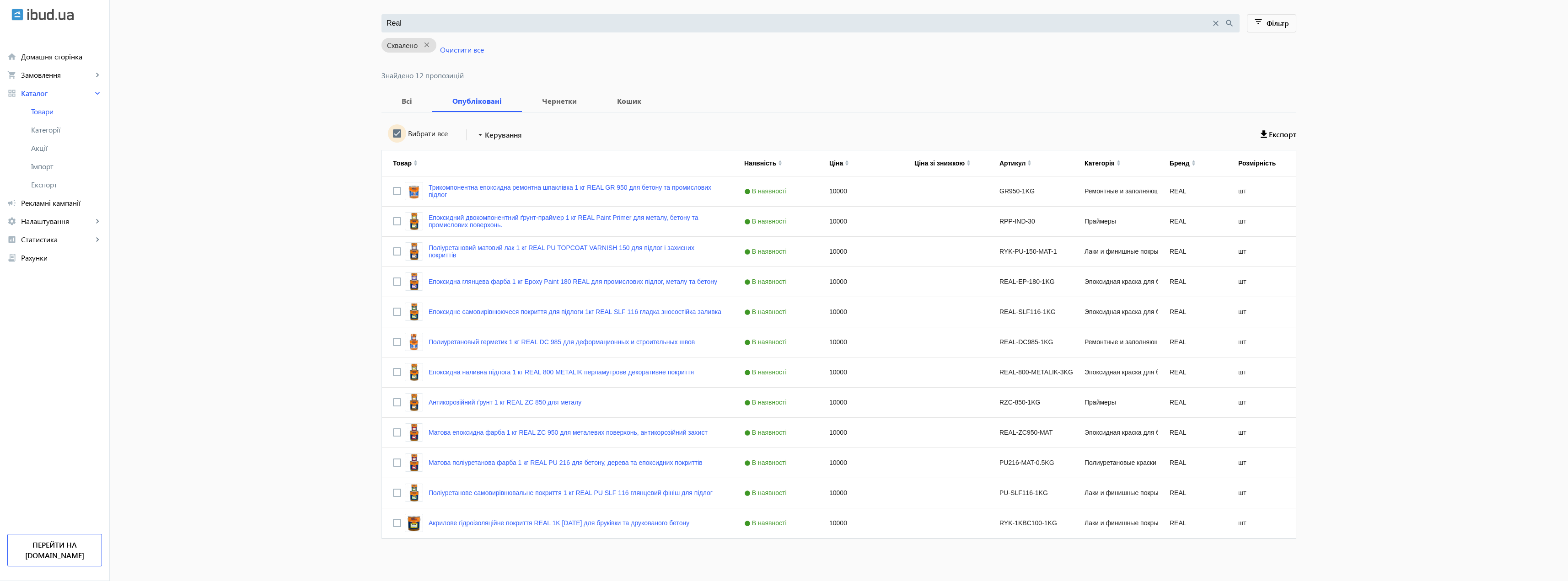
checkbox input "true"
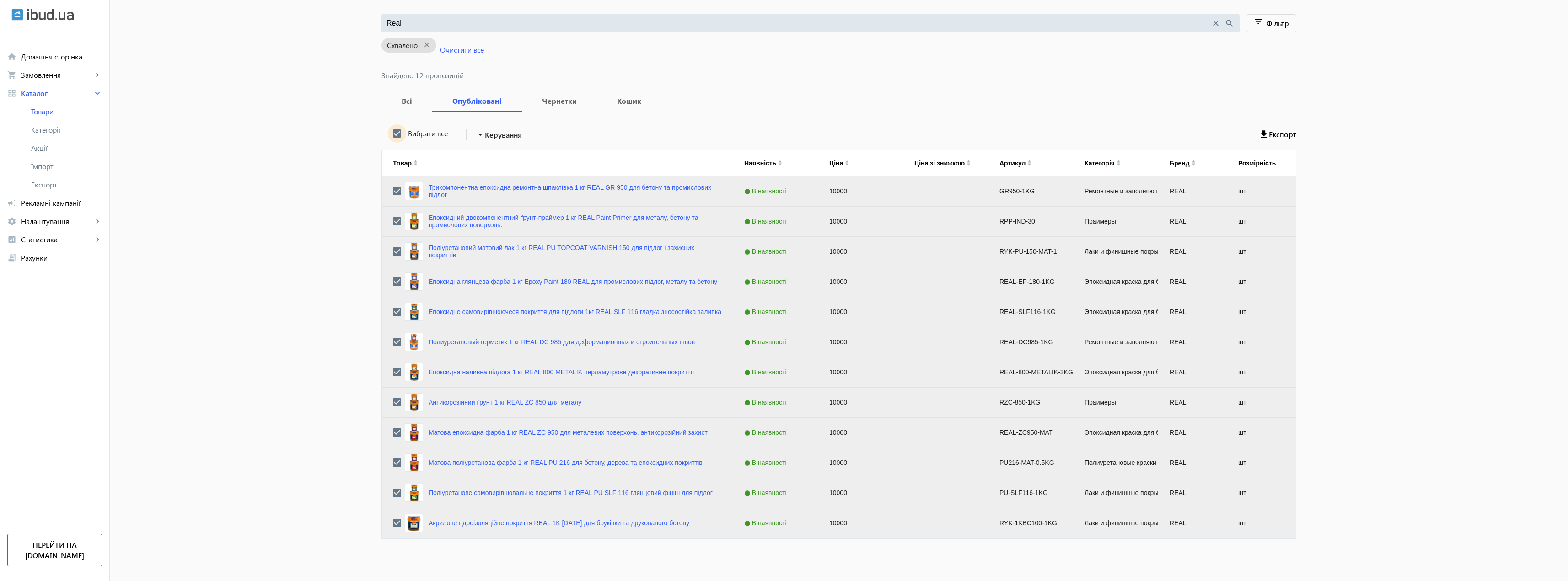
click at [396, 135] on input "Вибрати все" at bounding box center [397, 133] width 18 height 18
checkbox input "false"
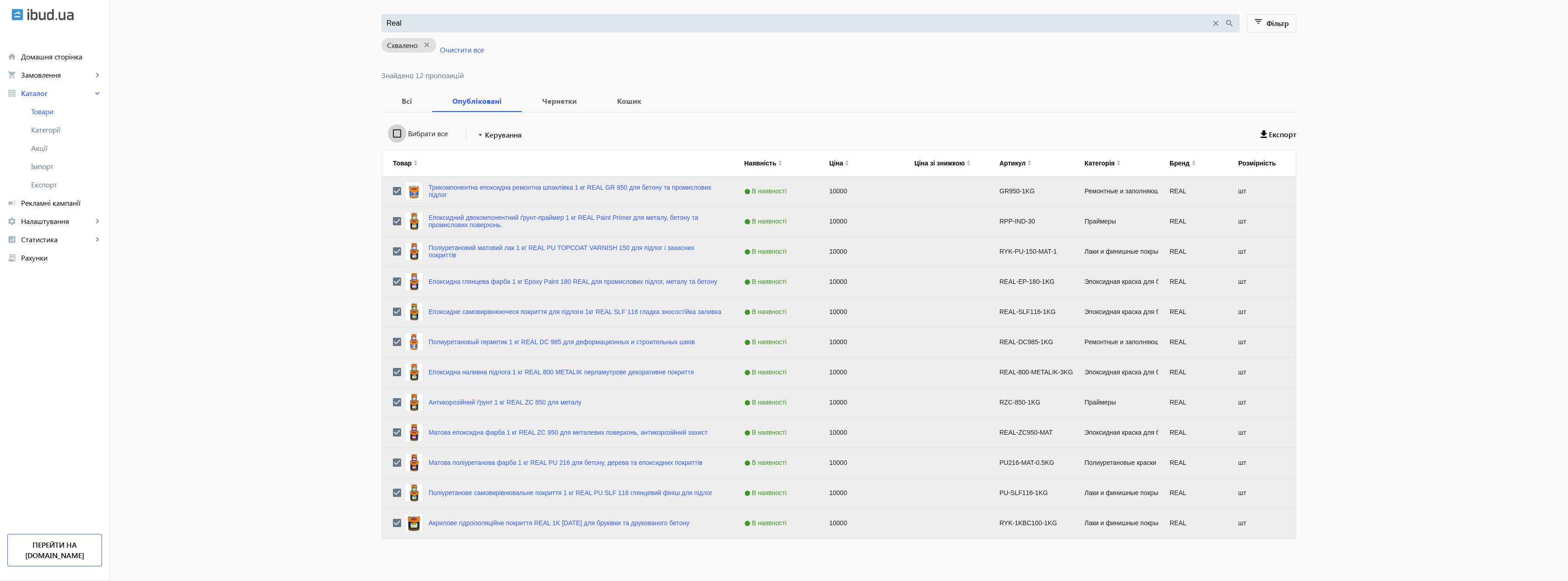
checkbox input "false"
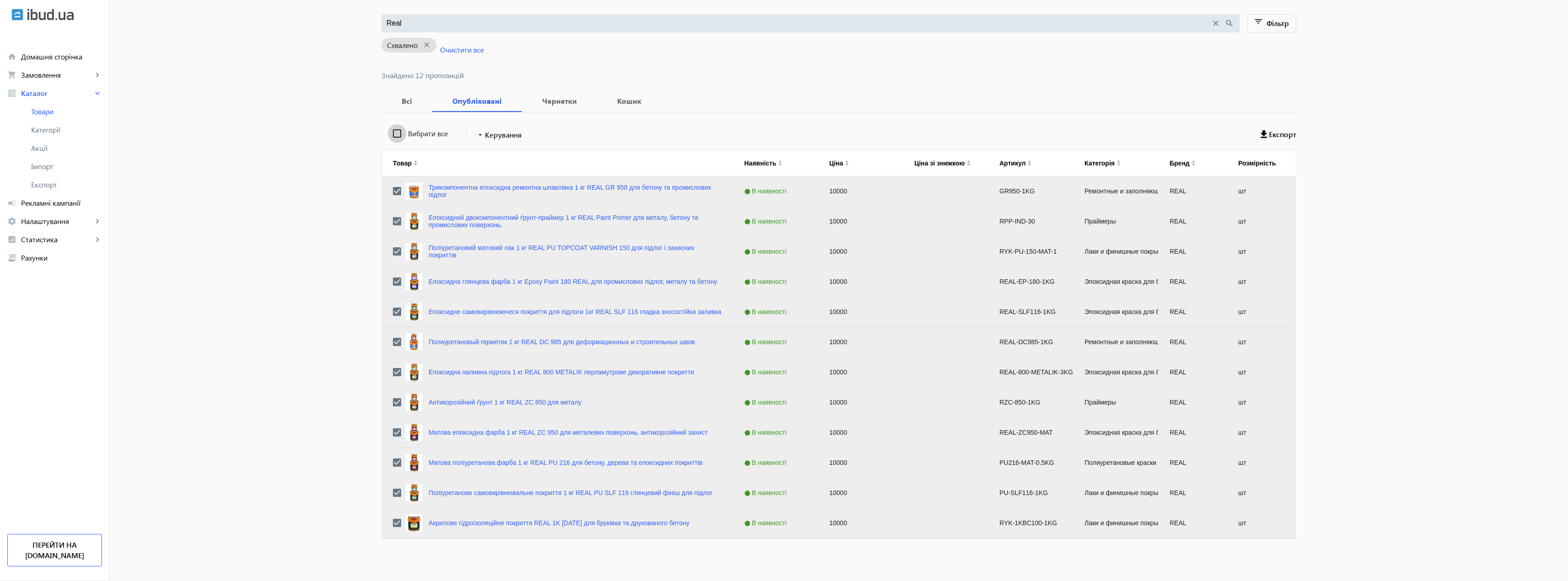
checkbox input "false"
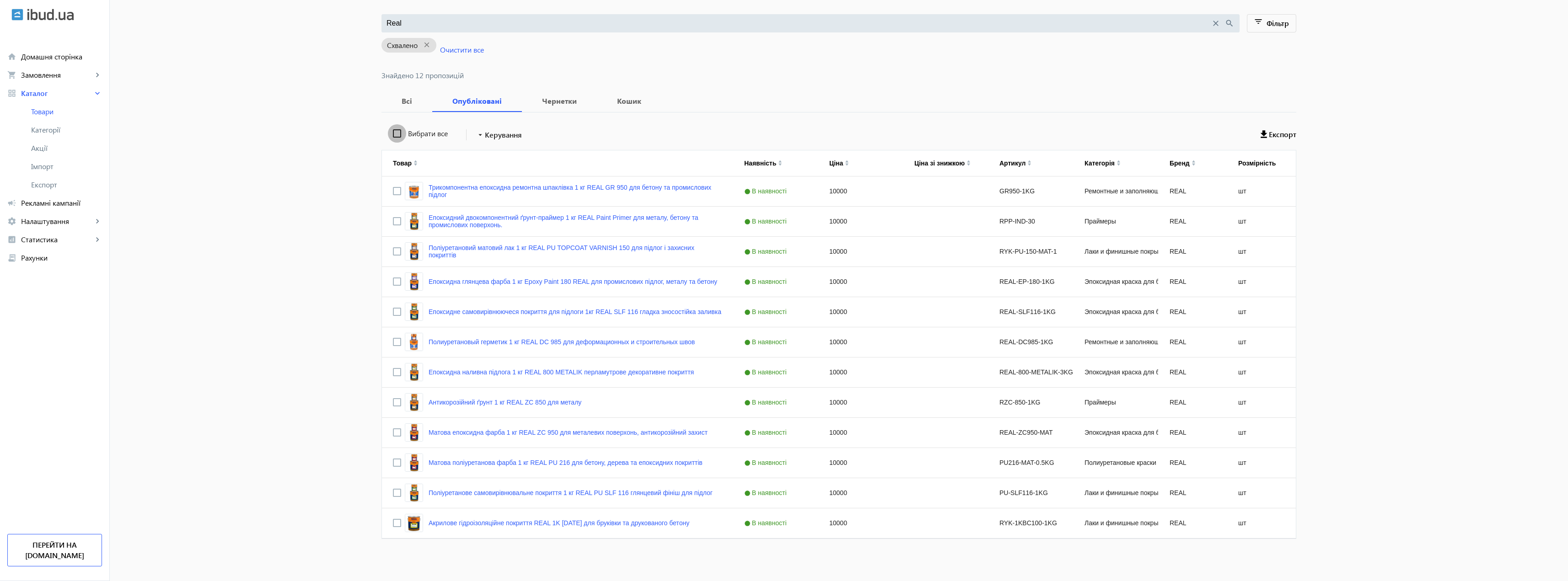
click at [396, 135] on input "Вибрати все" at bounding box center [397, 133] width 18 height 18
checkbox input "true"
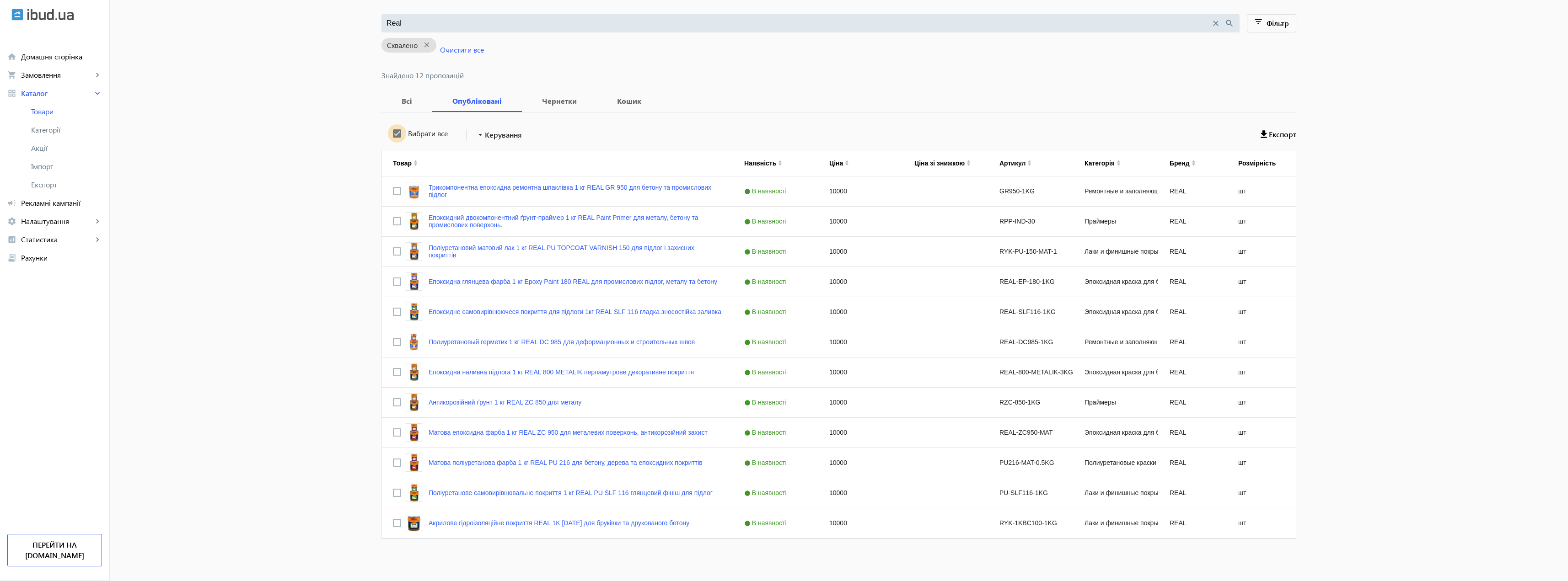
checkbox input "true"
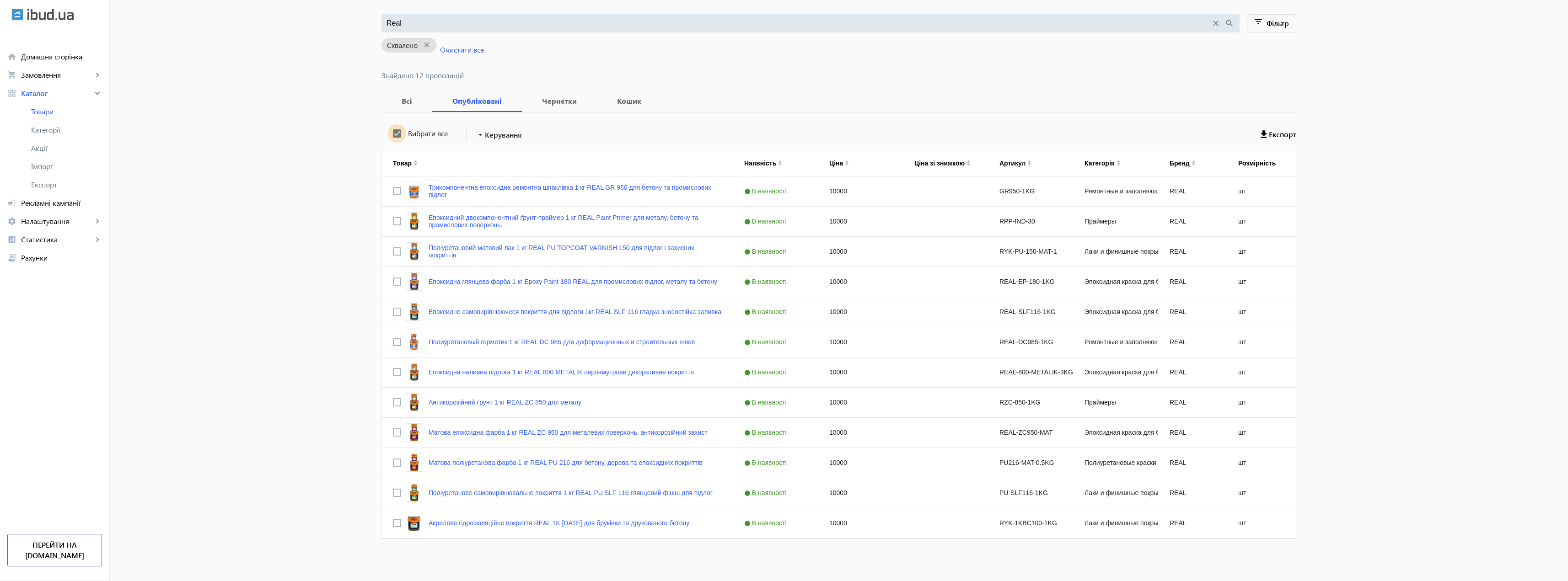
checkbox input "true"
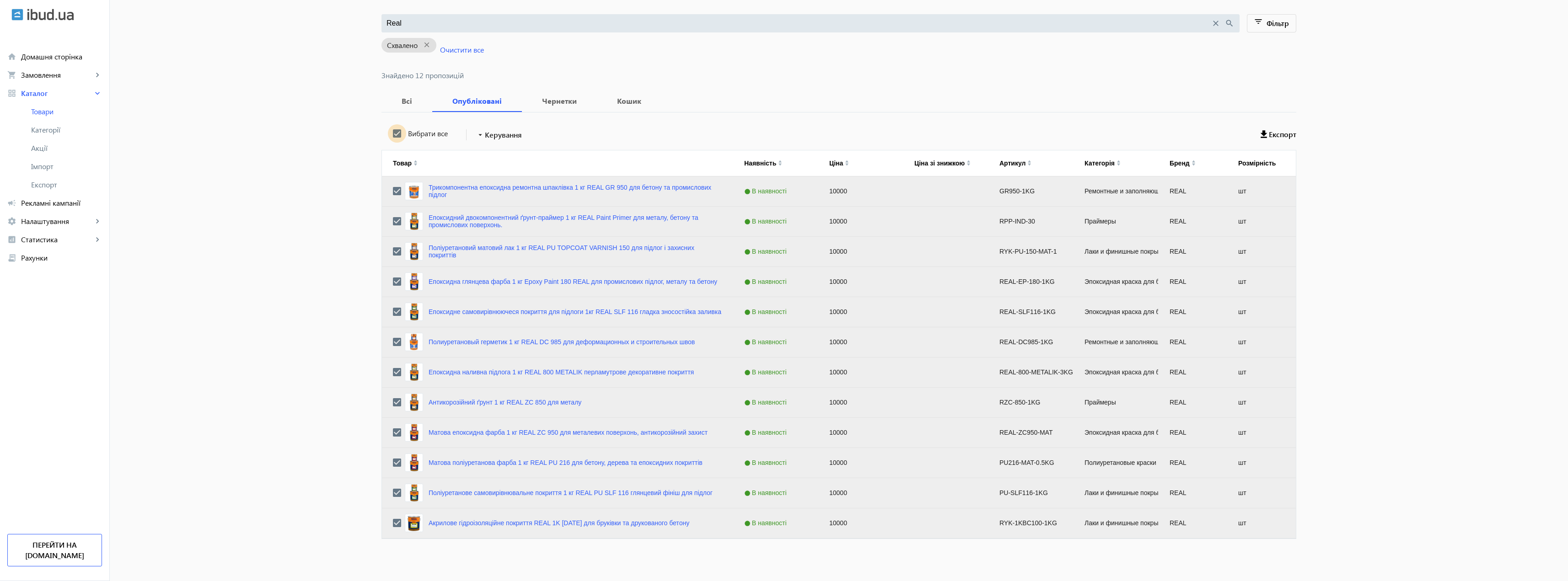
click at [396, 135] on input "Вибрати все" at bounding box center [397, 133] width 18 height 18
checkbox input "false"
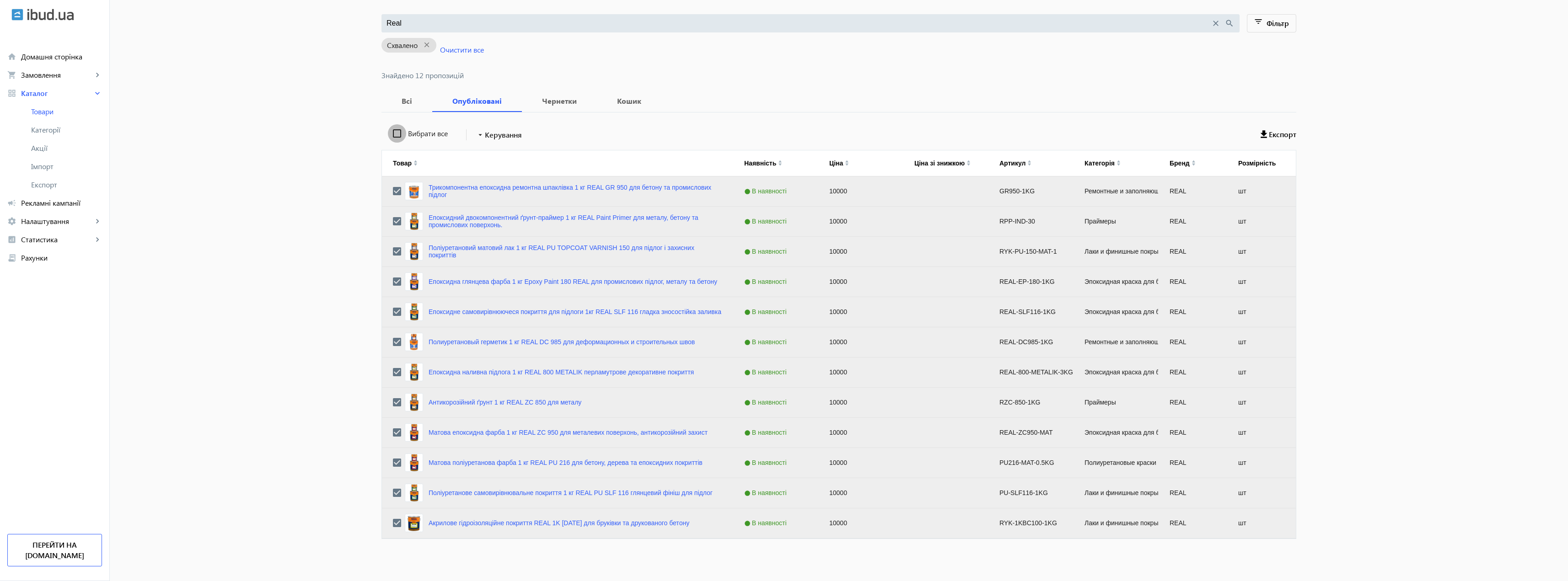
checkbox input "false"
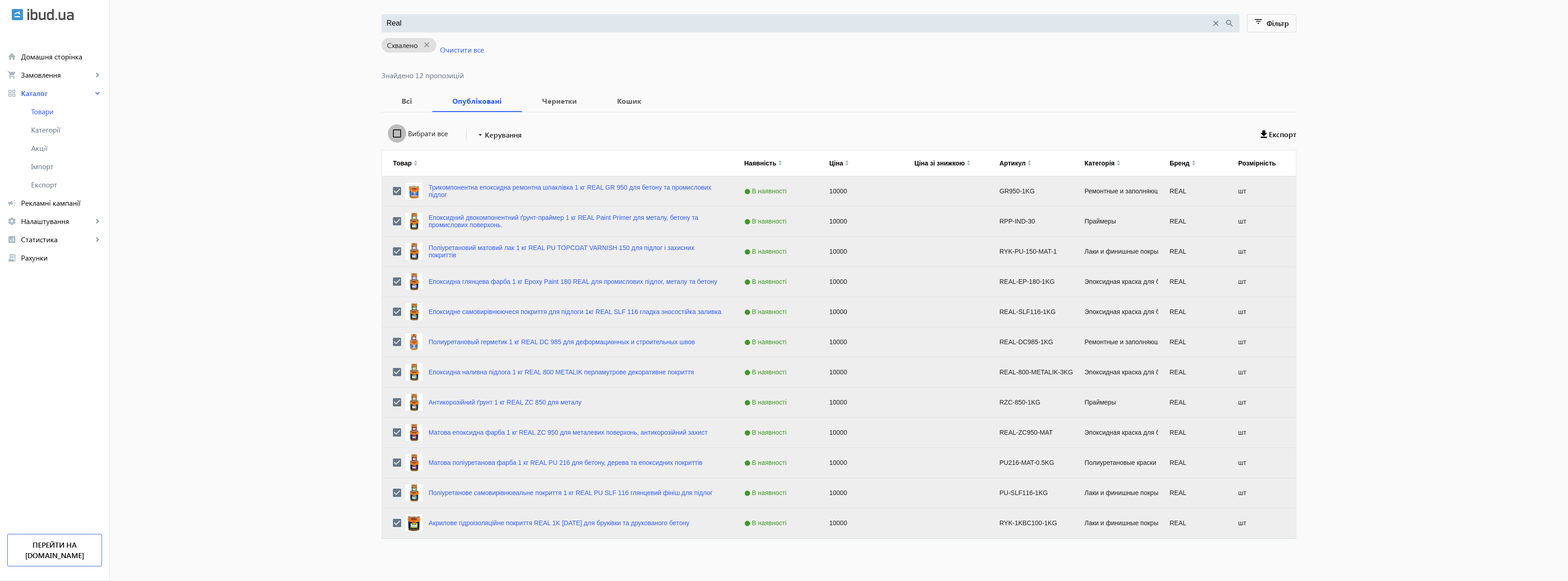
checkbox input "false"
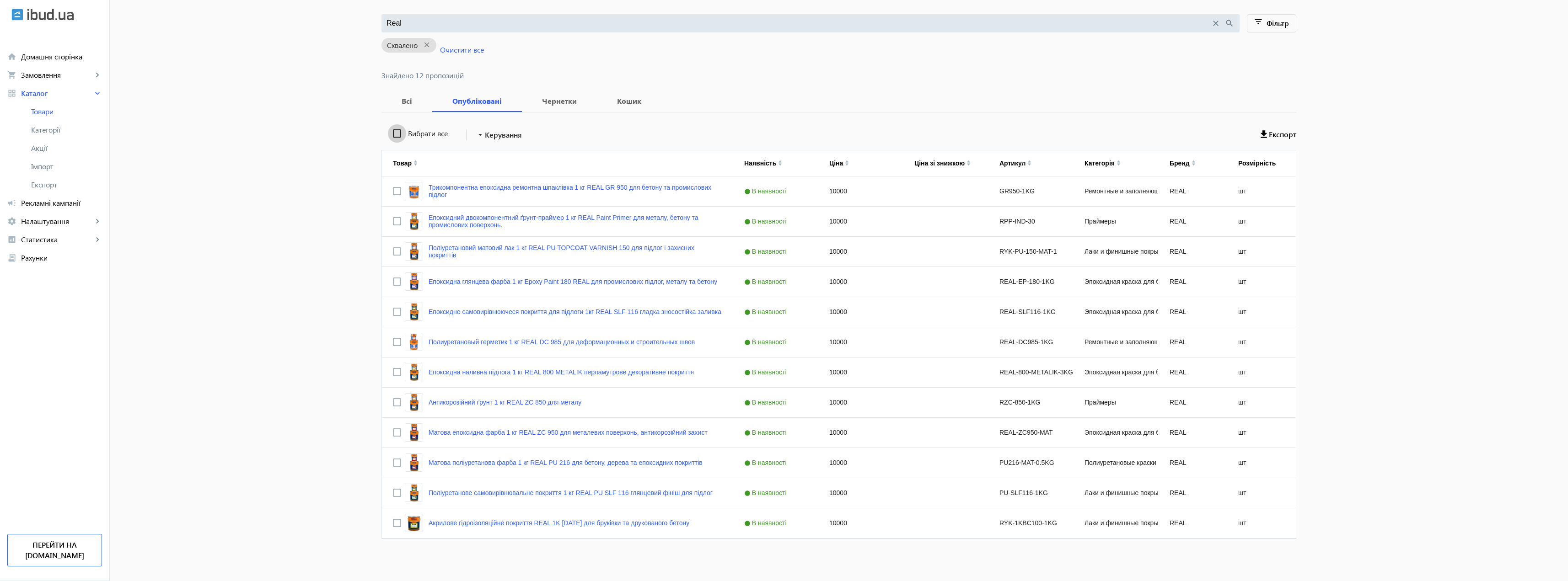
click at [396, 135] on input "Вибрати все" at bounding box center [397, 133] width 18 height 18
checkbox input "true"
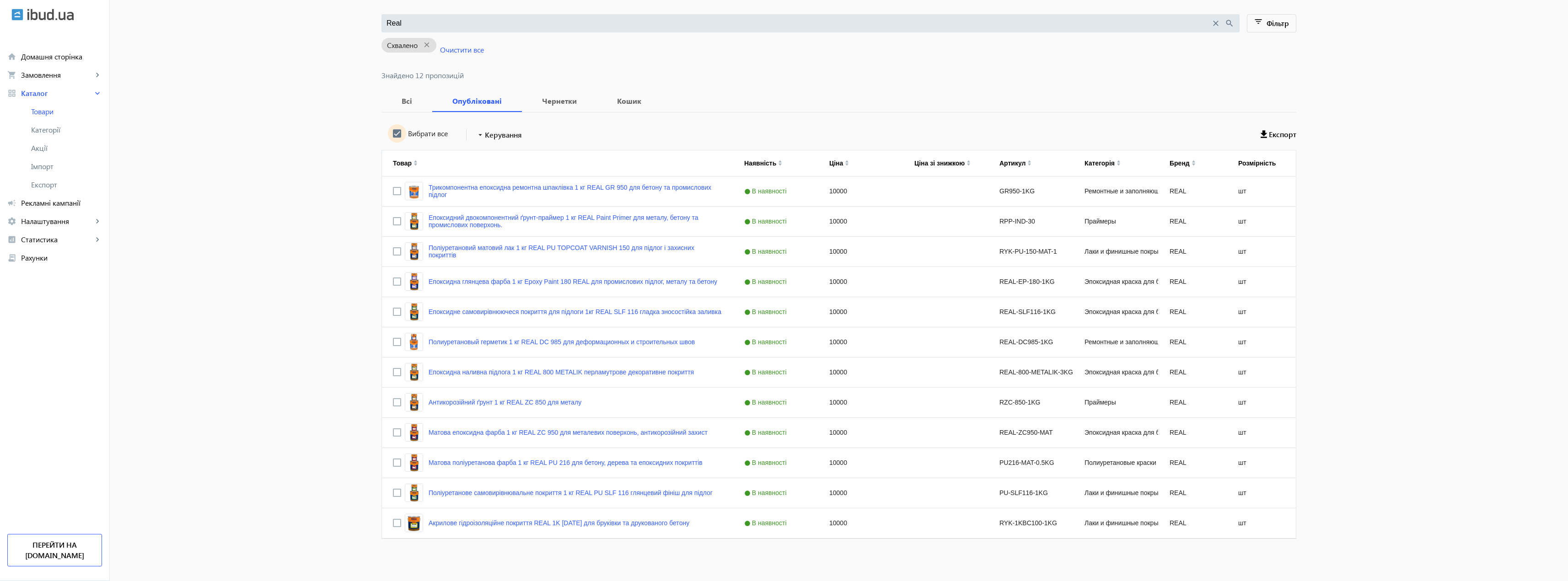
checkbox input "true"
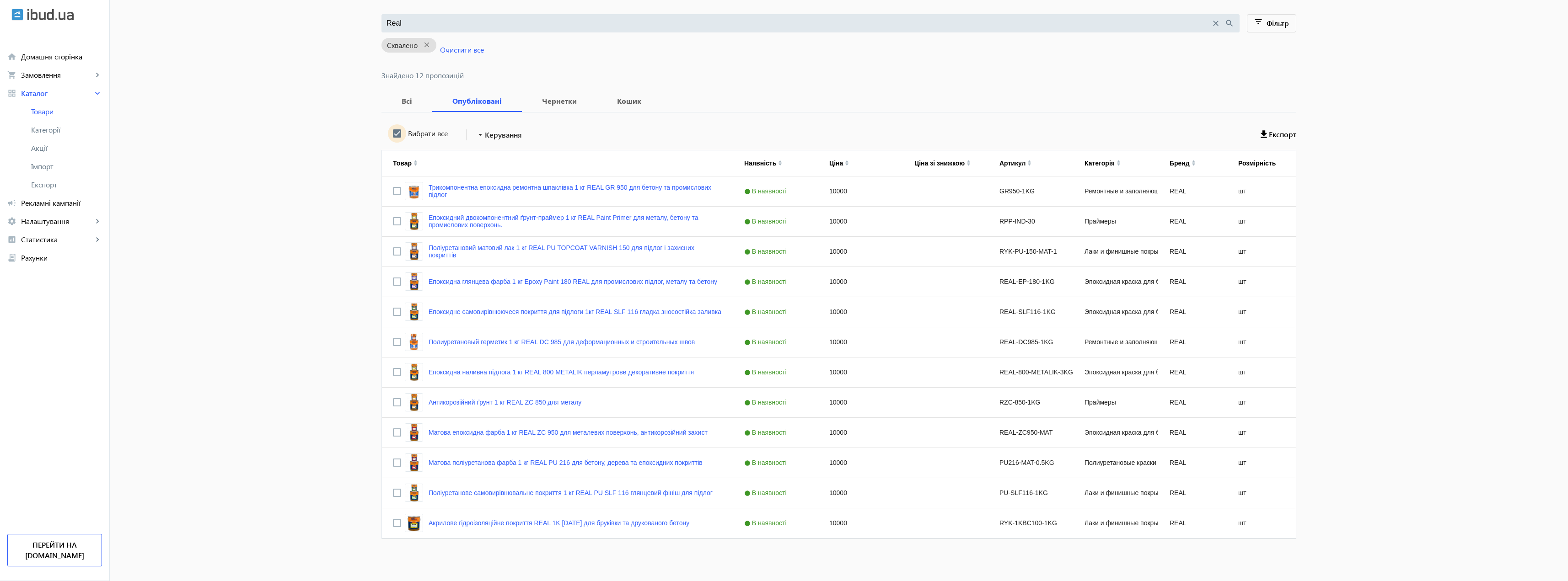
checkbox input "true"
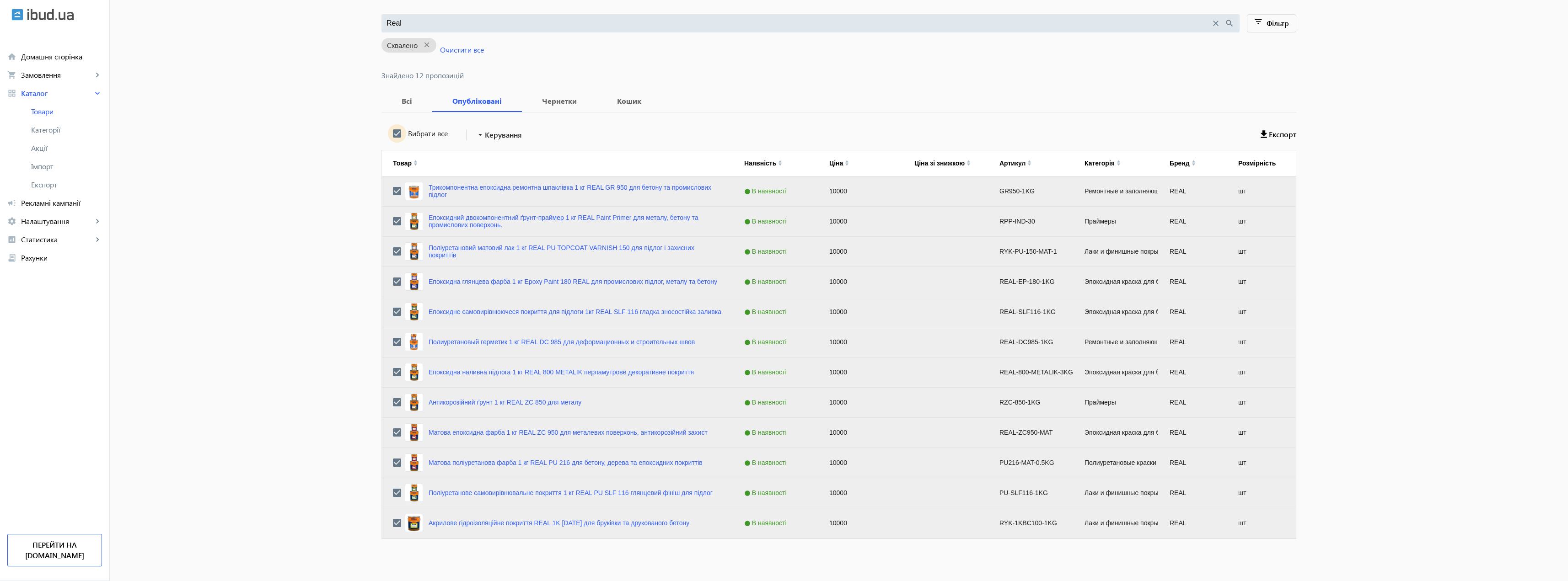
click at [396, 135] on input "Вибрати все" at bounding box center [397, 133] width 18 height 18
checkbox input "false"
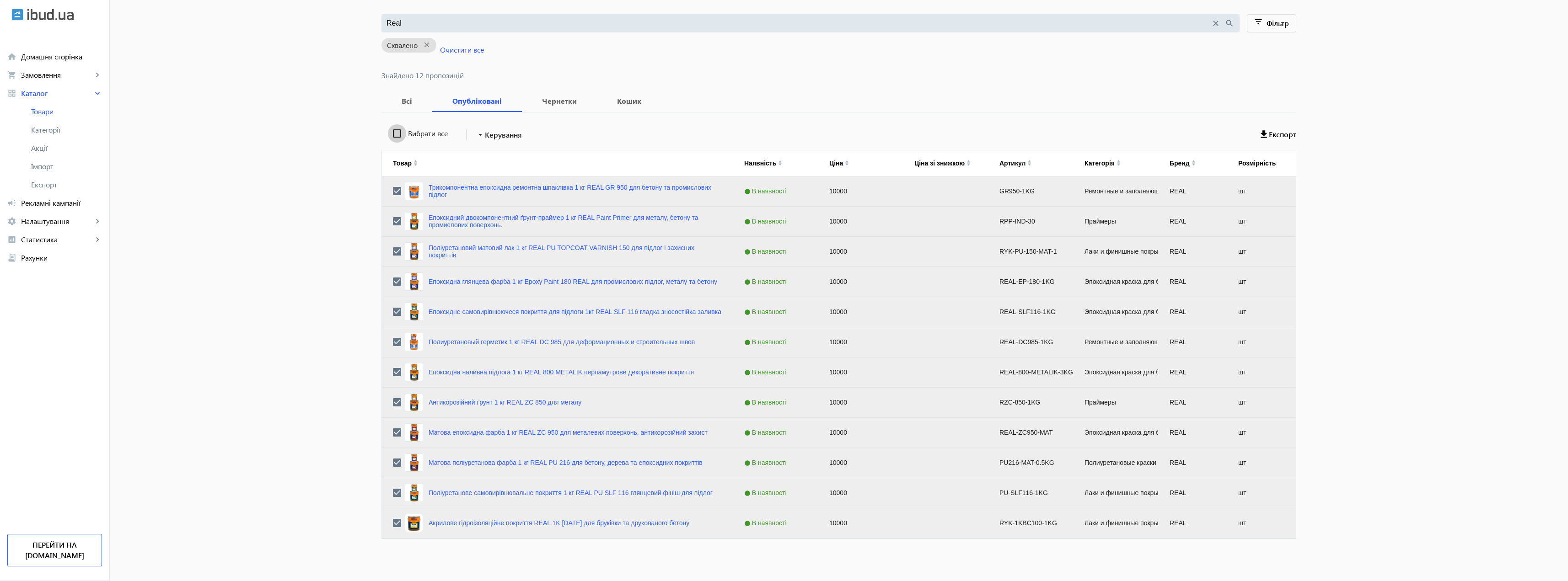
checkbox input "false"
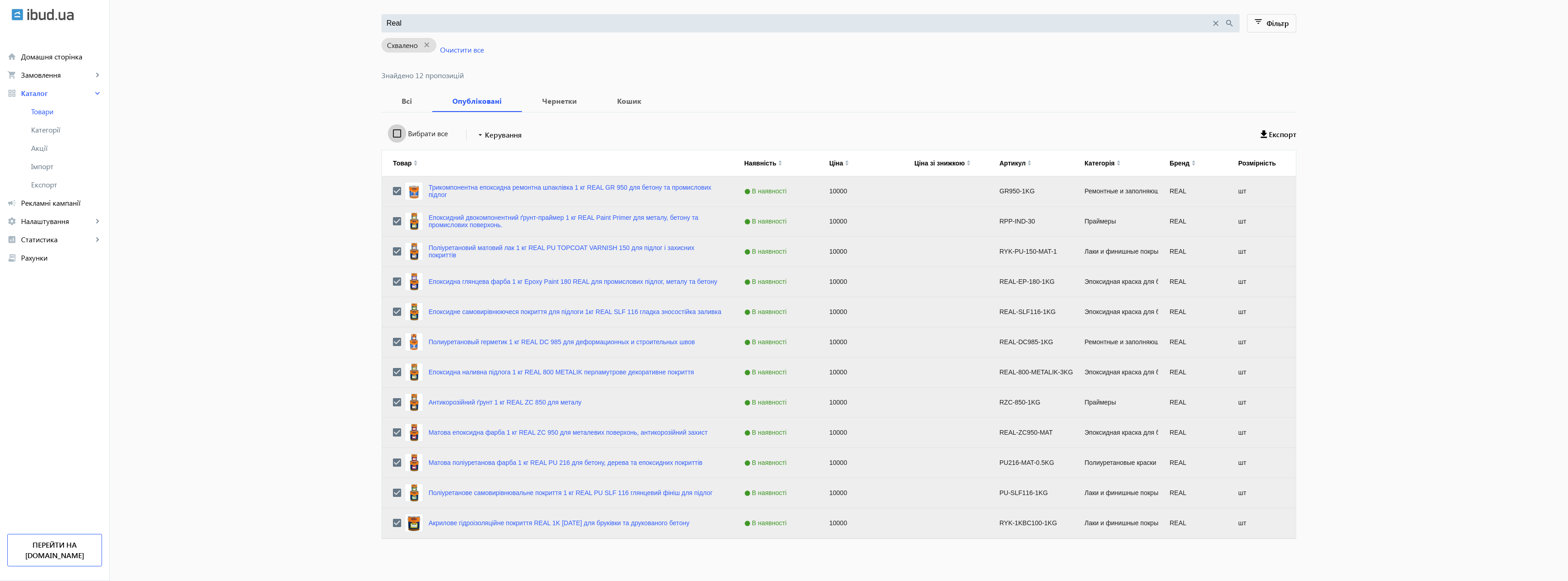
checkbox input "false"
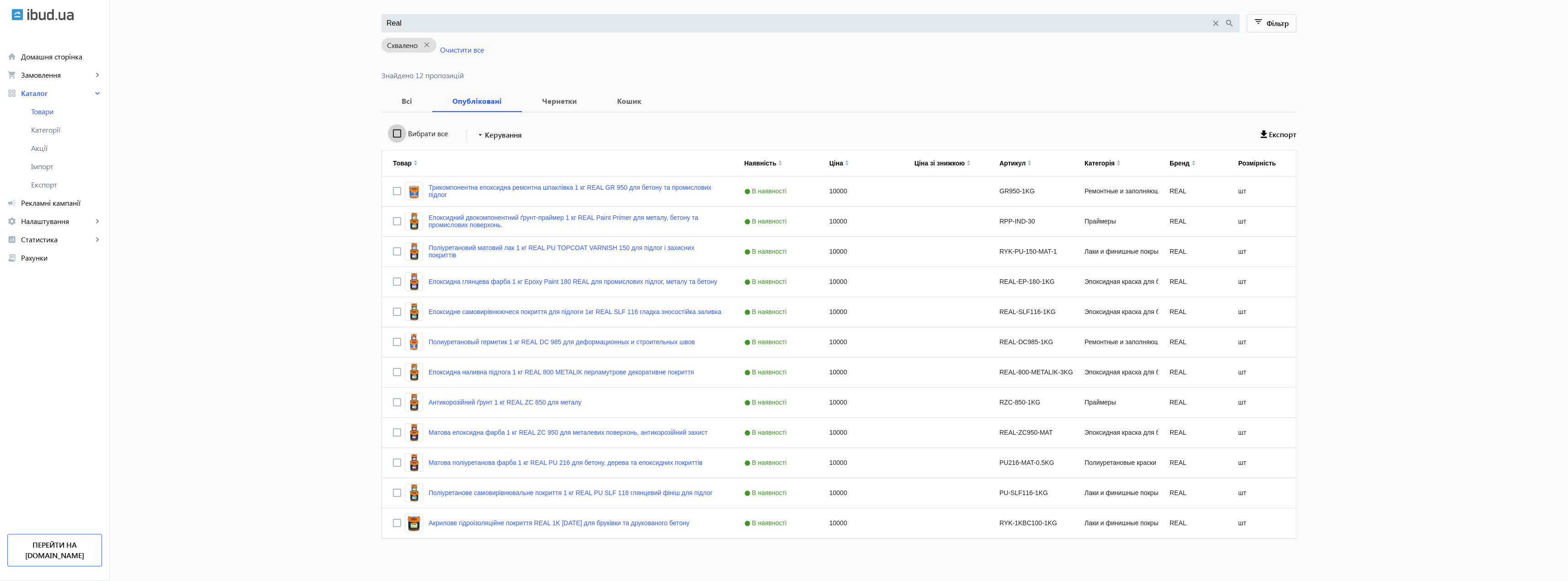
click at [394, 135] on input "Вибрати все" at bounding box center [397, 133] width 18 height 18
checkbox input "true"
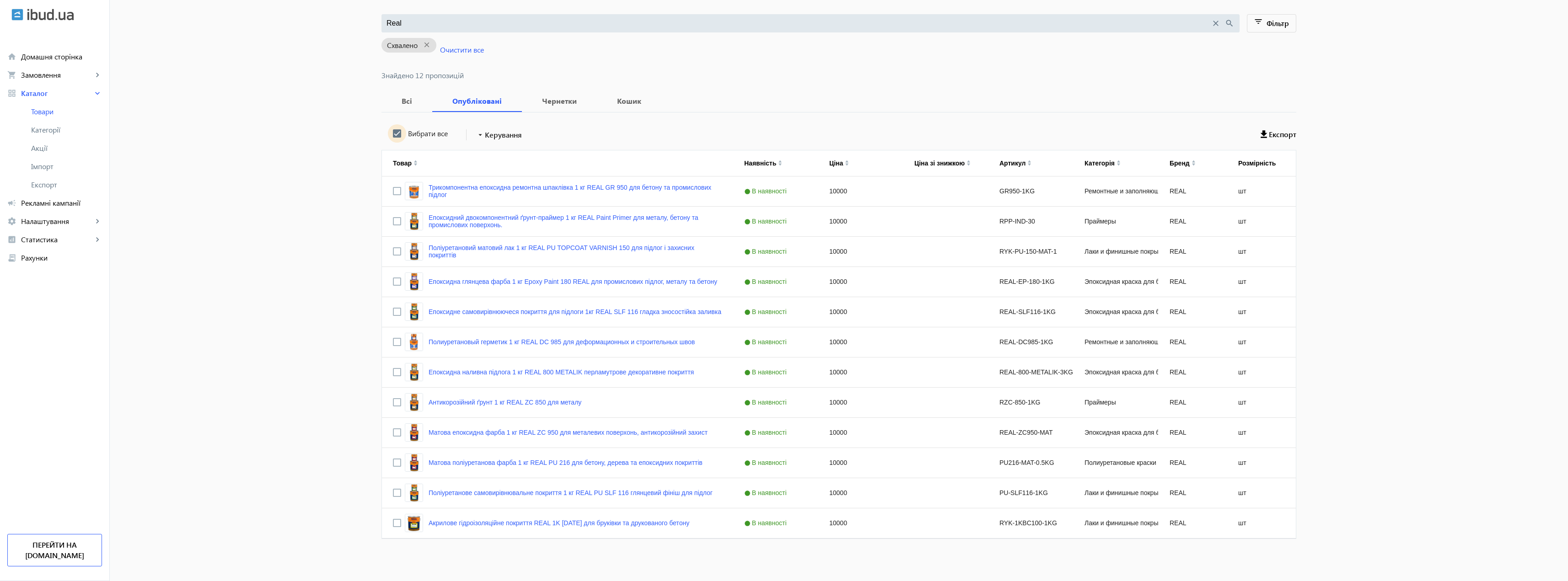
checkbox input "true"
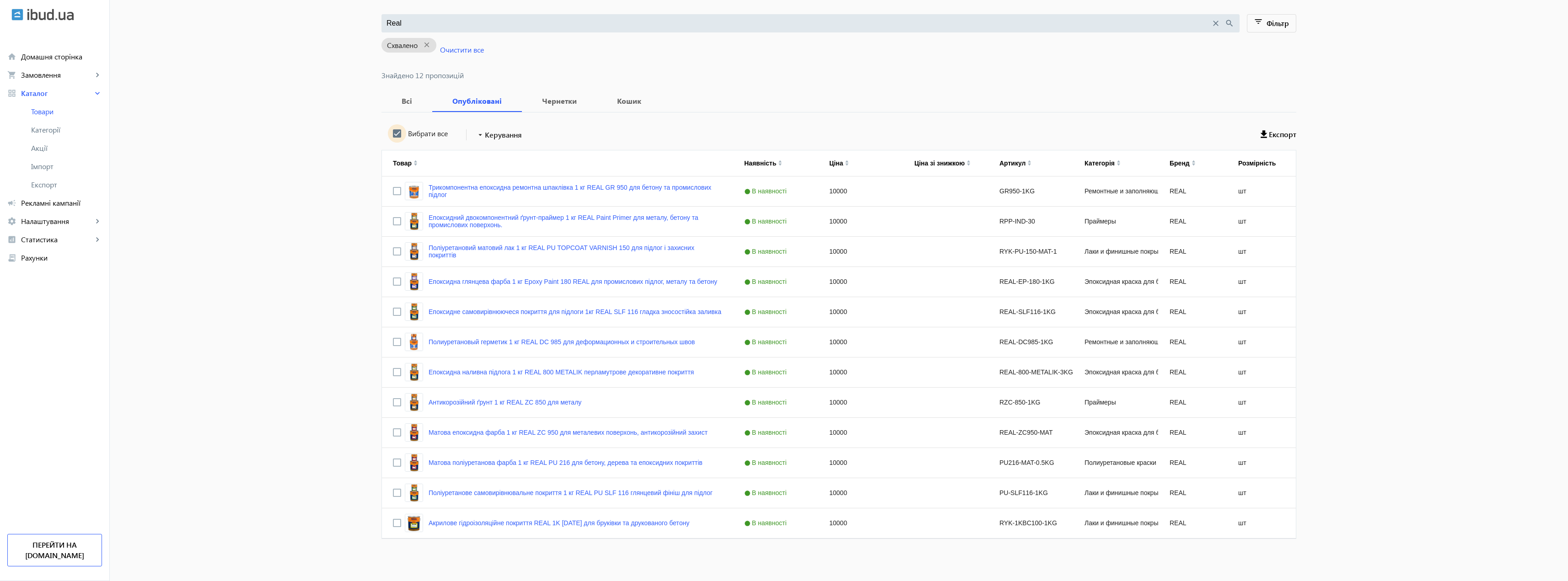
checkbox input "true"
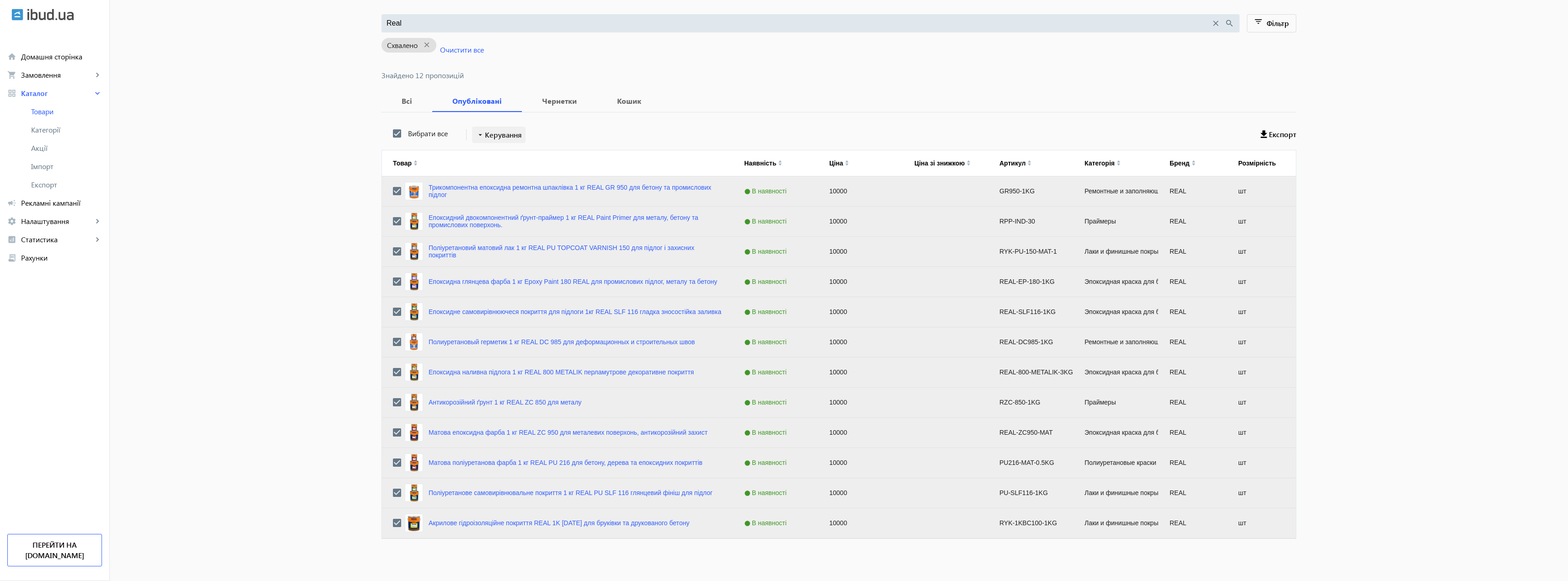
click at [485, 136] on span "Керування" at bounding box center [503, 135] width 37 height 11
click at [640, 130] on div at bounding box center [784, 290] width 1568 height 581
click at [1275, 129] on span at bounding box center [1278, 134] width 36 height 22
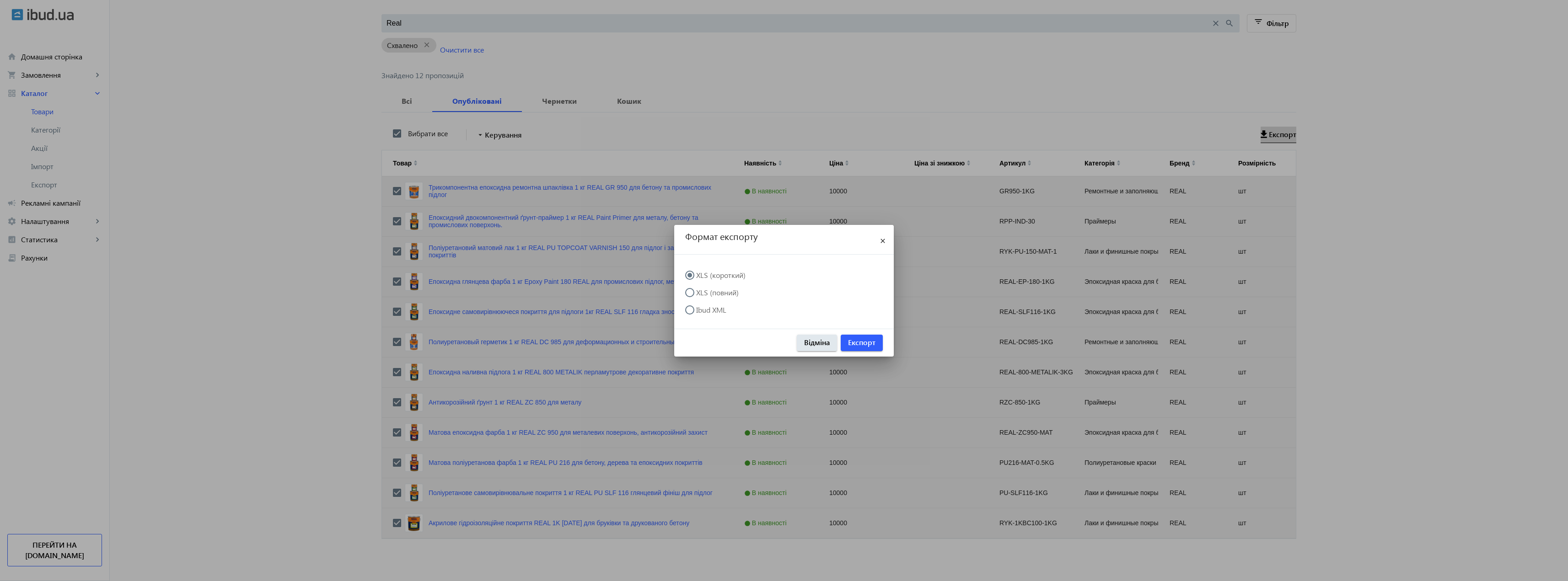
scroll to position [0, 0]
click at [712, 291] on label "XLS (повний)" at bounding box center [716, 293] width 44 height 7
click at [704, 291] on input "XLS (повний)" at bounding box center [695, 297] width 18 height 18
radio input "true"
click at [863, 343] on span "Експорт" at bounding box center [861, 343] width 27 height 10
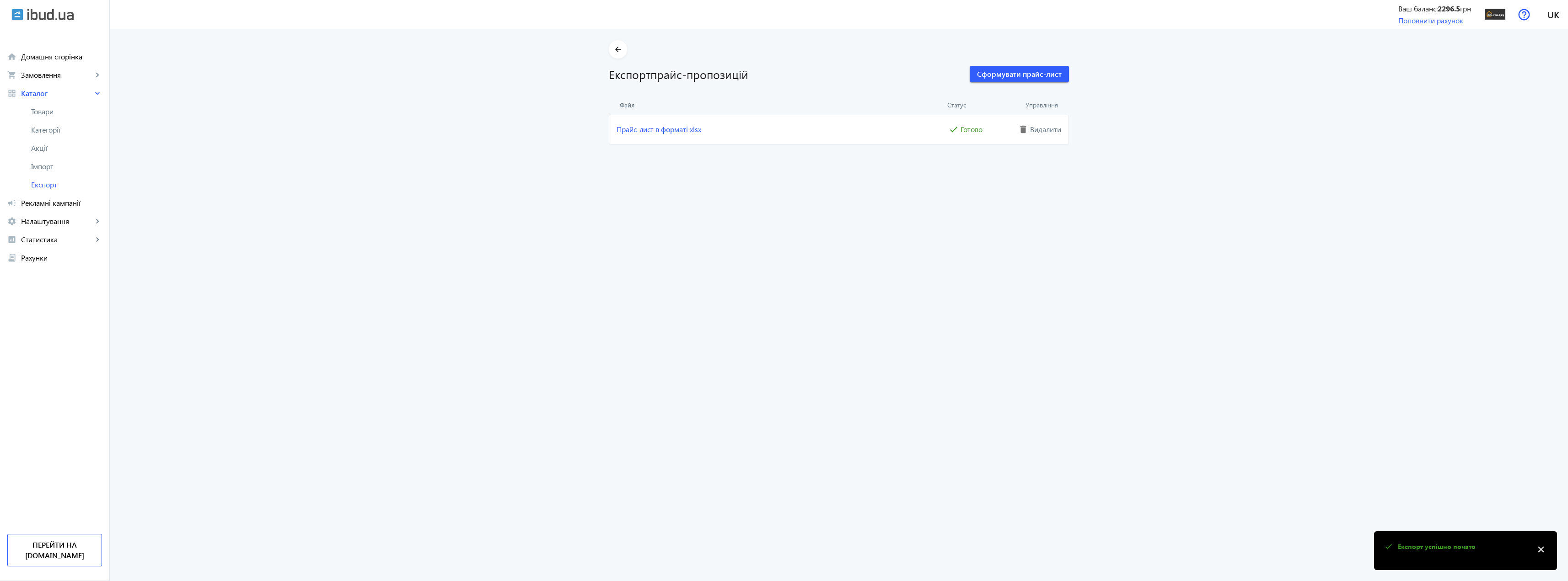
click at [1542, 549] on mat-icon "close" at bounding box center [1541, 549] width 14 height 14
drag, startPoint x: 948, startPoint y: 130, endPoint x: 983, endPoint y: 133, distance: 35.1
click at [983, 133] on div "check Готово" at bounding box center [981, 129] width 69 height 14
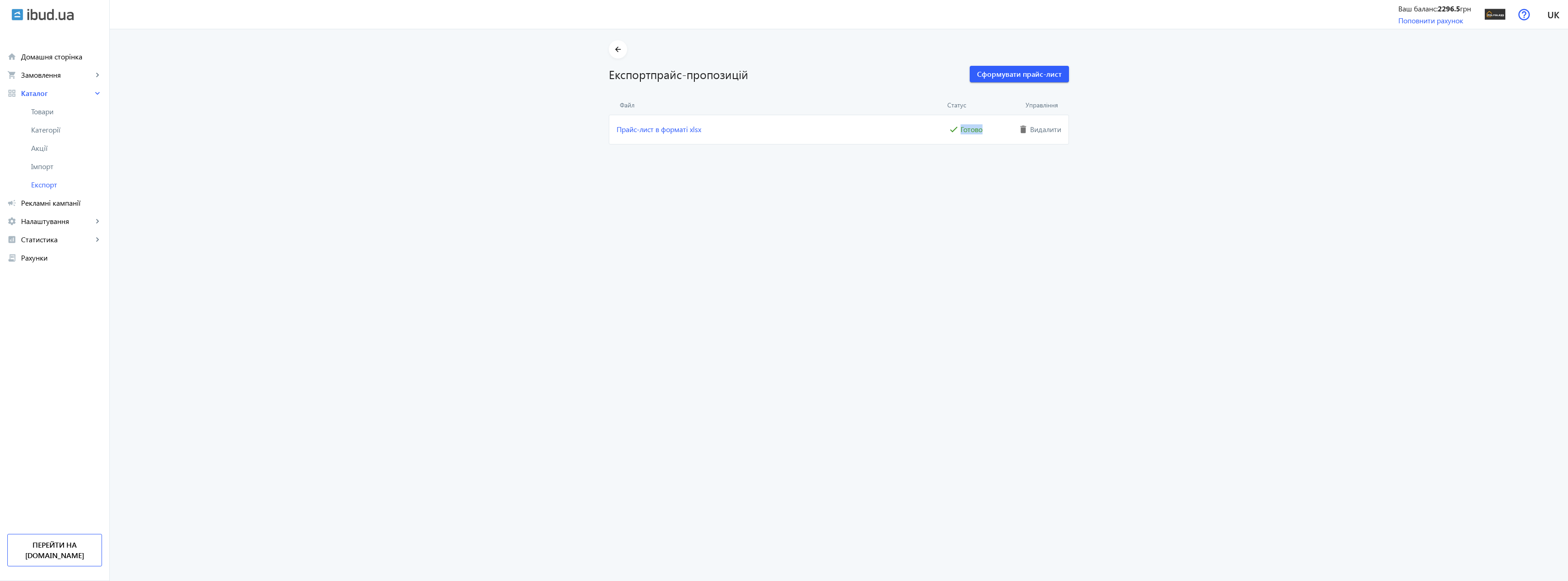
drag, startPoint x: 984, startPoint y: 131, endPoint x: 864, endPoint y: 114, distance: 121.2
click at [906, 127] on mat-card "Прайс-лист в форматі xlsx check Готово delete Видалити" at bounding box center [839, 130] width 460 height 29
click at [807, 108] on span "Файл" at bounding box center [782, 105] width 324 height 9
click at [614, 53] on mat-icon "arrow_back" at bounding box center [618, 49] width 12 height 12
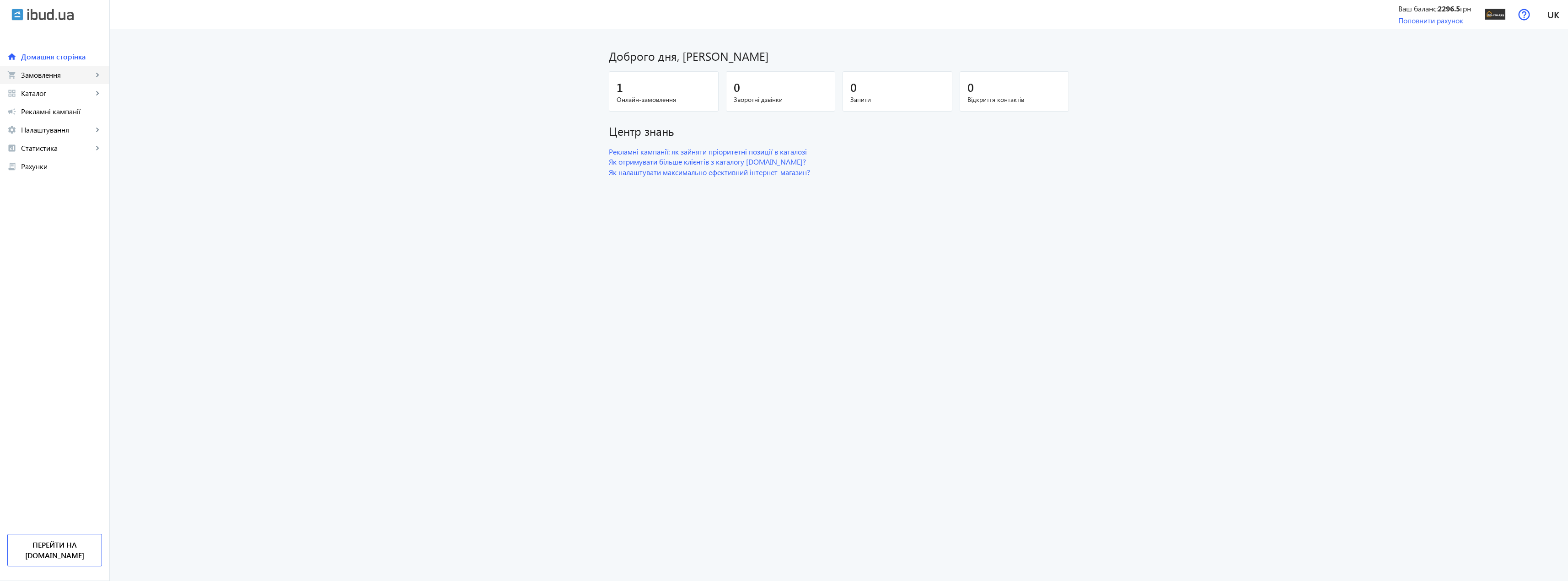
click at [56, 77] on span "Замовлення" at bounding box center [57, 75] width 72 height 9
click at [63, 183] on link "grid_view Каталог keyboard_arrow_right" at bounding box center [55, 176] width 110 height 18
click at [49, 114] on span "Товари" at bounding box center [66, 111] width 71 height 9
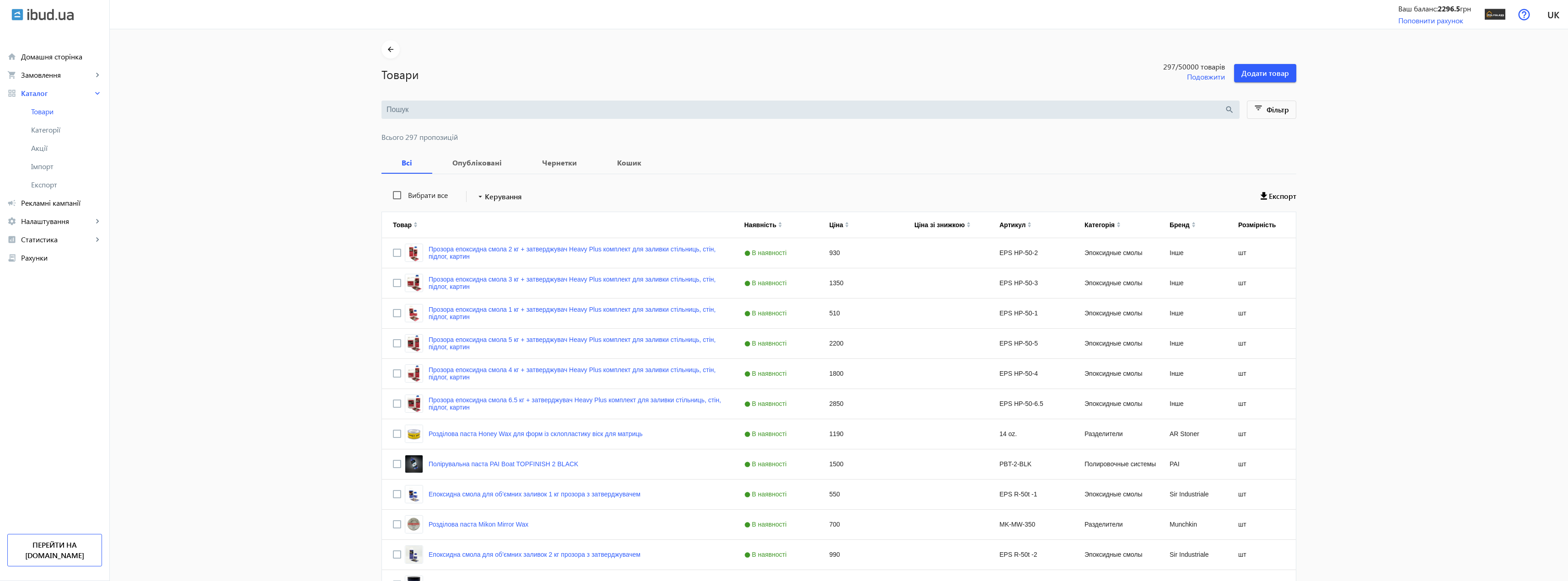
click at [478, 111] on input "search" at bounding box center [805, 110] width 838 height 10
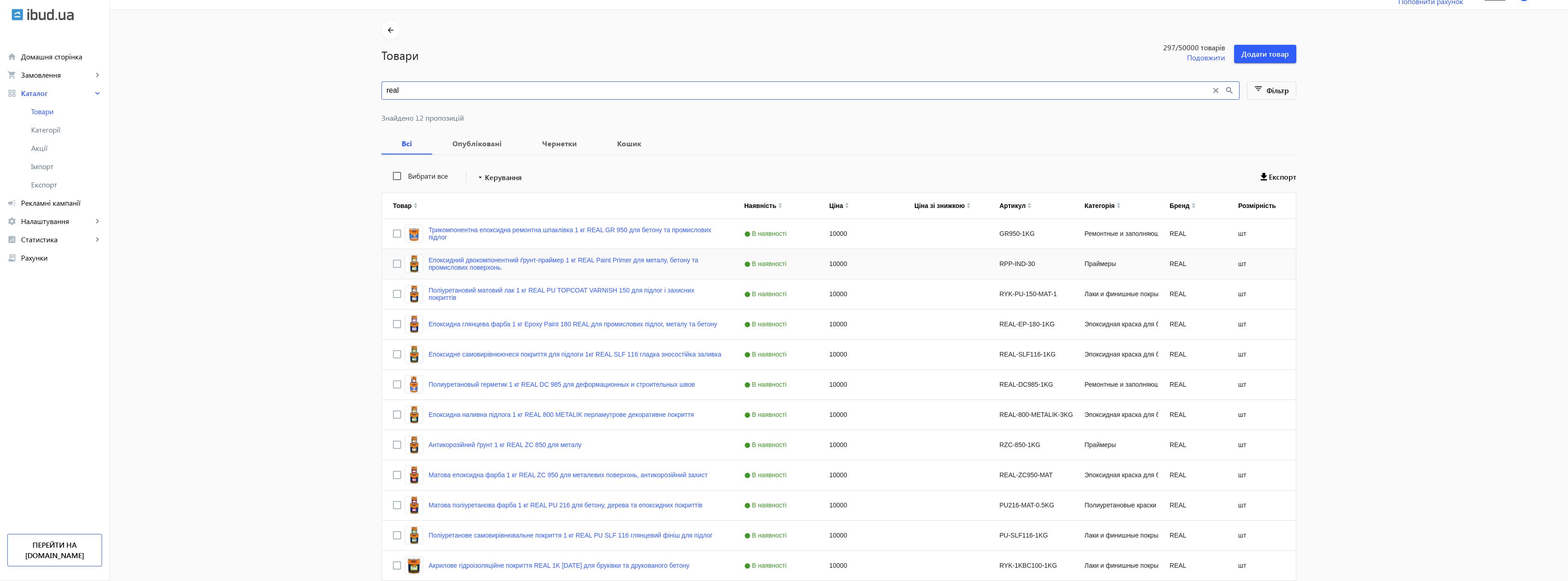
scroll to position [61, 0]
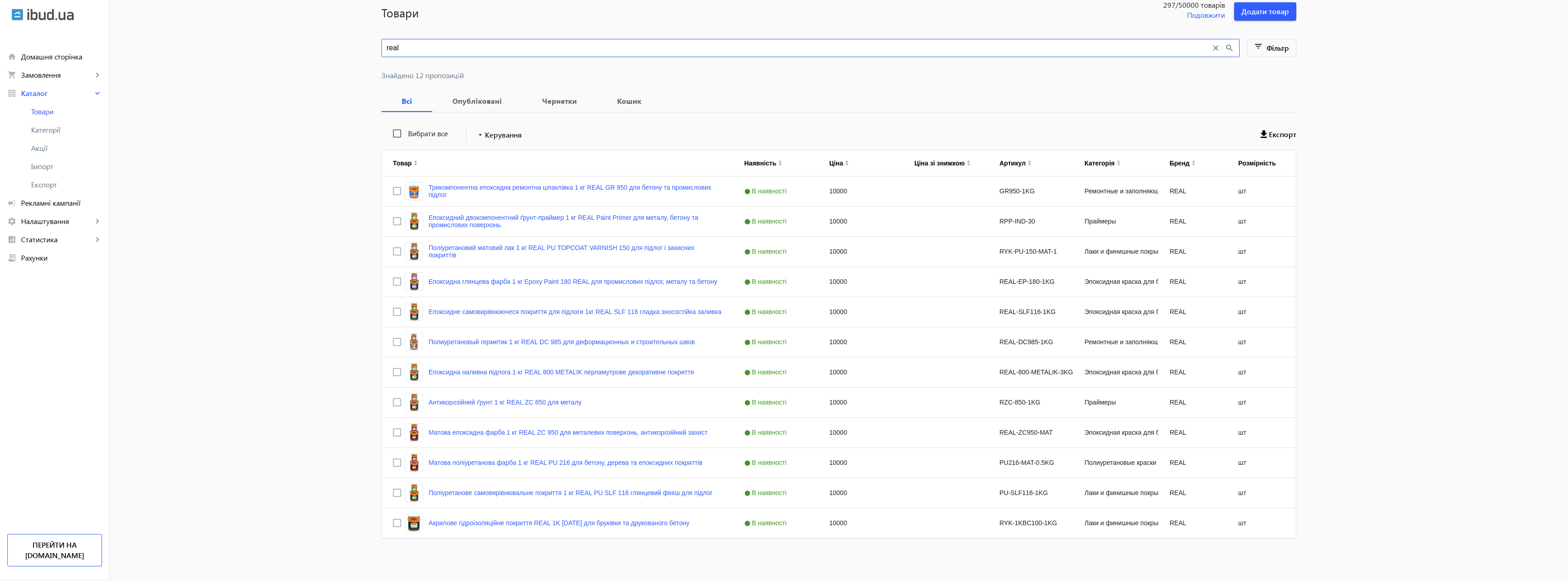
type input "real"
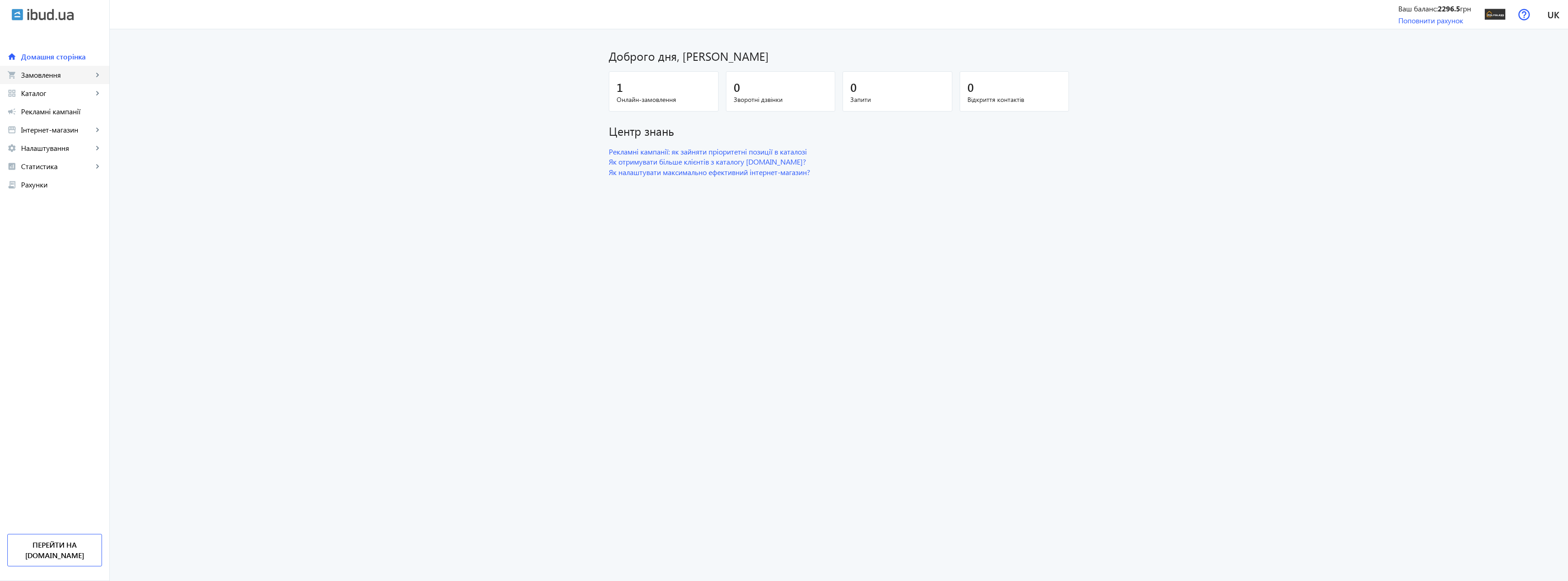
click at [100, 69] on link "shopping_cart Замовлення keyboard_arrow_right" at bounding box center [55, 75] width 110 height 18
click at [70, 60] on span "Домашня сторінка" at bounding box center [61, 57] width 81 height 9
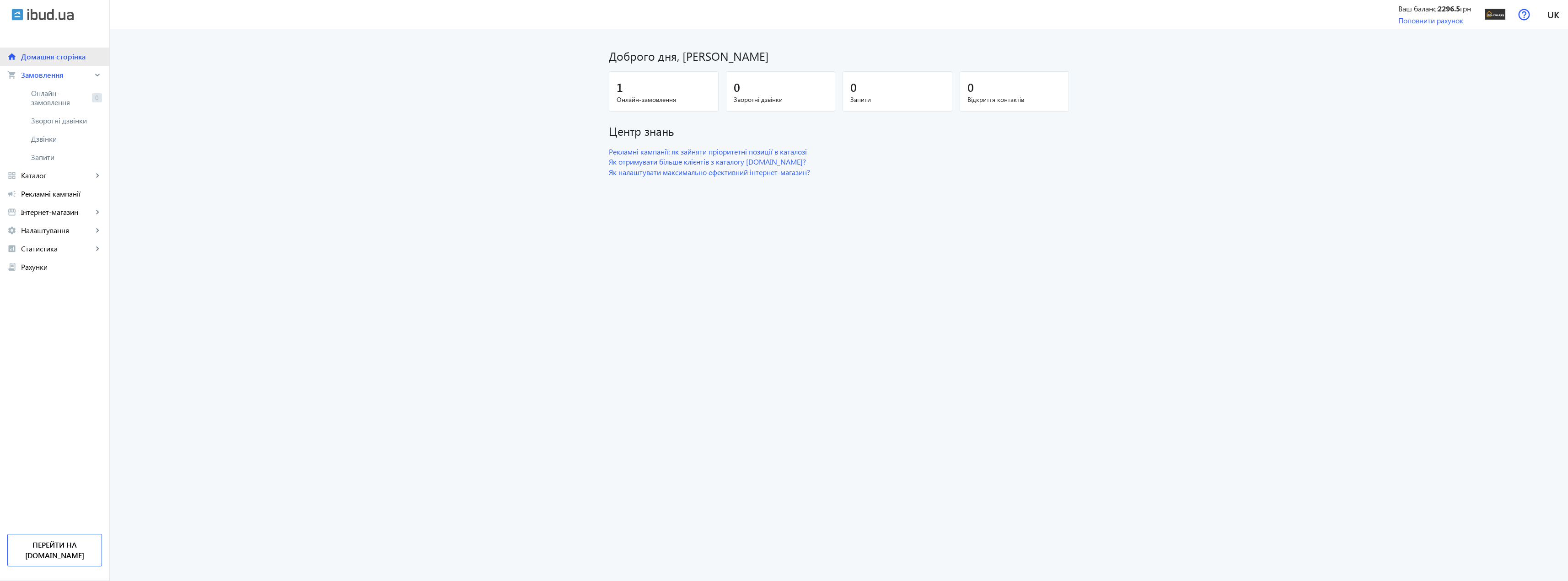
click at [70, 60] on span "Домашня сторінка" at bounding box center [61, 57] width 81 height 9
click at [35, 176] on span "Каталог" at bounding box center [57, 175] width 72 height 9
click at [54, 114] on span "Товари" at bounding box center [66, 111] width 71 height 9
